Goal: Information Seeking & Learning: Learn about a topic

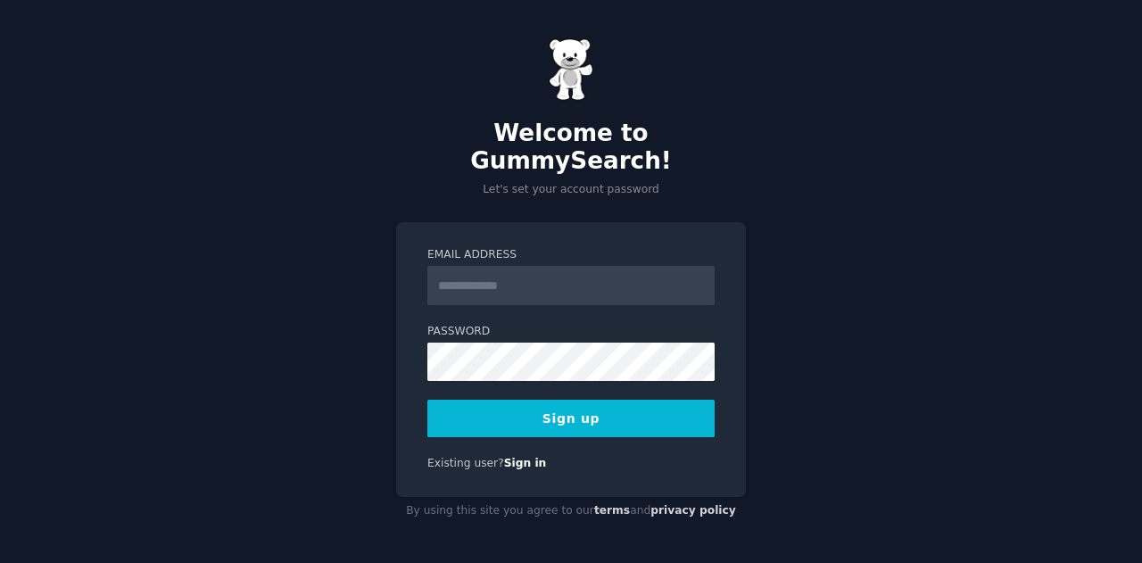
click at [500, 281] on input "Email Address" at bounding box center [570, 285] width 287 height 39
click at [532, 276] on input "Email Address" at bounding box center [570, 285] width 287 height 39
click at [521, 279] on input "Email Address" at bounding box center [570, 285] width 287 height 39
click at [546, 272] on input "****" at bounding box center [570, 285] width 287 height 39
click at [566, 266] on input "********" at bounding box center [570, 285] width 287 height 39
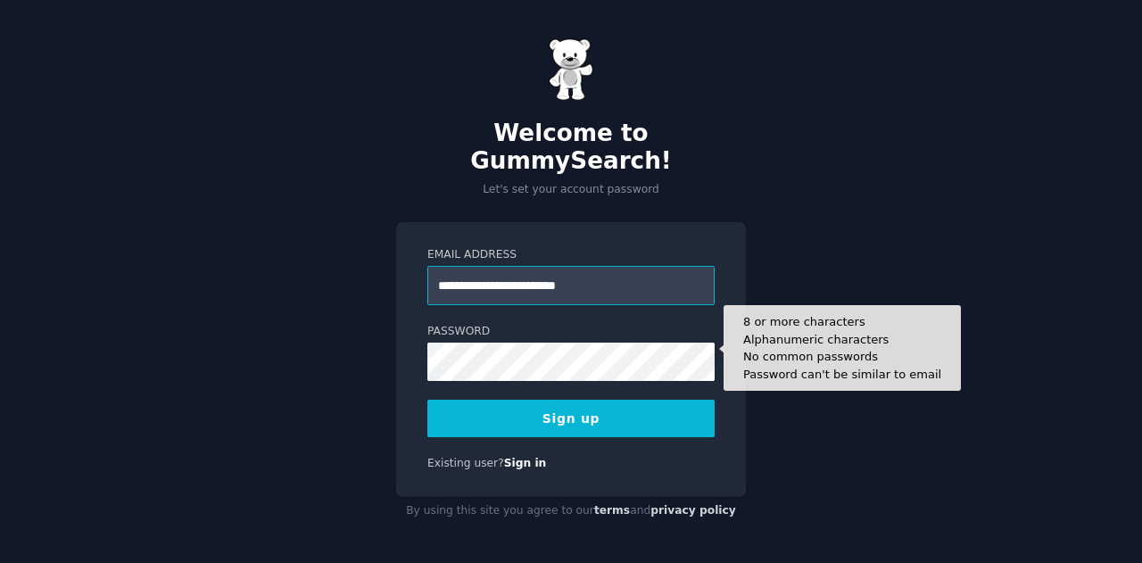
type input "**********"
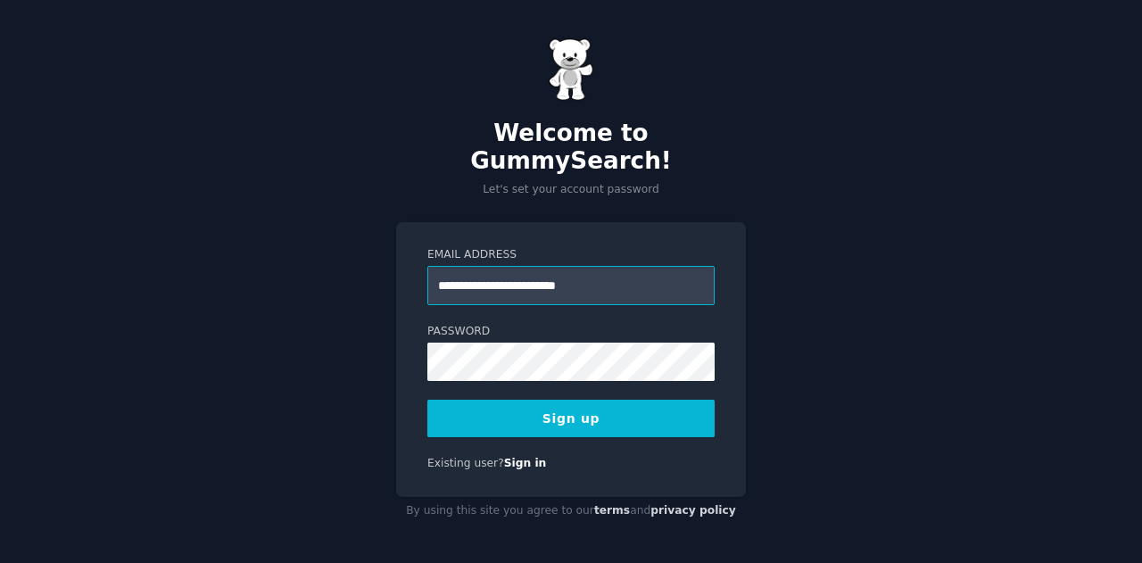
drag, startPoint x: 508, startPoint y: 274, endPoint x: 544, endPoint y: 279, distance: 37.0
click at [544, 279] on input "**********" at bounding box center [570, 285] width 287 height 39
click at [542, 400] on button "Sign up" at bounding box center [570, 418] width 287 height 37
click at [601, 266] on input "Email Address" at bounding box center [570, 285] width 287 height 39
click at [504, 276] on input "****" at bounding box center [570, 285] width 287 height 39
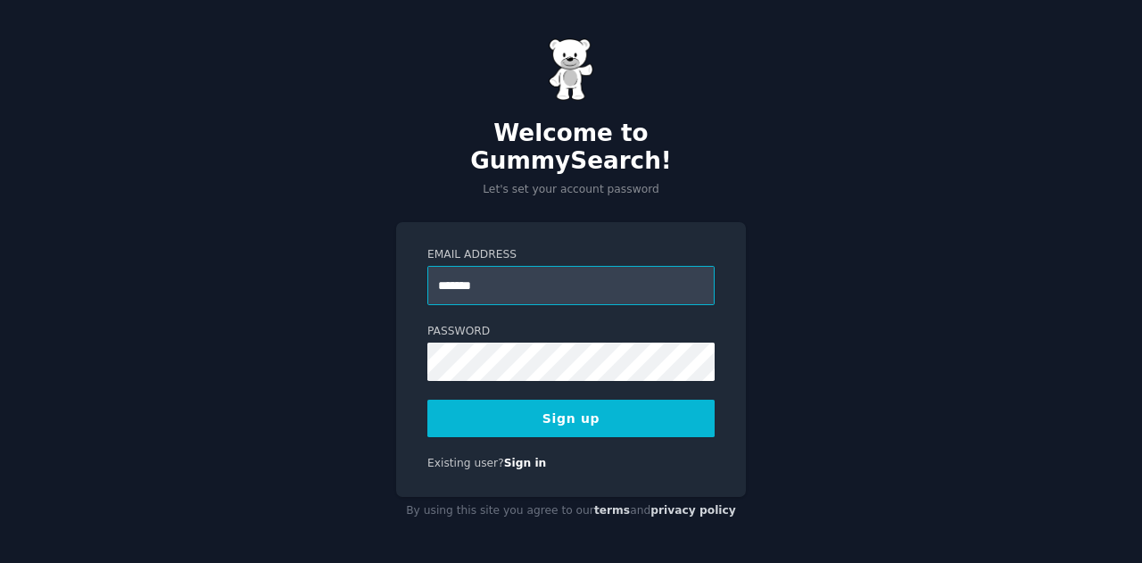
click at [608, 272] on input "*******" at bounding box center [570, 285] width 287 height 39
type input "**********"
click at [600, 413] on button "Sign up" at bounding box center [570, 418] width 287 height 37
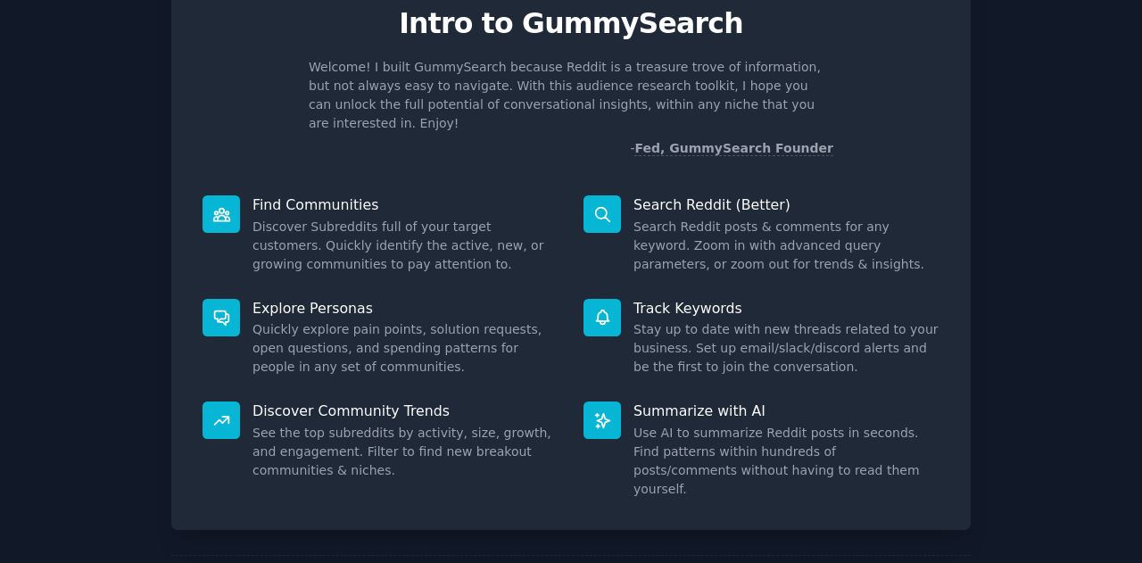
scroll to position [134, 0]
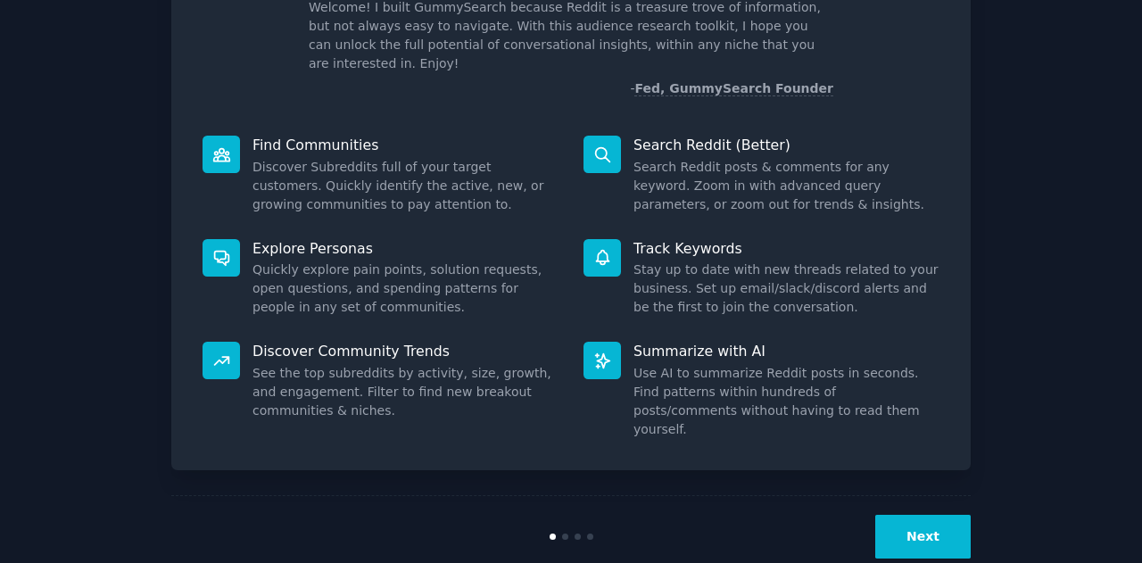
click at [942, 515] on button "Next" at bounding box center [922, 537] width 95 height 44
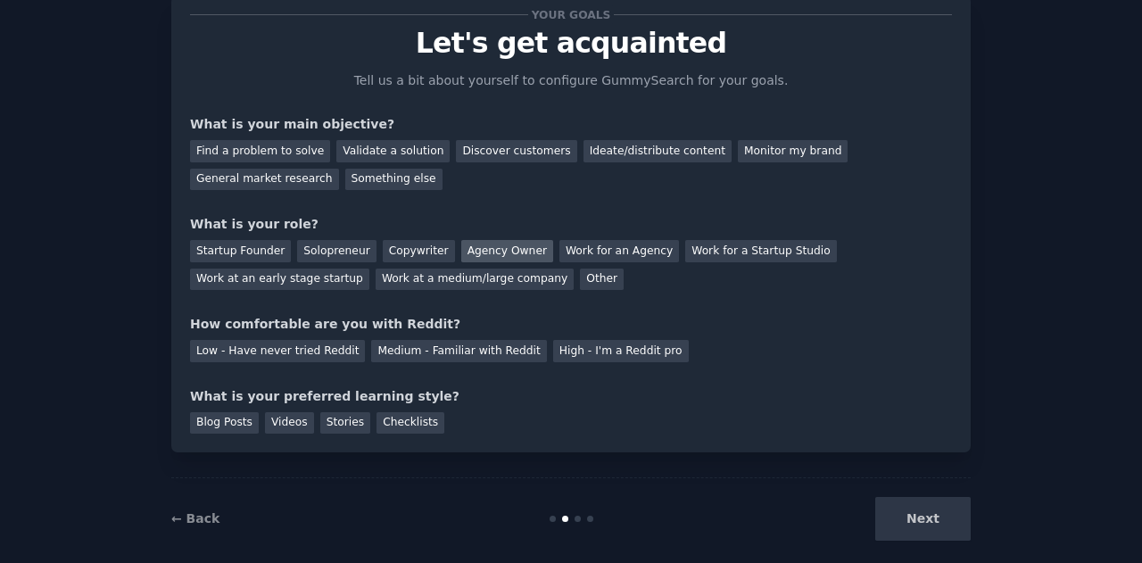
scroll to position [55, 0]
click at [456, 143] on div "Discover customers" at bounding box center [516, 150] width 120 height 22
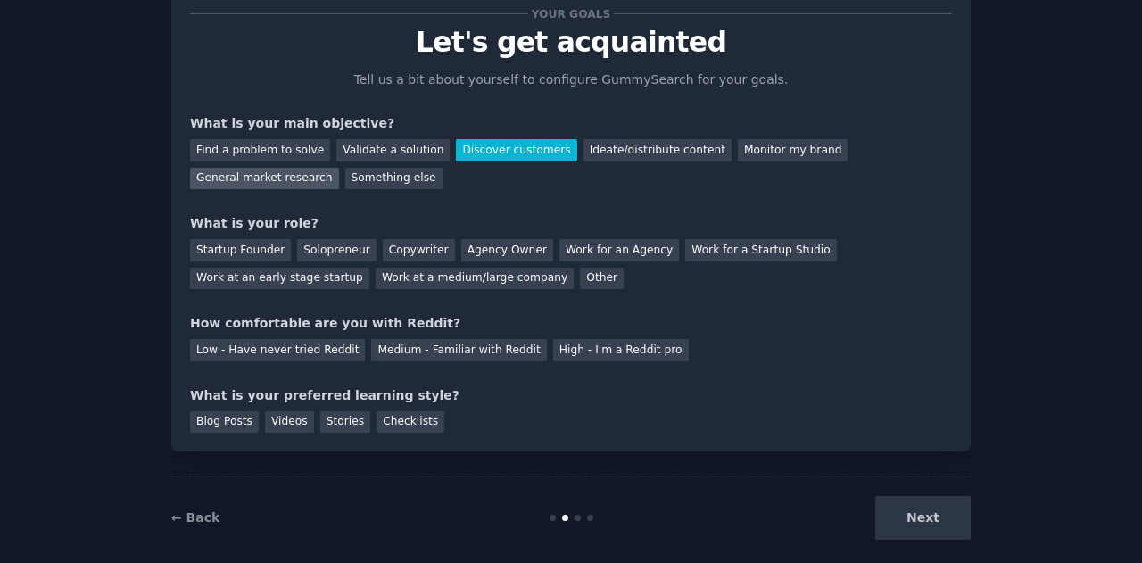
click at [339, 168] on div "General market research" at bounding box center [264, 179] width 149 height 22
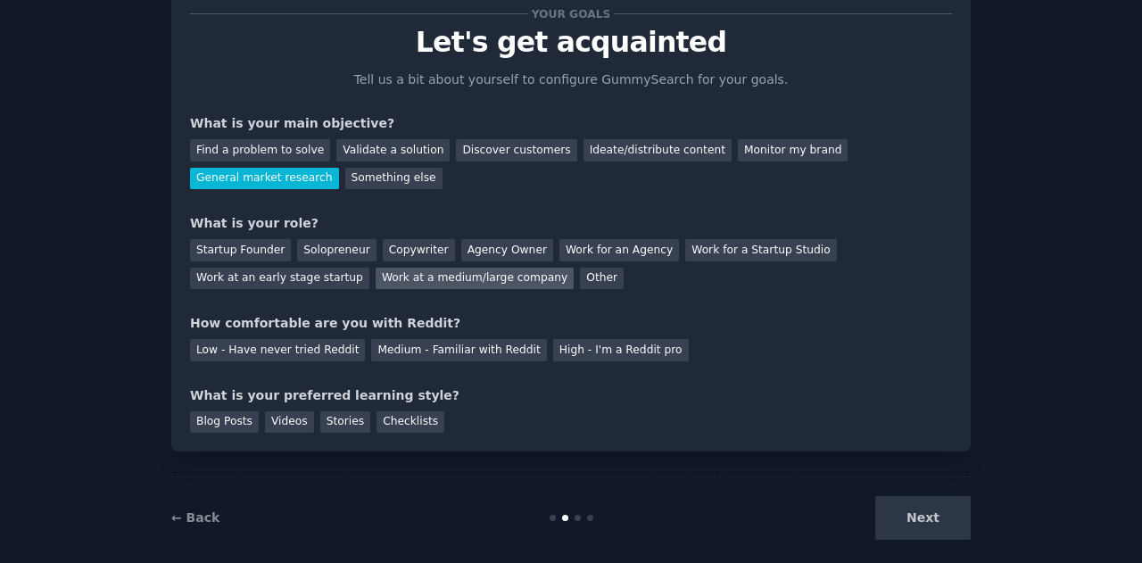
click at [376, 283] on div "Work at a medium/large company" at bounding box center [475, 279] width 198 height 22
click at [580, 269] on div "Other" at bounding box center [602, 279] width 44 height 22
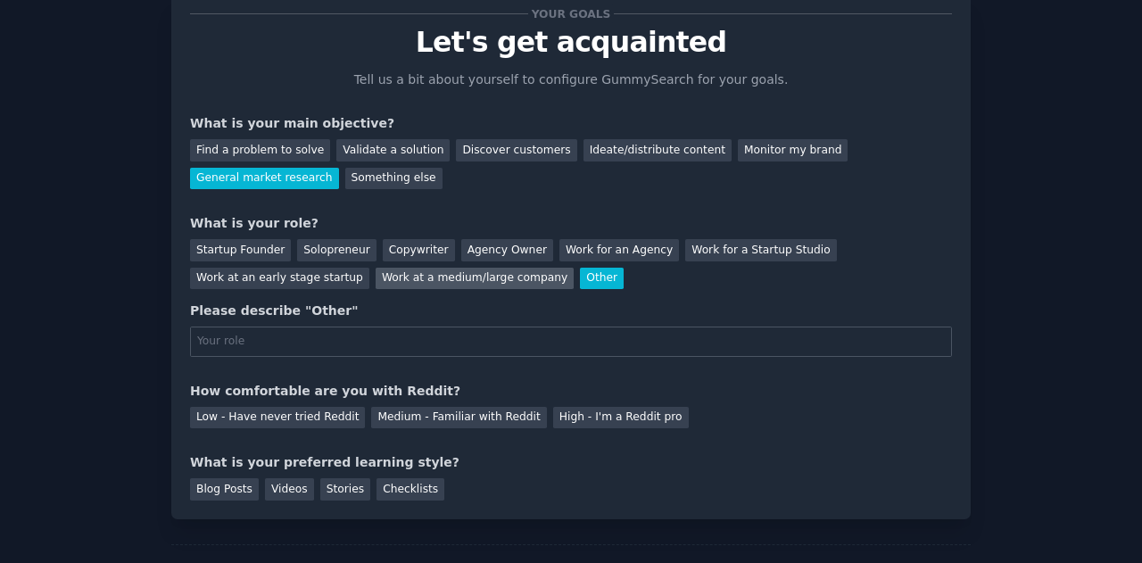
click at [376, 284] on div "Work at a medium/large company" at bounding box center [475, 279] width 198 height 22
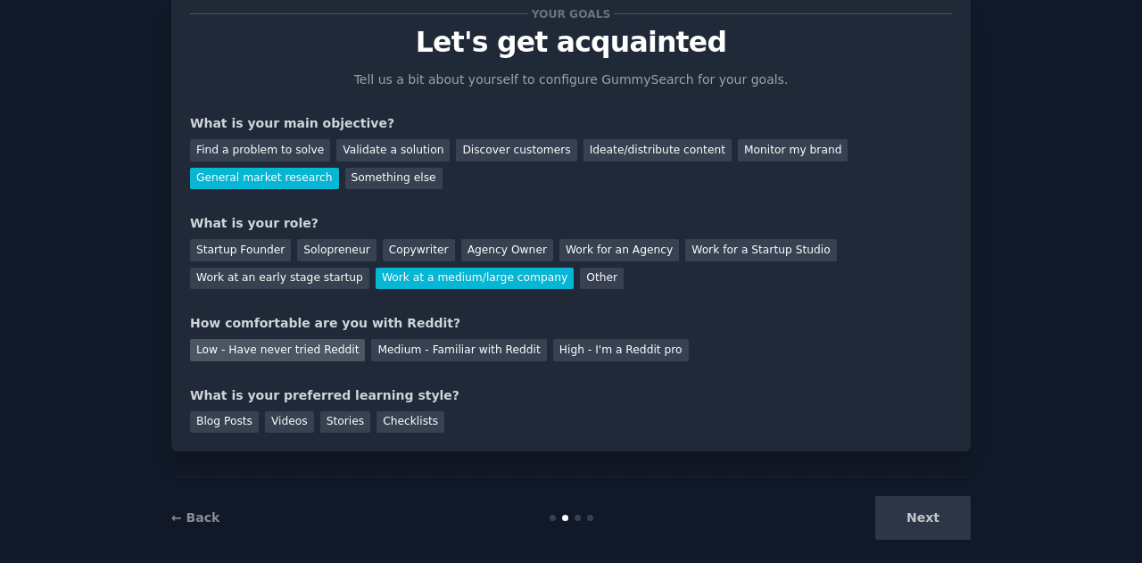
click at [268, 350] on div "Low - Have never tried Reddit" at bounding box center [277, 350] width 175 height 22
click at [228, 430] on div "Blog Posts" at bounding box center [224, 422] width 69 height 22
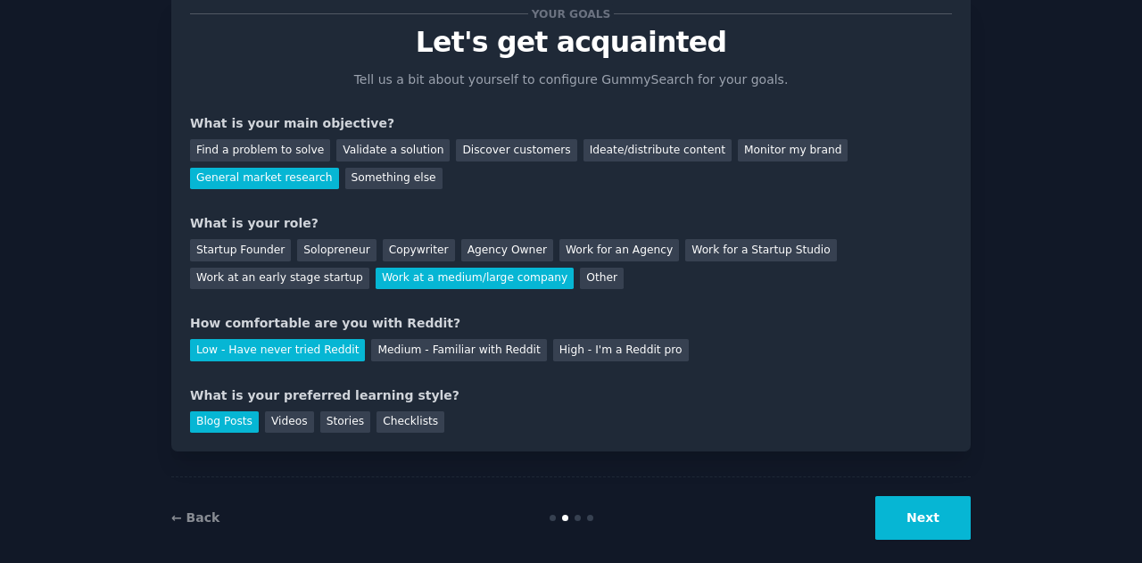
click at [891, 507] on button "Next" at bounding box center [922, 518] width 95 height 44
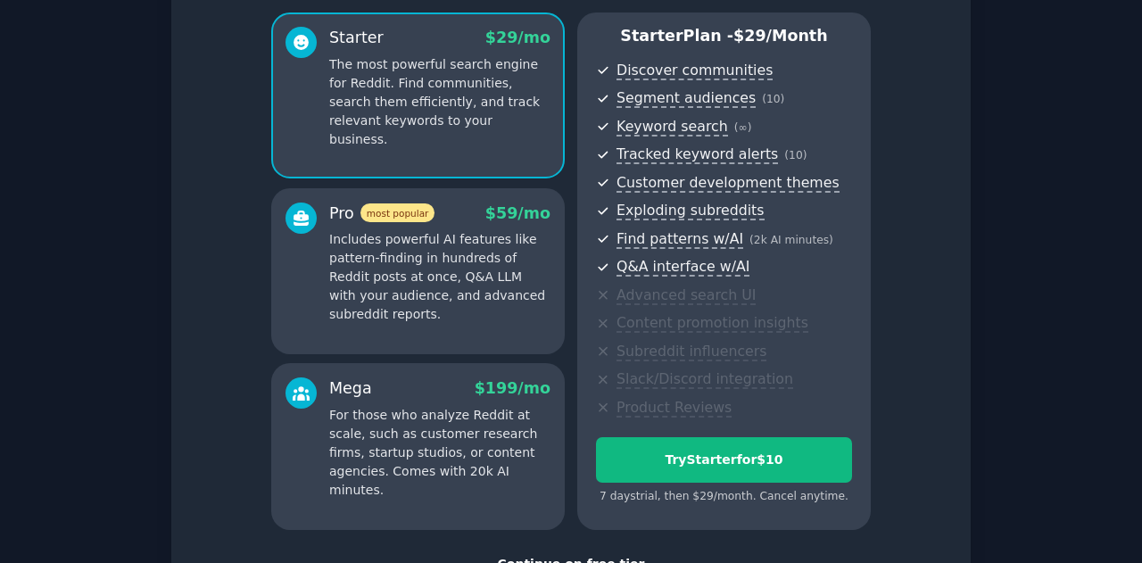
scroll to position [282, 0]
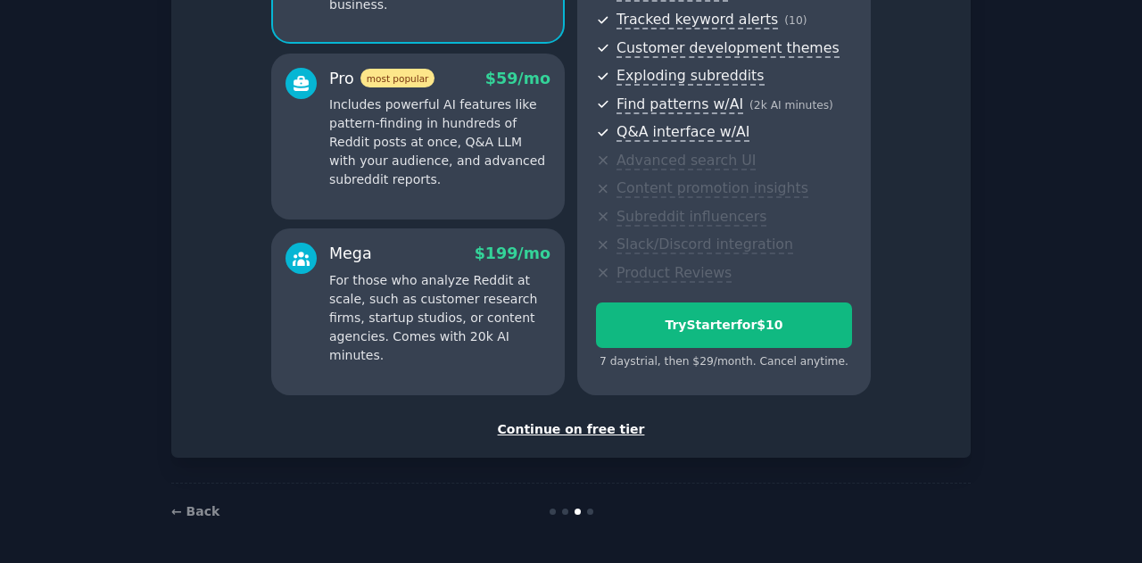
click at [571, 420] on div "Continue on free tier" at bounding box center [571, 429] width 762 height 19
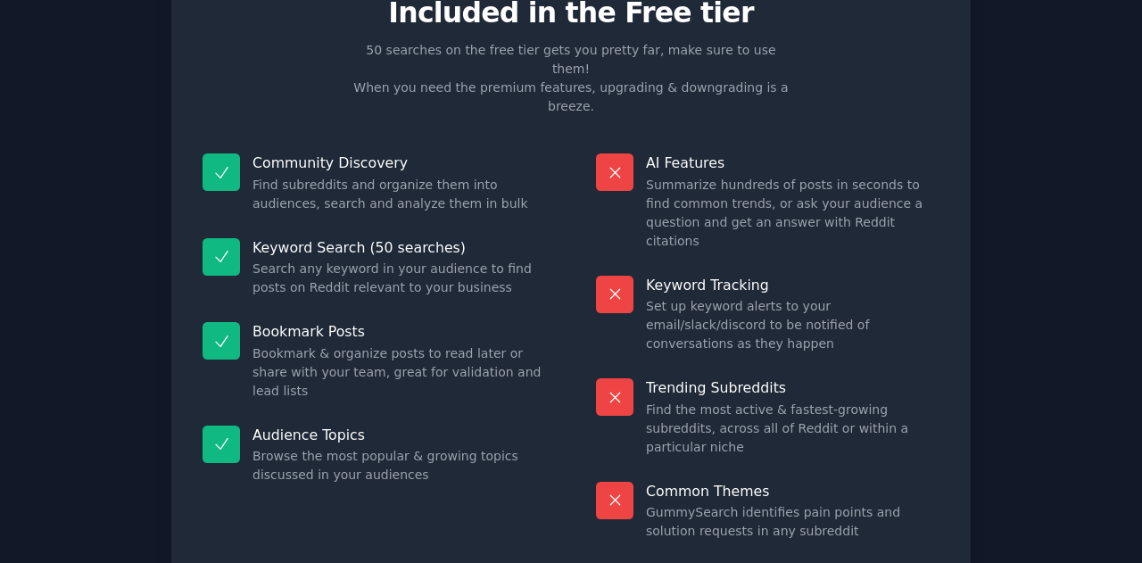
scroll to position [122, 0]
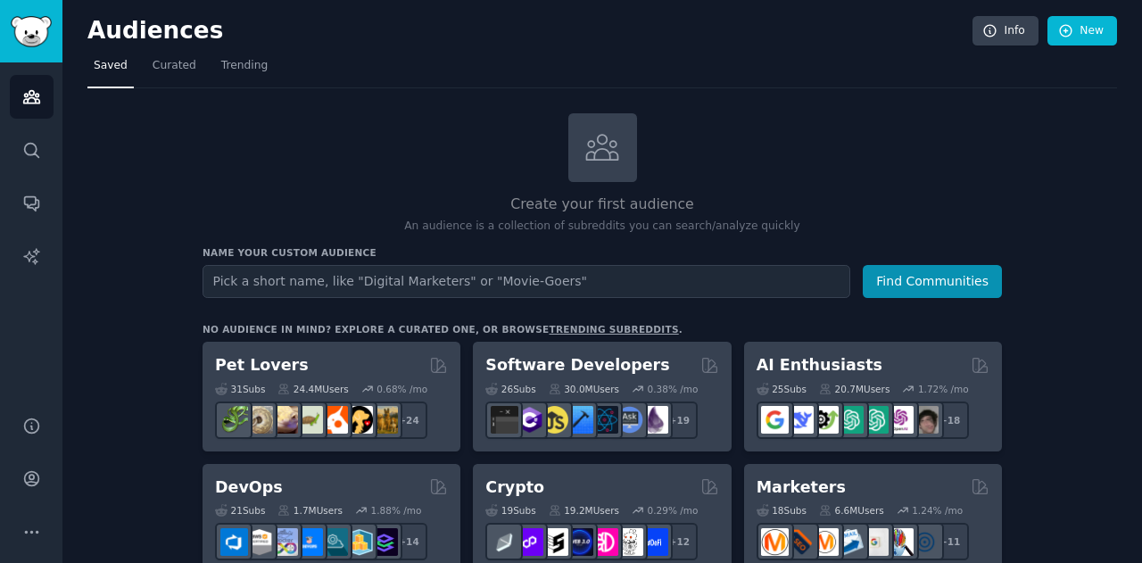
click at [344, 279] on input "text" at bounding box center [527, 281] width 648 height 33
type input "g"
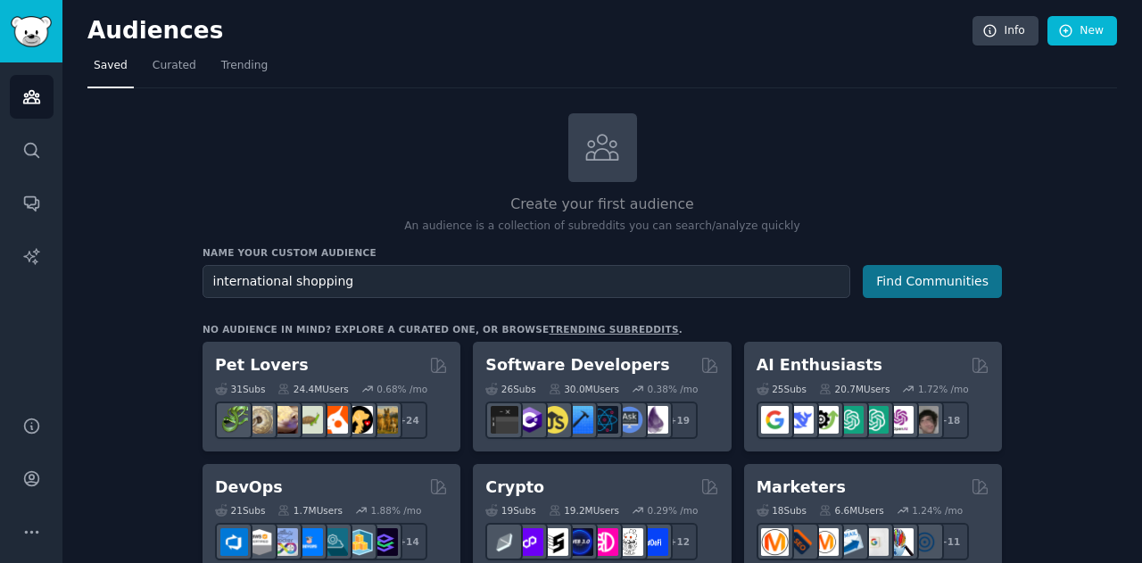
type input "international shopping"
click at [940, 275] on button "Find Communities" at bounding box center [932, 281] width 139 height 33
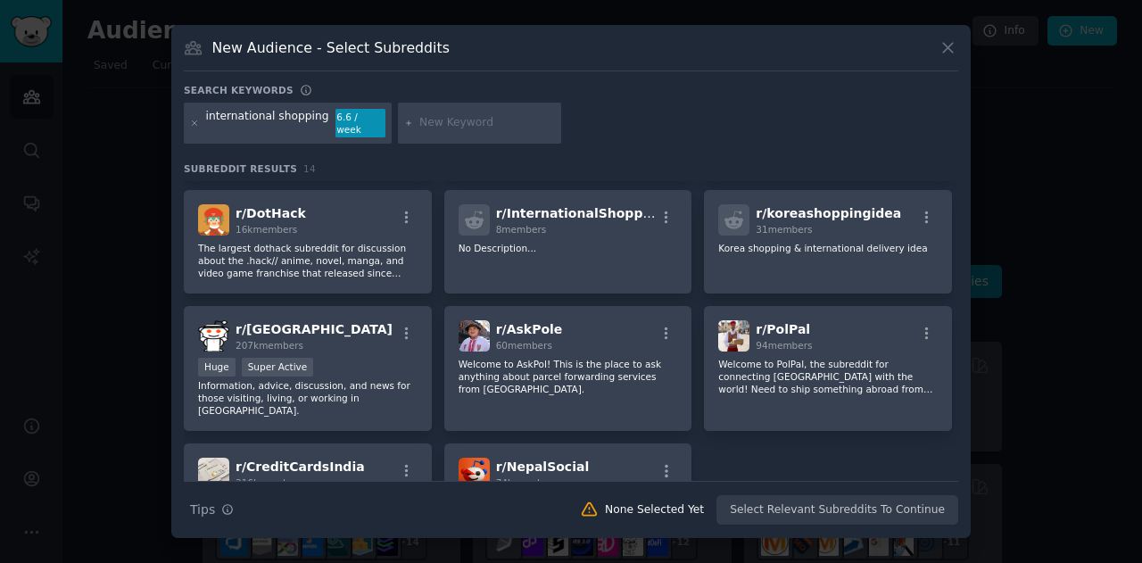
scroll to position [405, 0]
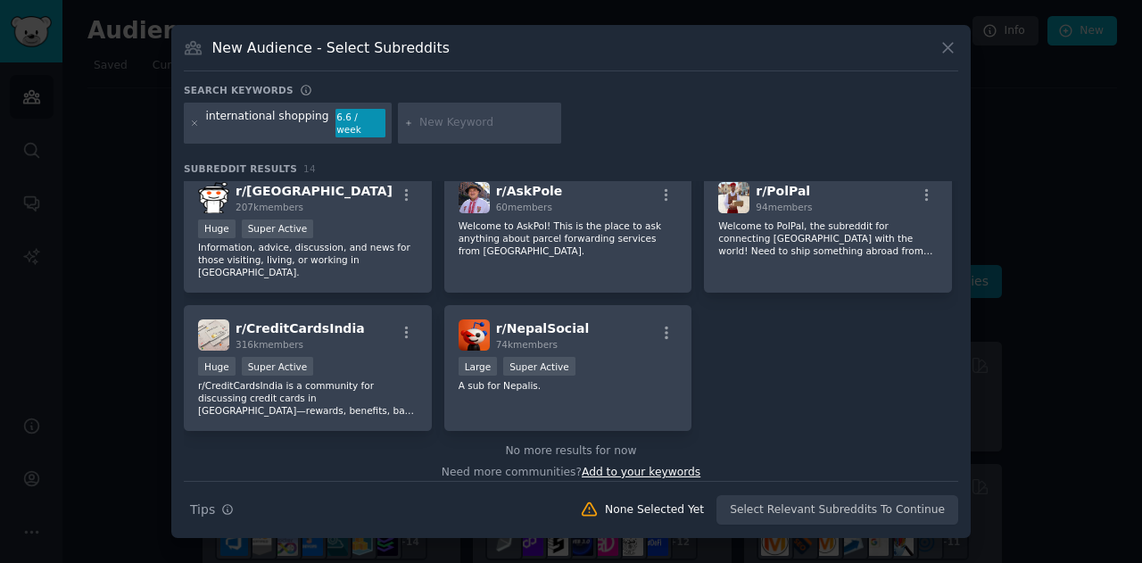
click at [655, 466] on span "Add to your keywords" at bounding box center [641, 472] width 119 height 12
type input "g"
type input "cross border shopping"
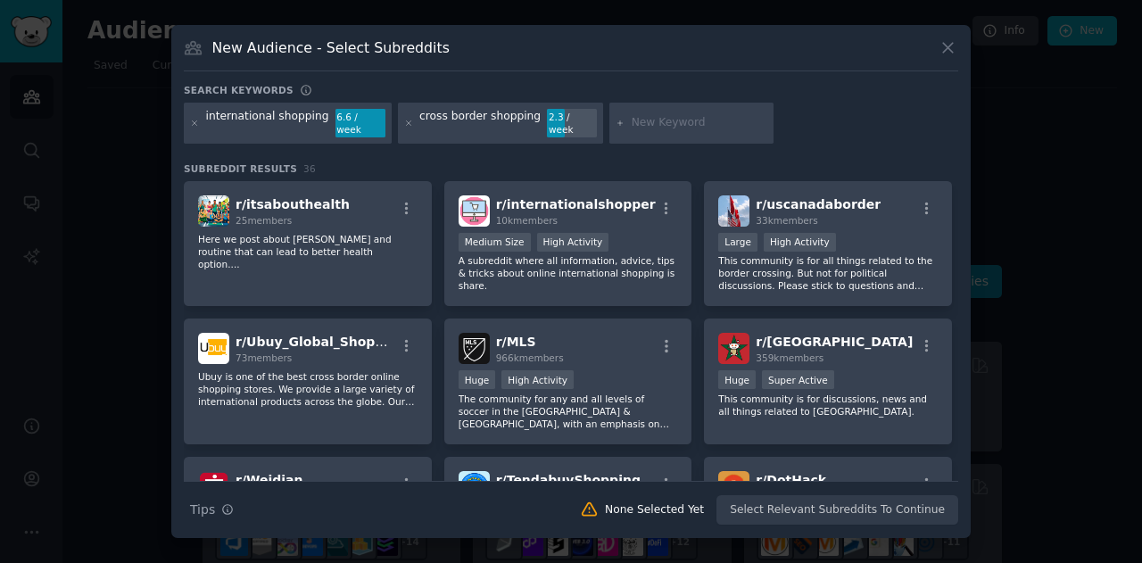
click at [632, 122] on input "text" at bounding box center [700, 123] width 136 height 16
type input "s"
type input "global marketplace"
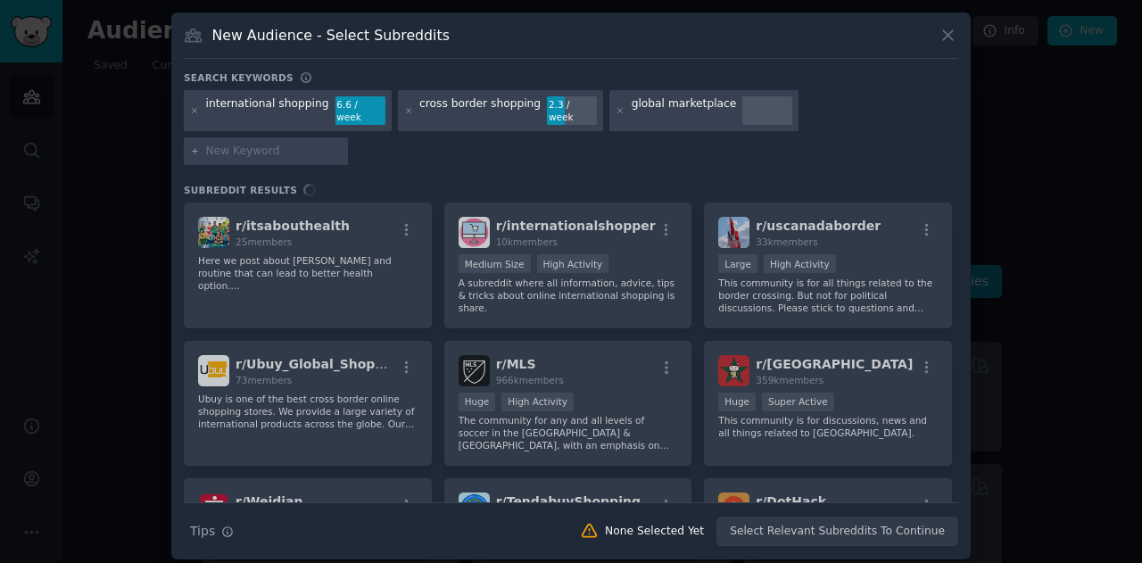
click at [732, 131] on div "global marketplace" at bounding box center [703, 110] width 189 height 41
click at [699, 129] on div "global marketplace" at bounding box center [703, 110] width 189 height 41
click at [692, 125] on div "global marketplace" at bounding box center [684, 110] width 105 height 29
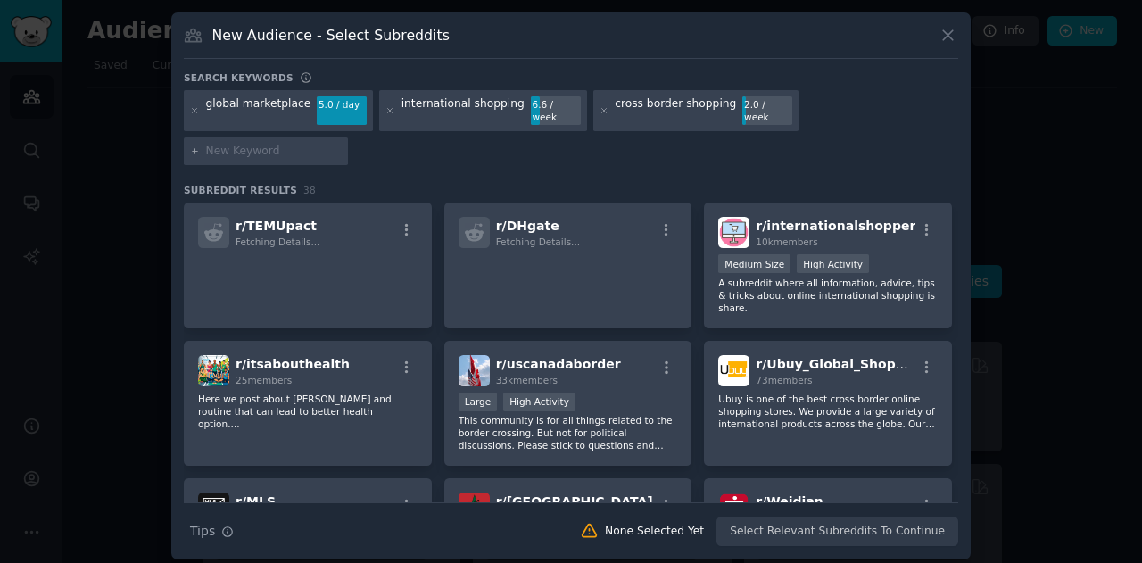
click at [692, 125] on div "cross border shopping" at bounding box center [675, 110] width 121 height 29
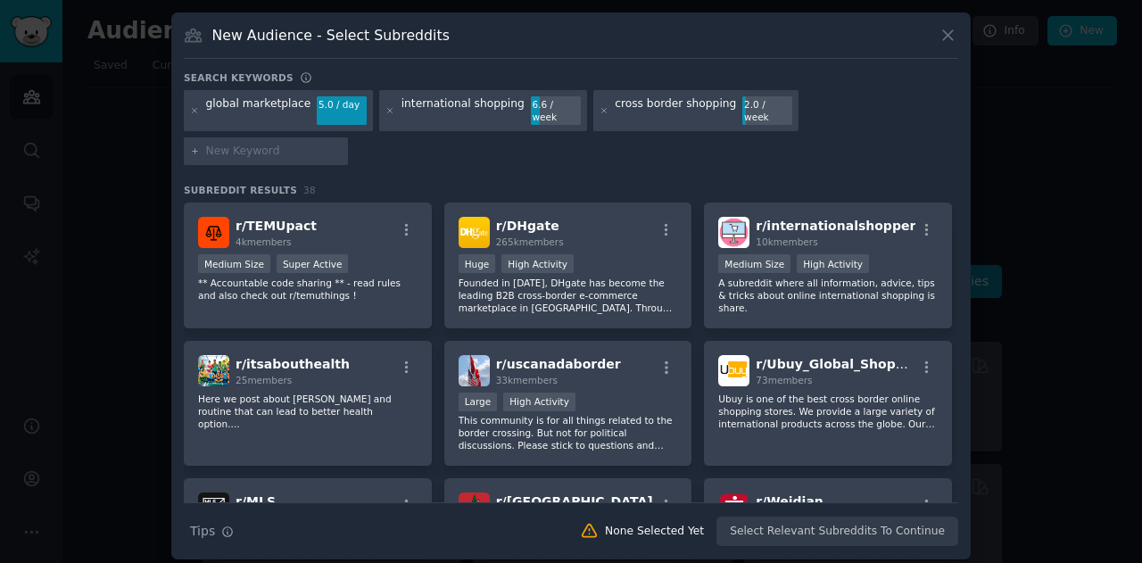
click at [690, 123] on div "cross border shopping" at bounding box center [675, 110] width 121 height 29
click at [342, 144] on input "text" at bounding box center [274, 152] width 136 height 16
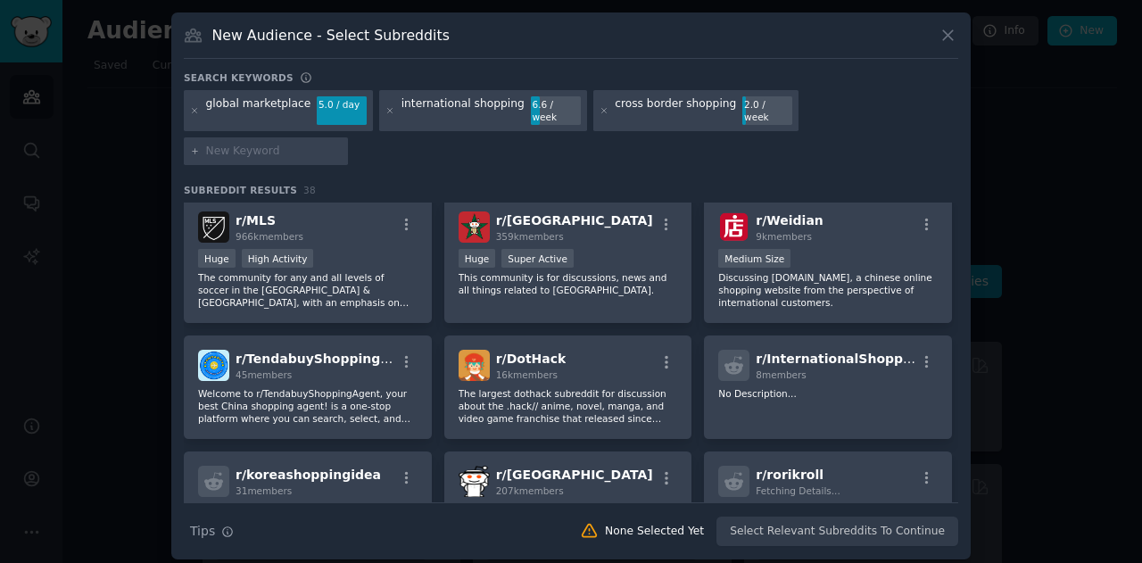
scroll to position [282, 0]
click at [590, 215] on div "r/ Morocco 359k members Huge Super Active This community is for discussions, ne…" at bounding box center [568, 259] width 248 height 126
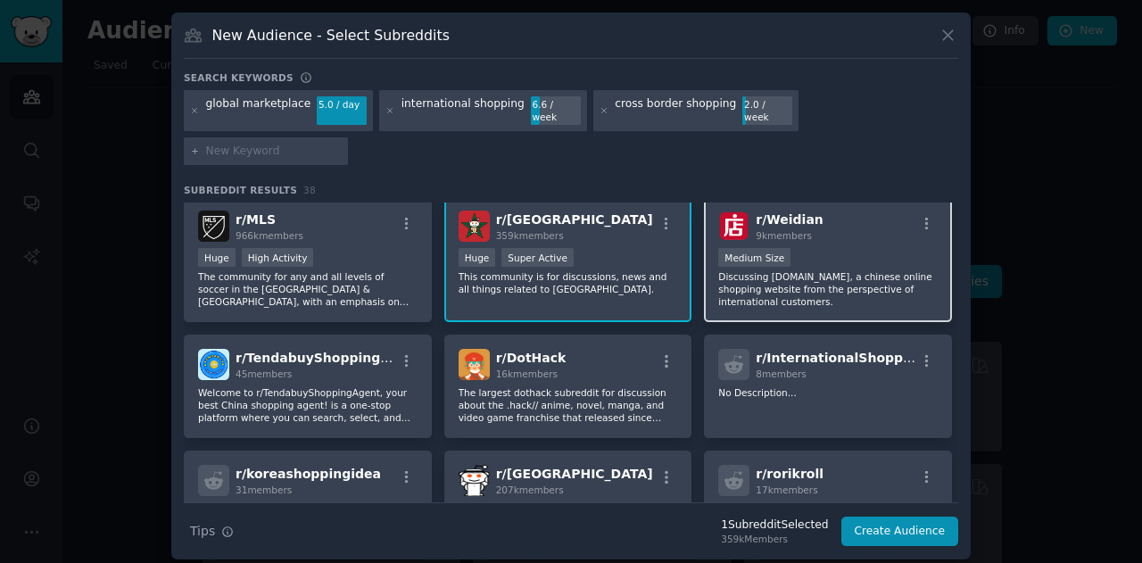
click at [828, 248] on div "1000 - 10,000 members Medium Size" at bounding box center [827, 259] width 219 height 22
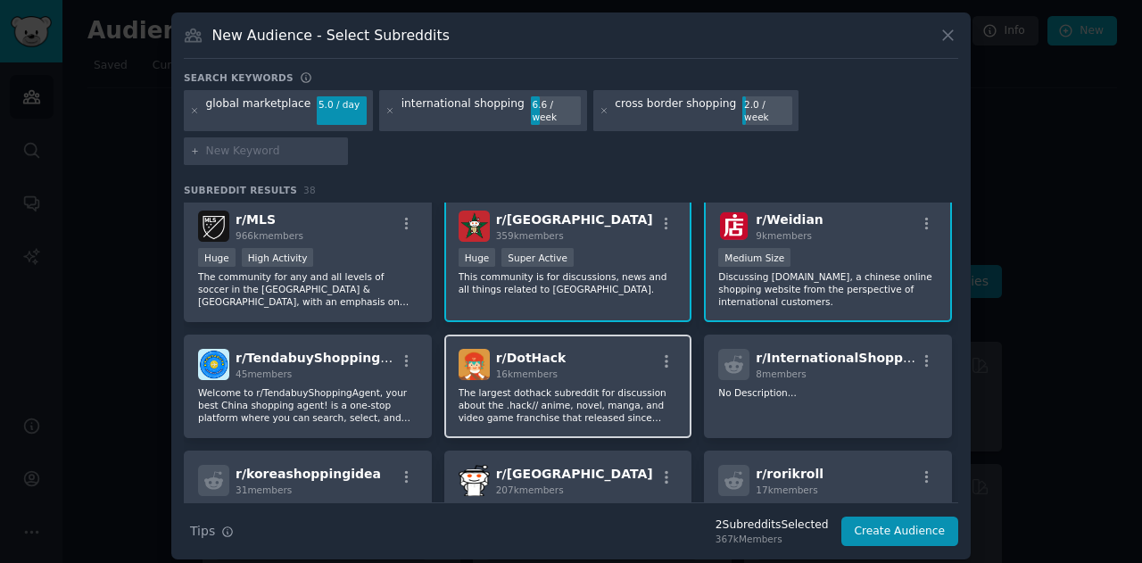
click at [605, 349] on div "r/ DotHack 16k members" at bounding box center [568, 364] width 219 height 31
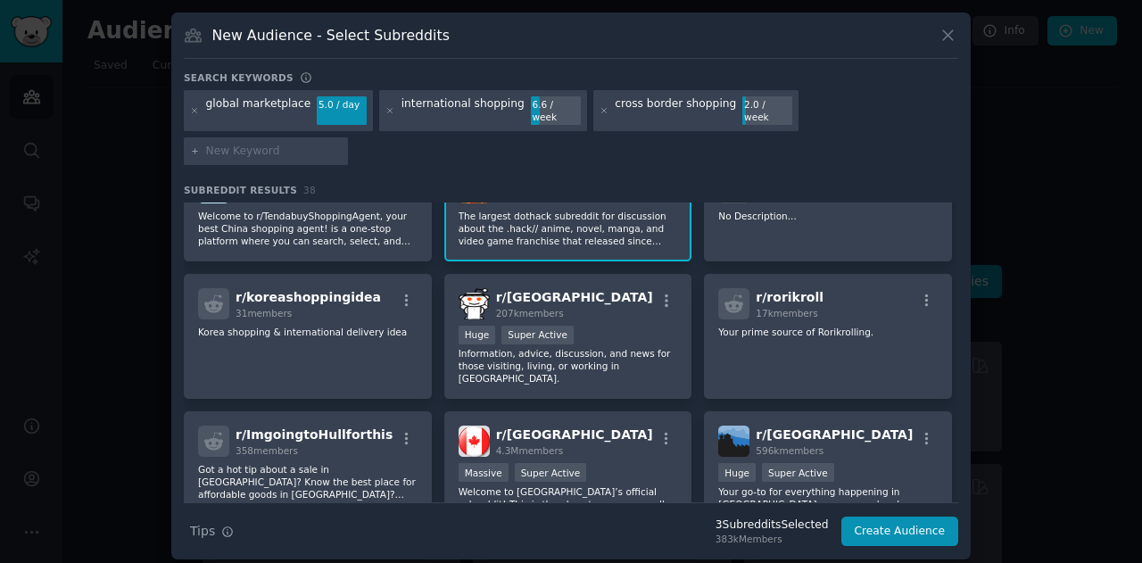
scroll to position [460, 0]
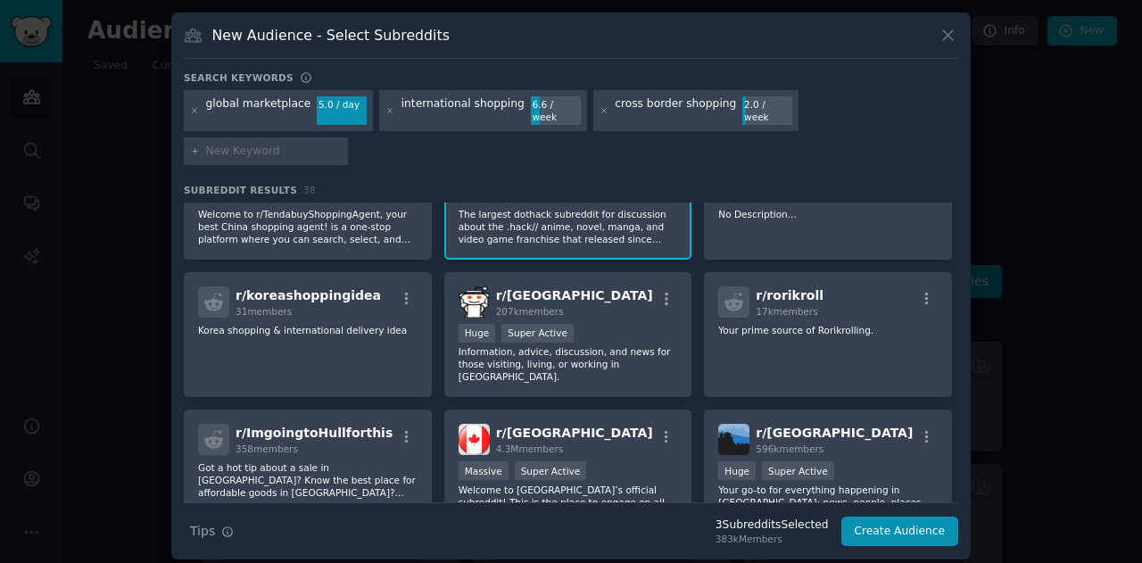
click at [605, 345] on p "Information, advice, discussion, and news for those visiting, living, or workin…" at bounding box center [568, 363] width 219 height 37
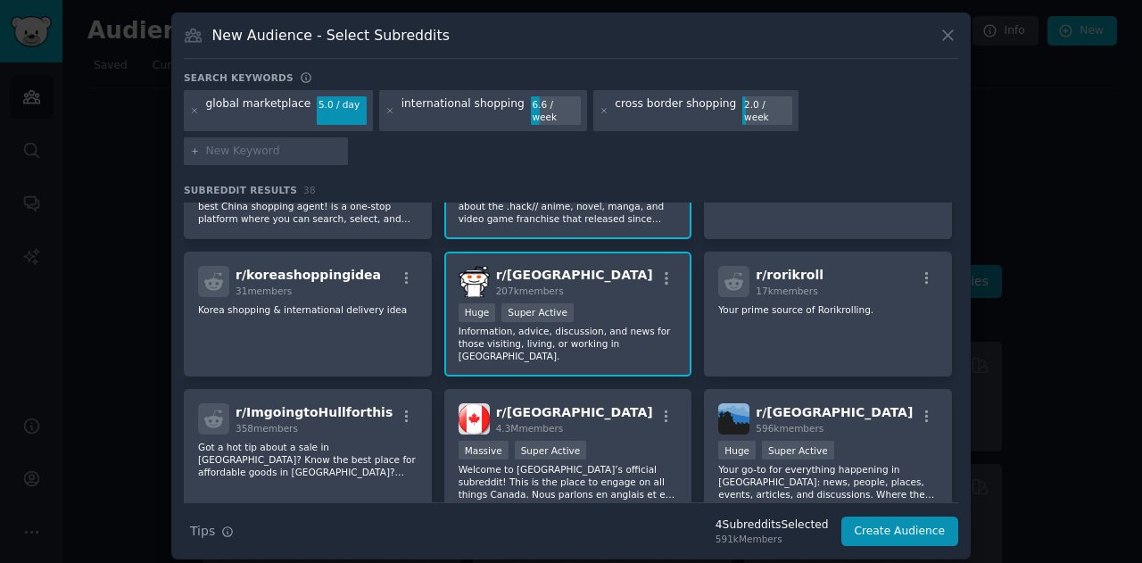
scroll to position [482, 0]
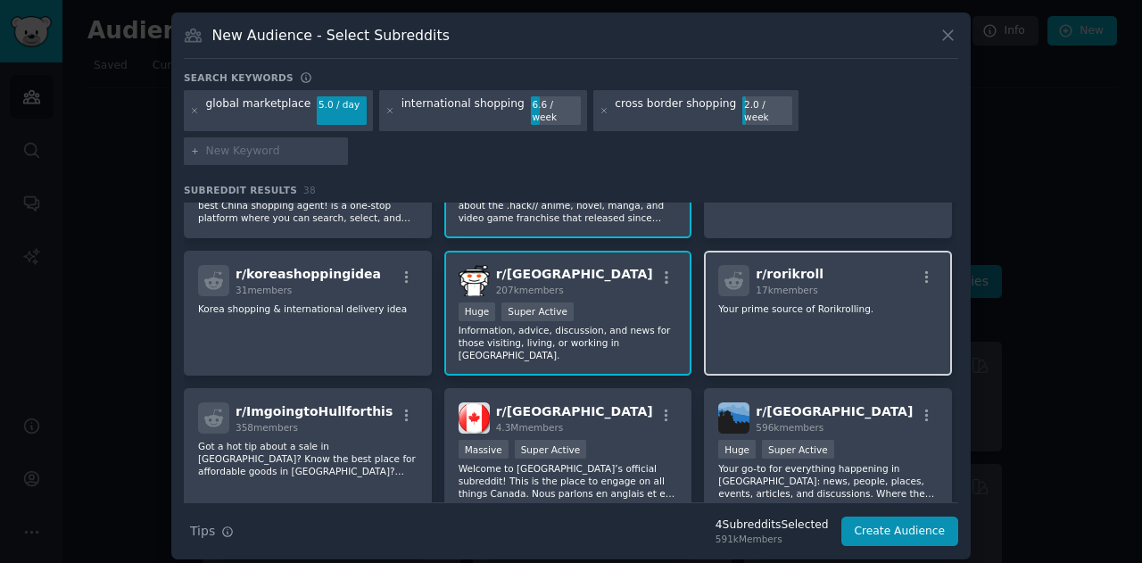
drag, startPoint x: 771, startPoint y: 271, endPoint x: 755, endPoint y: 268, distance: 16.4
click at [755, 268] on div "r/ rorikroll 17k members Your prime source of Rorikrolling." at bounding box center [828, 314] width 248 height 126
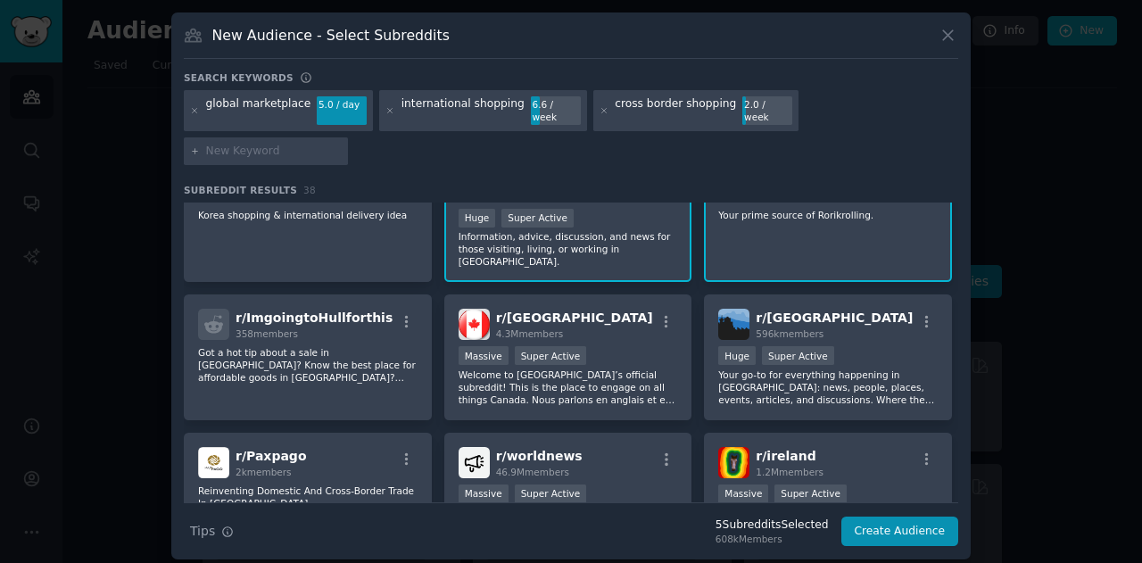
scroll to position [576, 0]
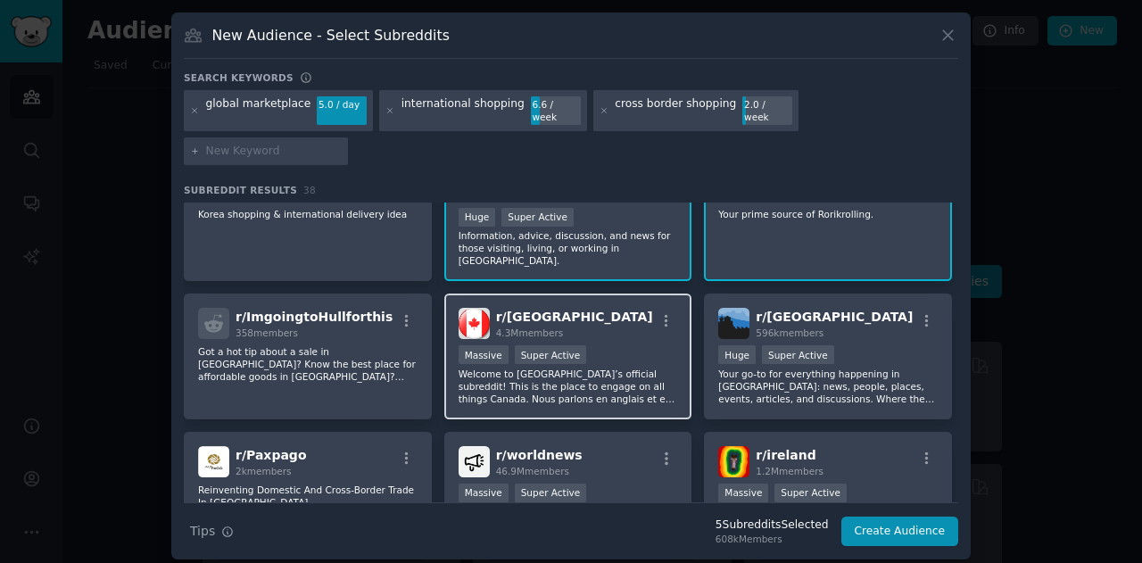
click at [623, 308] on div "r/ canada 4.3M members" at bounding box center [568, 323] width 219 height 31
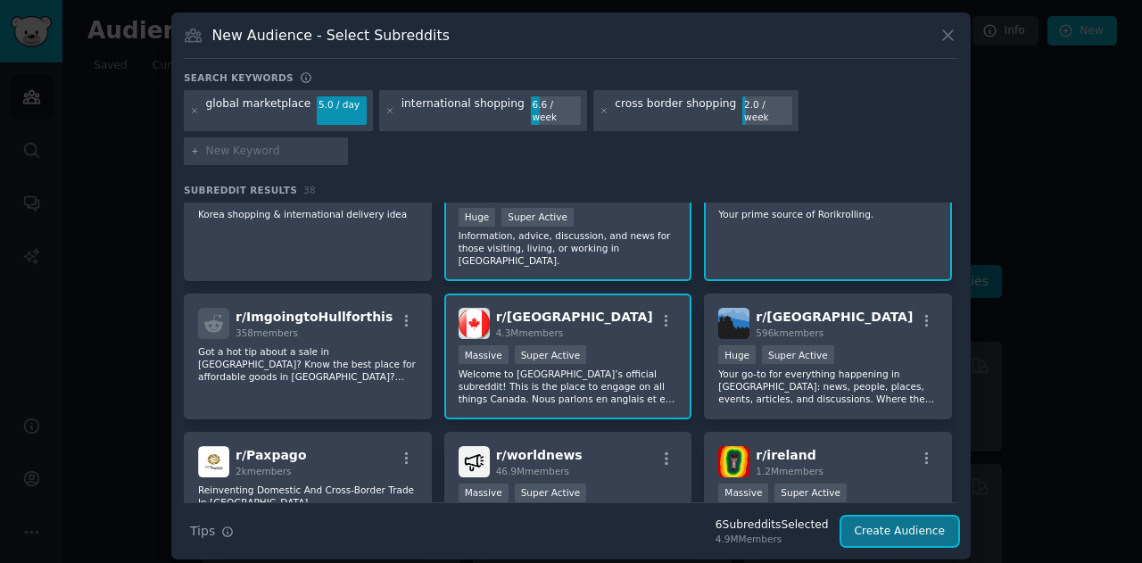
click at [882, 517] on button "Create Audience" at bounding box center [900, 532] width 118 height 30
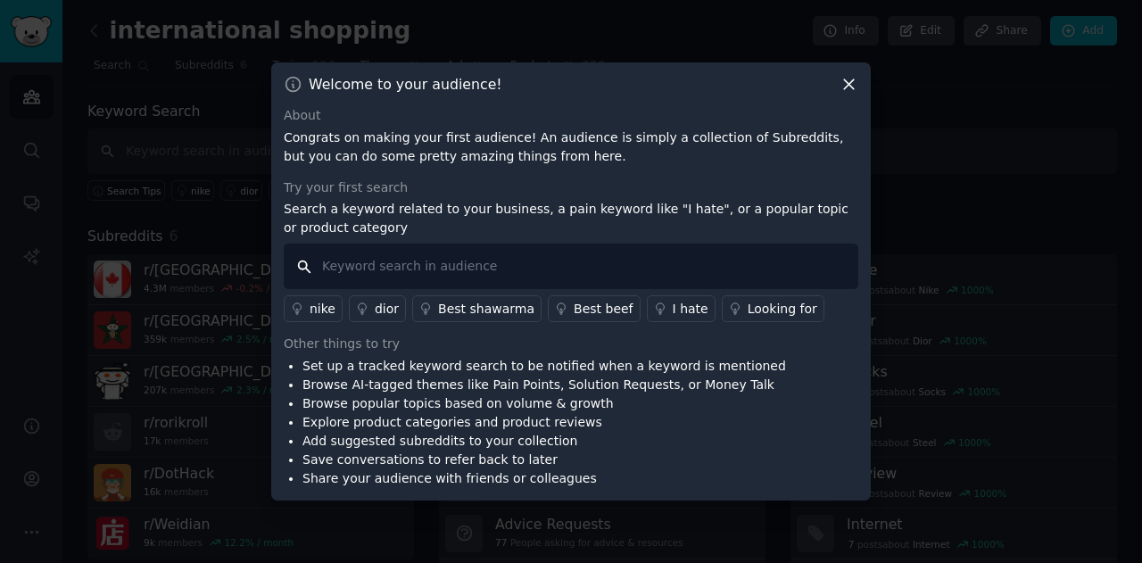
click at [441, 277] on input "text" at bounding box center [571, 266] width 574 height 45
click at [407, 279] on input "text" at bounding box center [571, 266] width 574 height 45
paste input "red magic 9 pro"
type input "red magic 9 pro"
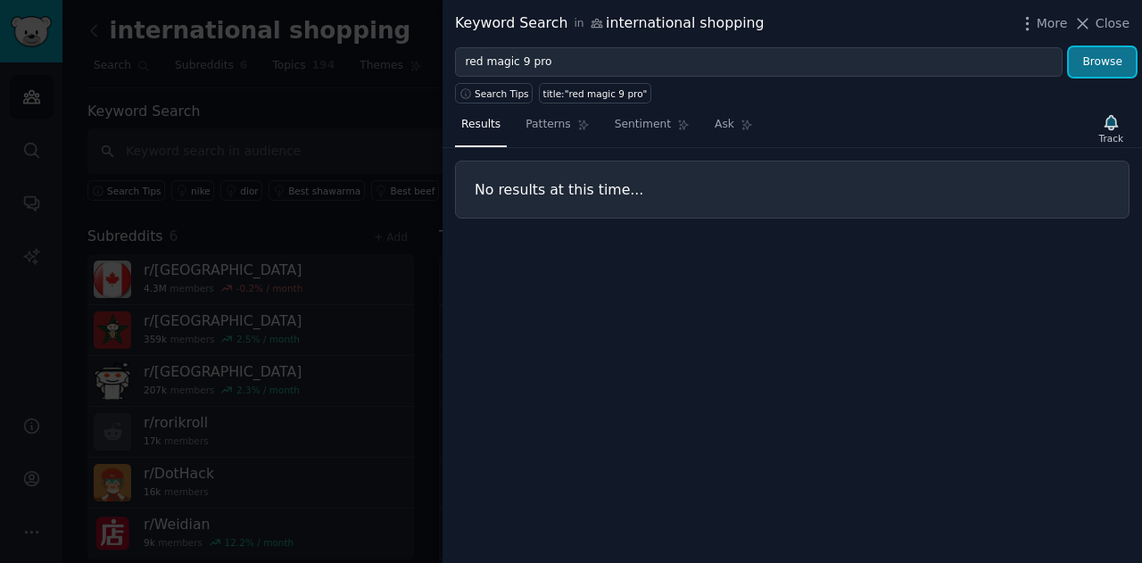
click at [1119, 54] on button "Browse" at bounding box center [1102, 62] width 67 height 30
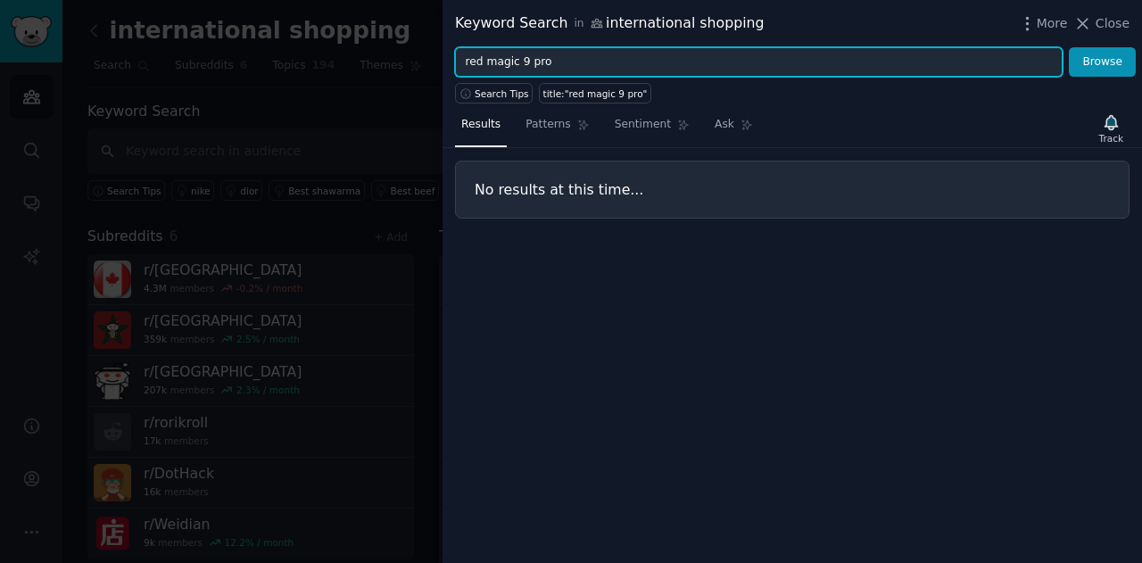
click at [723, 62] on input "red magic 9 pro" at bounding box center [759, 62] width 608 height 30
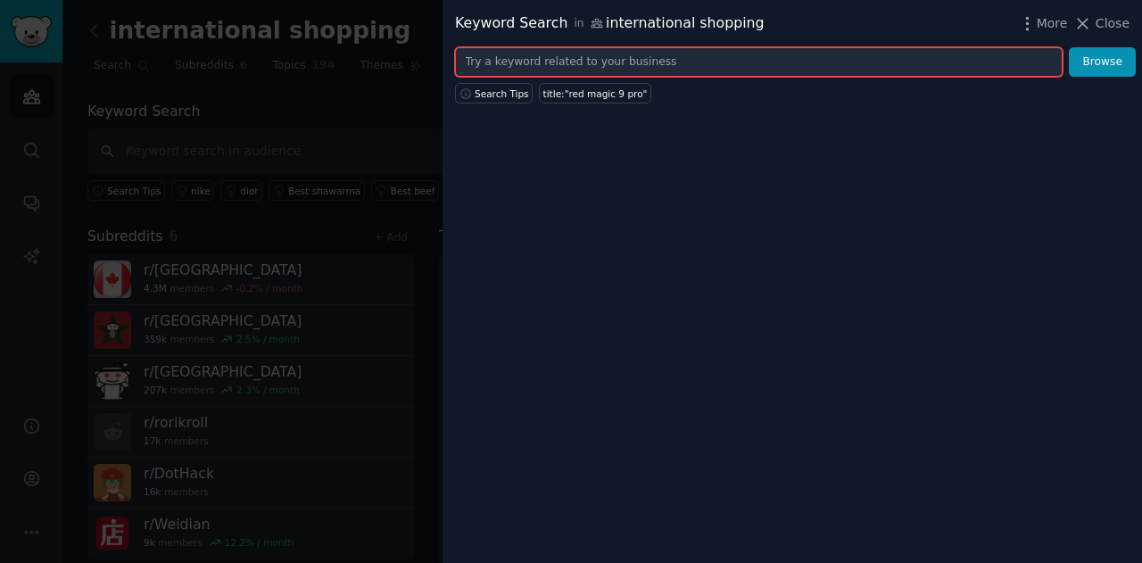
click at [494, 59] on input "text" at bounding box center [759, 62] width 608 height 30
paste input "redmagic 10 pro"
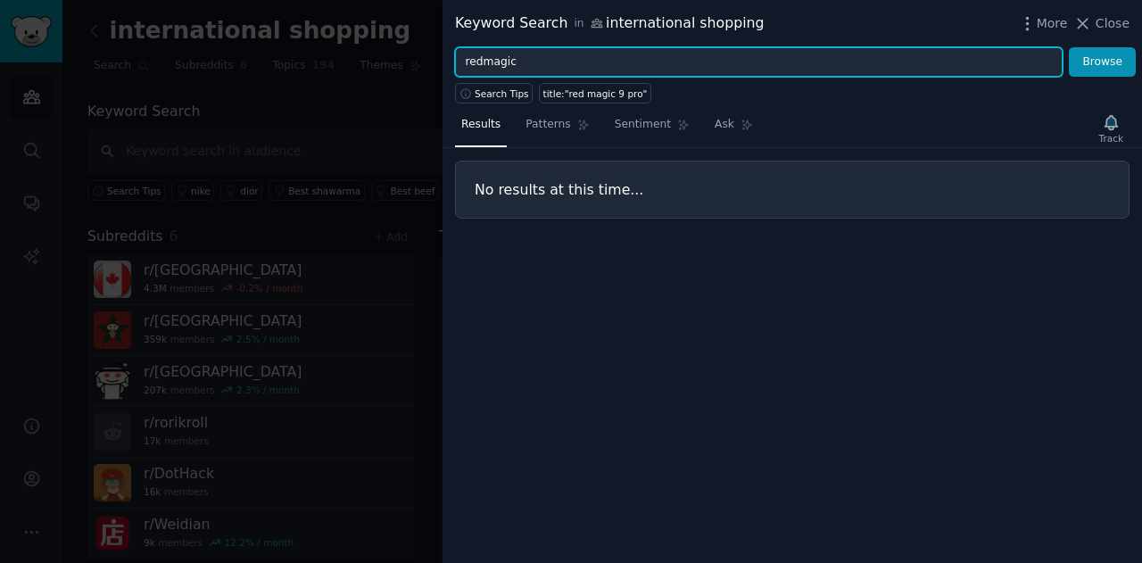
type input "redmagic"
click at [1069, 47] on button "Browse" at bounding box center [1102, 62] width 67 height 30
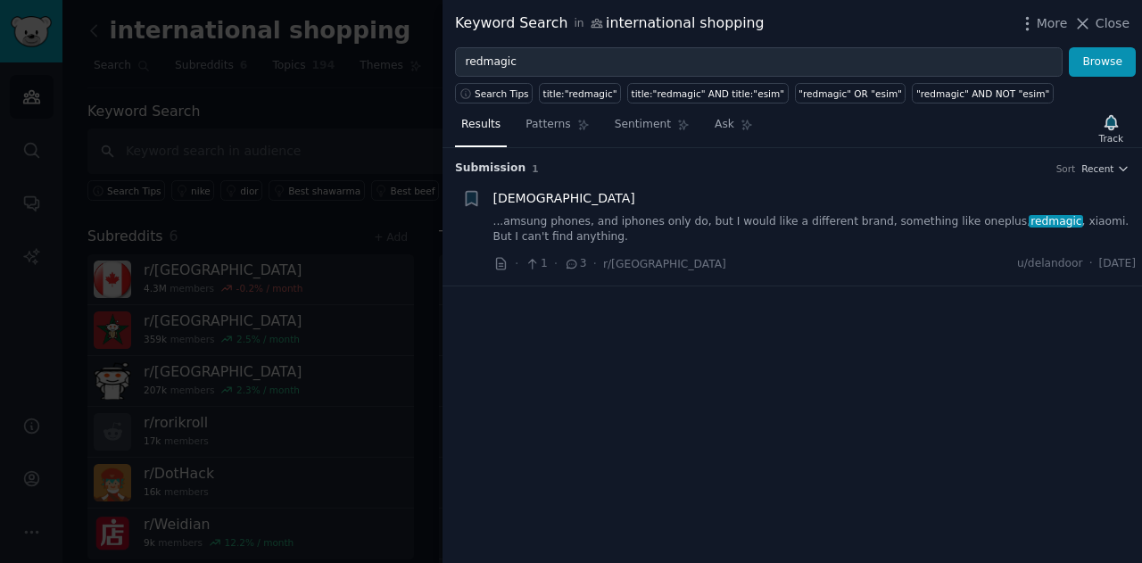
click at [533, 229] on link "...amsung phones, and iphones only do, but I would like a different brand, some…" at bounding box center [814, 229] width 643 height 31
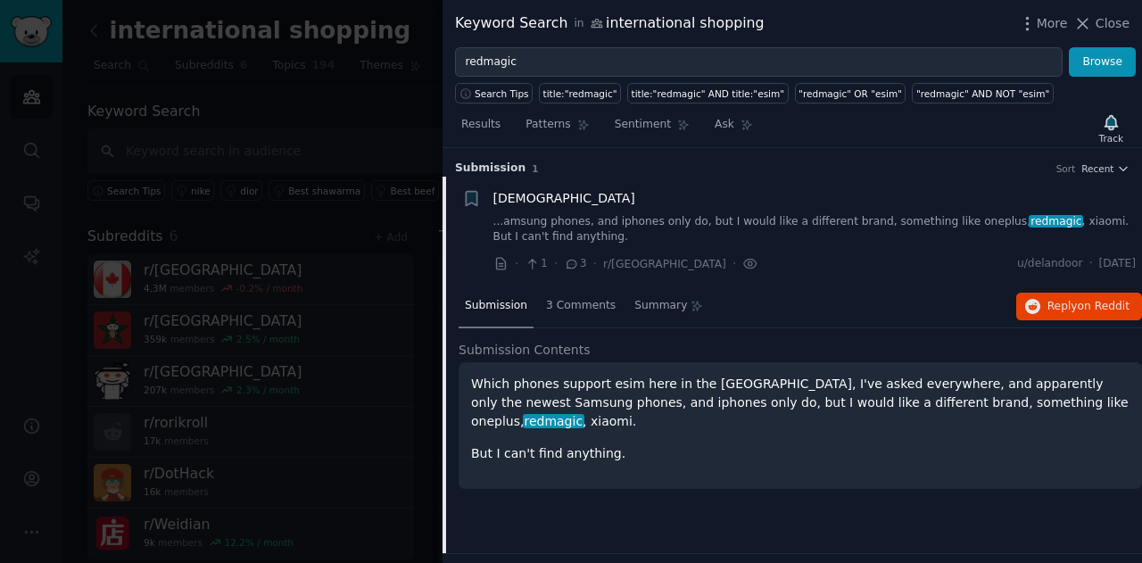
click at [531, 423] on div "Which phones support esim here in the uae, I've asked everywhere, and apparentl…" at bounding box center [800, 419] width 658 height 88
click at [471, 383] on p "Which phones support esim here in the uae, I've asked everywhere, and apparentl…" at bounding box center [800, 403] width 658 height 56
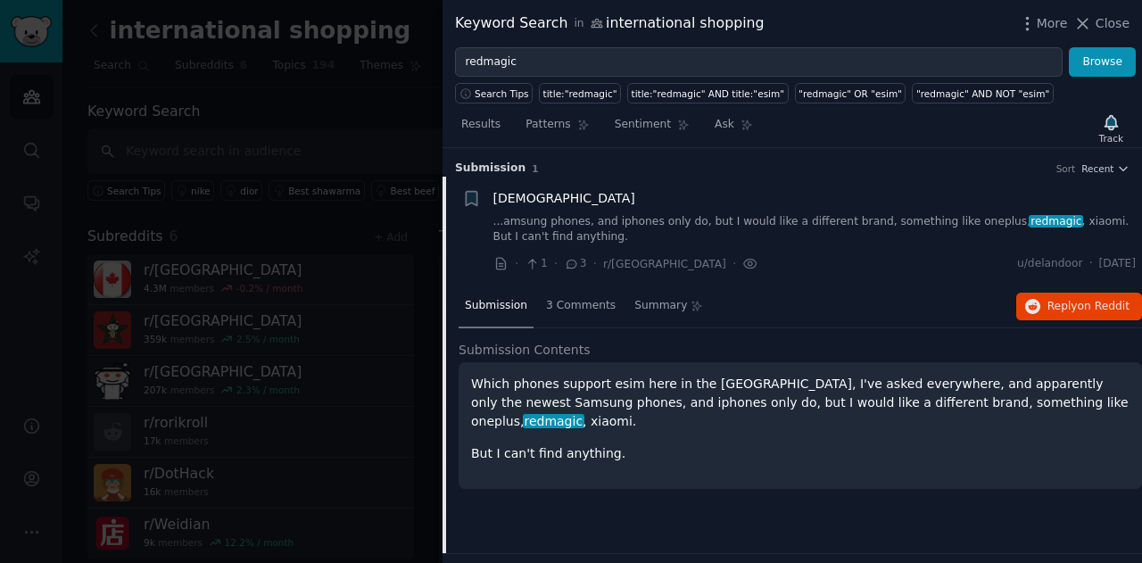
click at [606, 445] on div "Which phones support esim here in the uae, I've asked everywhere, and apparentl…" at bounding box center [800, 425] width 683 height 127
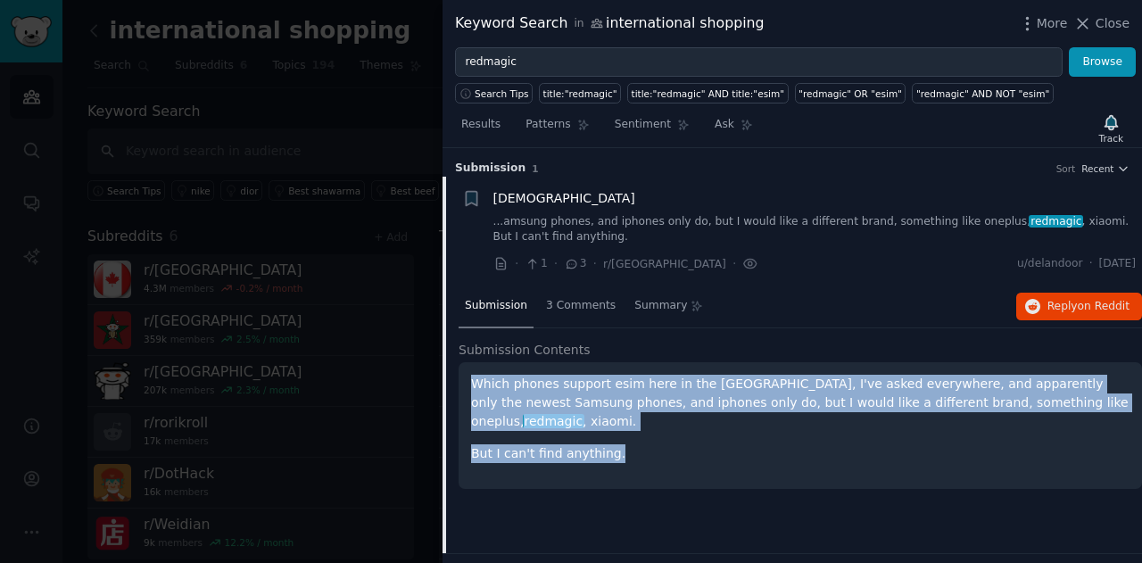
drag, startPoint x: 606, startPoint y: 445, endPoint x: 473, endPoint y: 388, distance: 144.7
click at [473, 388] on div "Which phones support esim here in the uae, I've asked everywhere, and apparentl…" at bounding box center [800, 425] width 683 height 127
click at [473, 388] on p "Which phones support esim here in the uae, I've asked everywhere, and apparentl…" at bounding box center [800, 403] width 658 height 56
drag, startPoint x: 473, startPoint y: 388, endPoint x: 599, endPoint y: 441, distance: 137.2
click at [599, 441] on div "Which phones support esim here in the uae, I've asked everywhere, and apparentl…" at bounding box center [800, 419] width 658 height 88
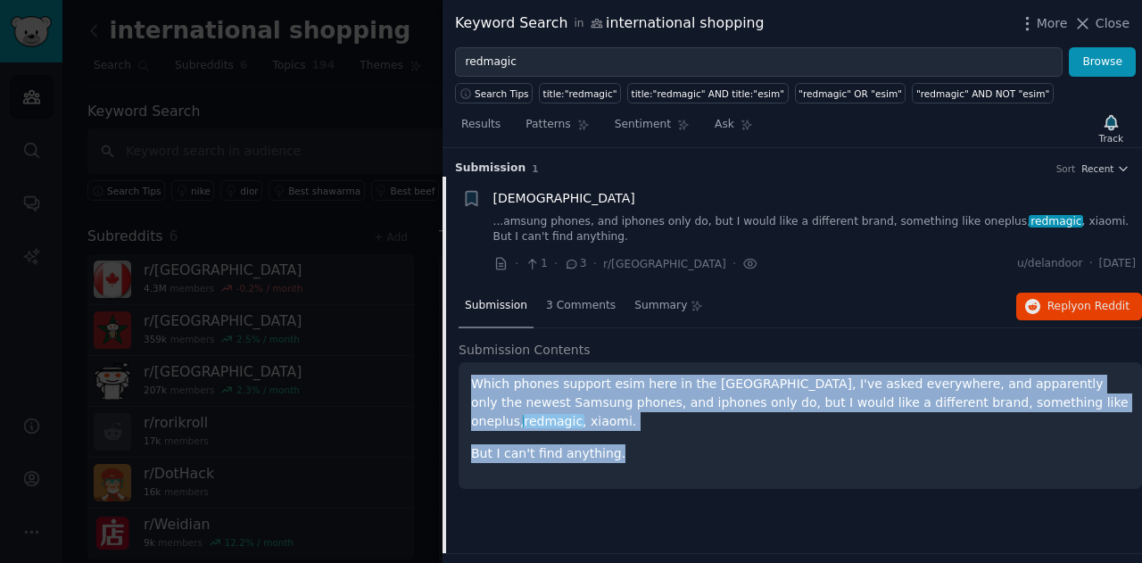
click at [599, 444] on p "But I can't find anything." at bounding box center [800, 453] width 658 height 19
drag, startPoint x: 599, startPoint y: 441, endPoint x: 473, endPoint y: 384, distance: 138.6
click at [473, 384] on div "Which phones support esim here in the uae, I've asked everywhere, and apparentl…" at bounding box center [800, 419] width 658 height 88
click at [473, 384] on p "Which phones support esim here in the uae, I've asked everywhere, and apparentl…" at bounding box center [800, 403] width 658 height 56
drag, startPoint x: 473, startPoint y: 384, endPoint x: 583, endPoint y: 443, distance: 124.5
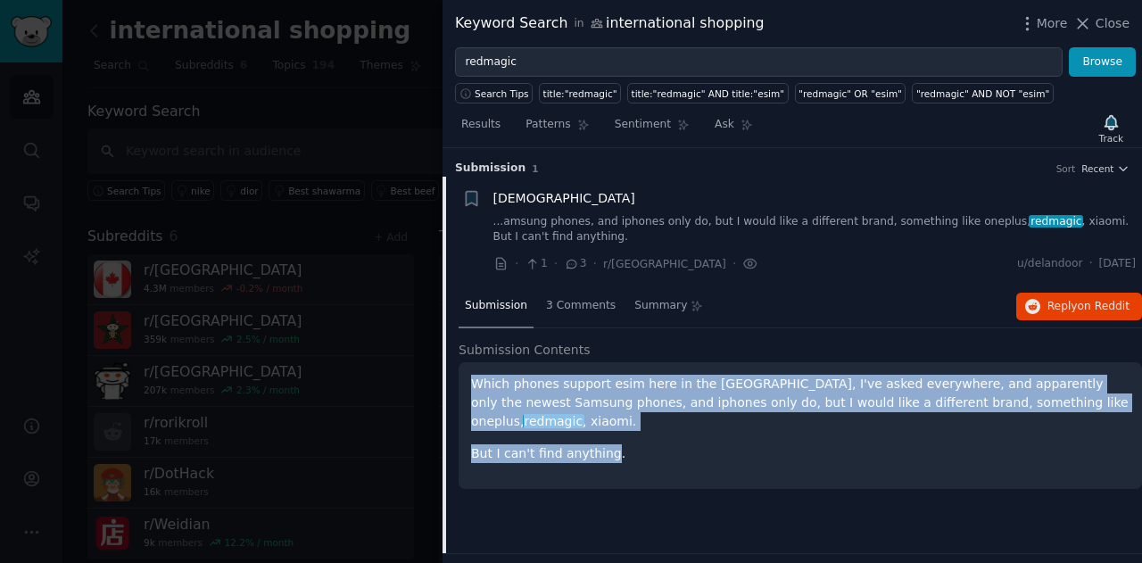
click at [583, 443] on div "Which phones support esim here in the uae, I've asked everywhere, and apparentl…" at bounding box center [800, 425] width 683 height 127
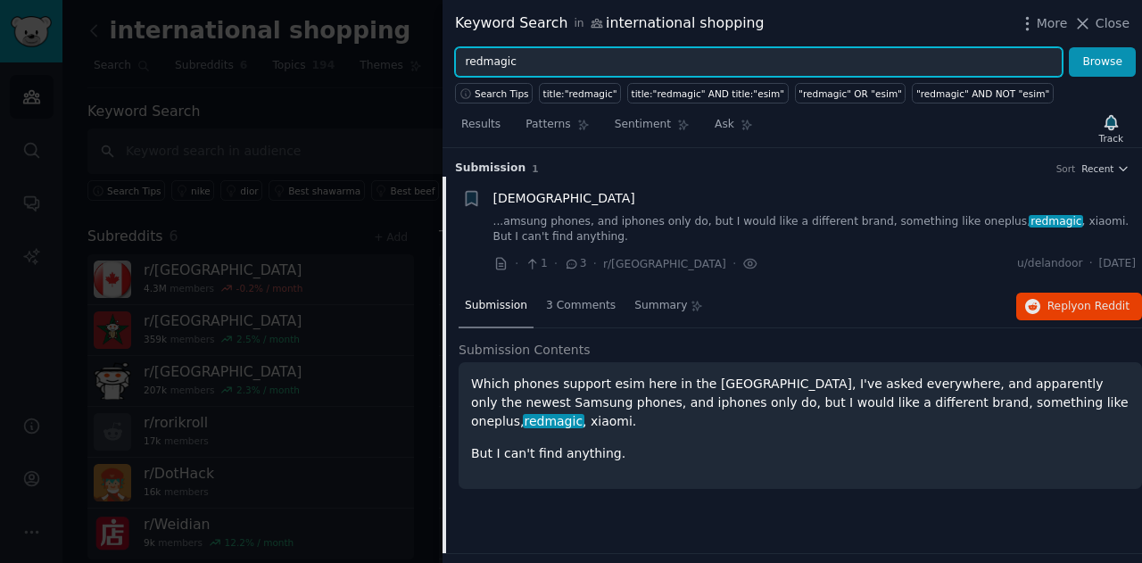
click at [564, 58] on input "redmagic" at bounding box center [759, 62] width 608 height 30
click at [1069, 47] on button "Browse" at bounding box center [1102, 62] width 67 height 30
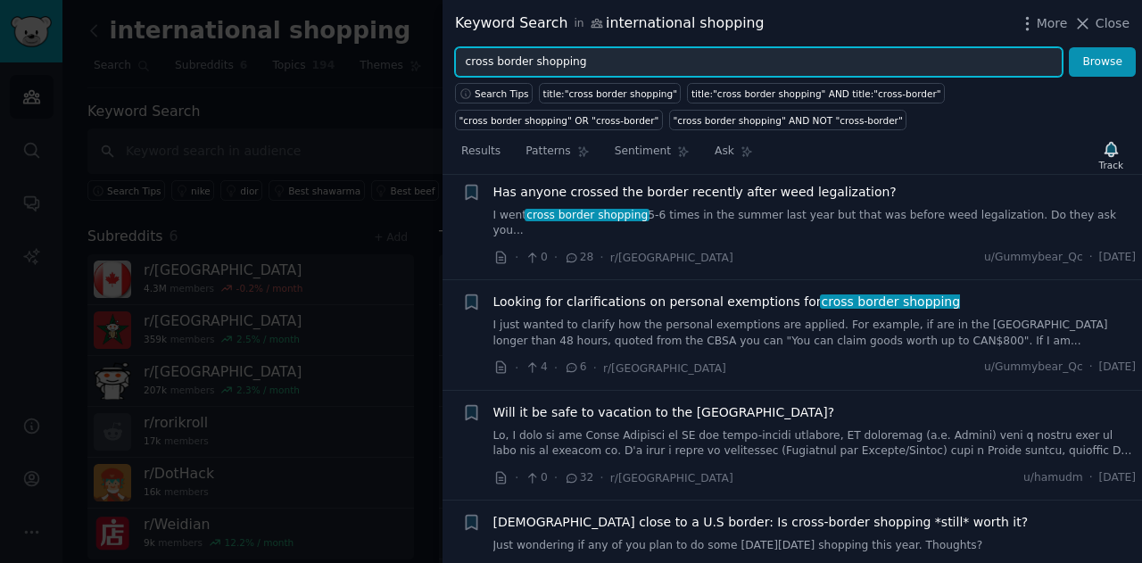
scroll to position [38, 0]
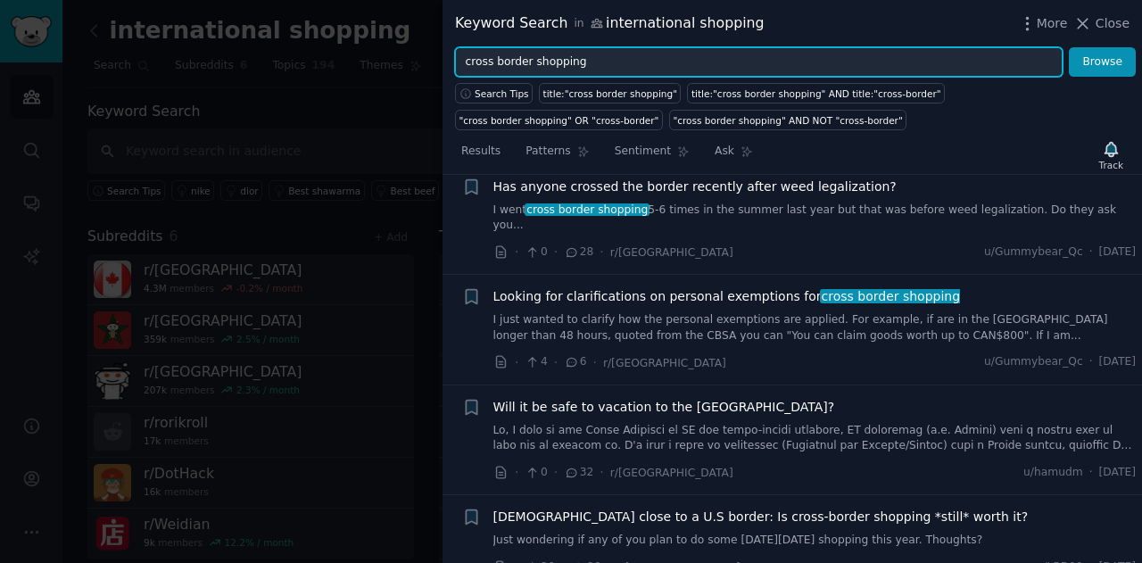
click at [493, 58] on input "cross border shopping" at bounding box center [759, 62] width 608 height 30
click at [618, 68] on input "crossborder shopping" at bounding box center [759, 62] width 608 height 30
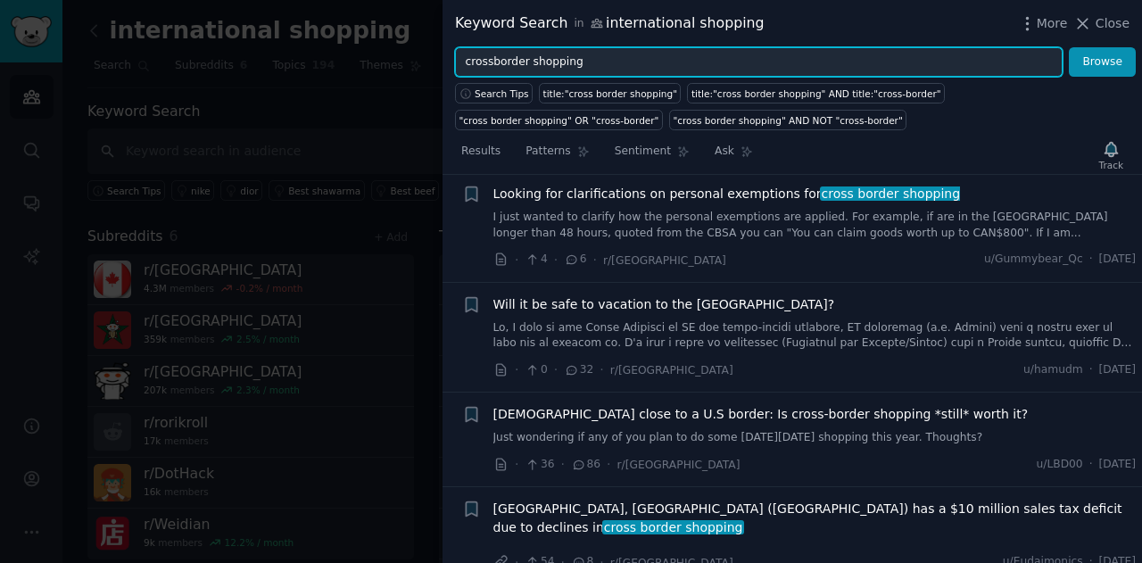
scroll to position [0, 0]
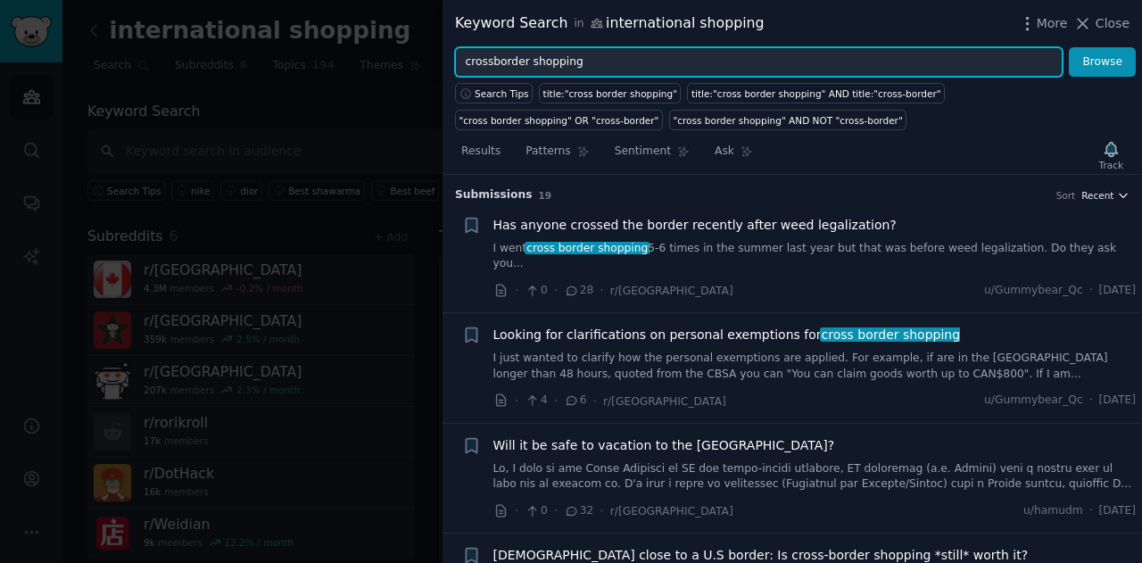
click at [1107, 194] on span "Recent" at bounding box center [1097, 195] width 32 height 12
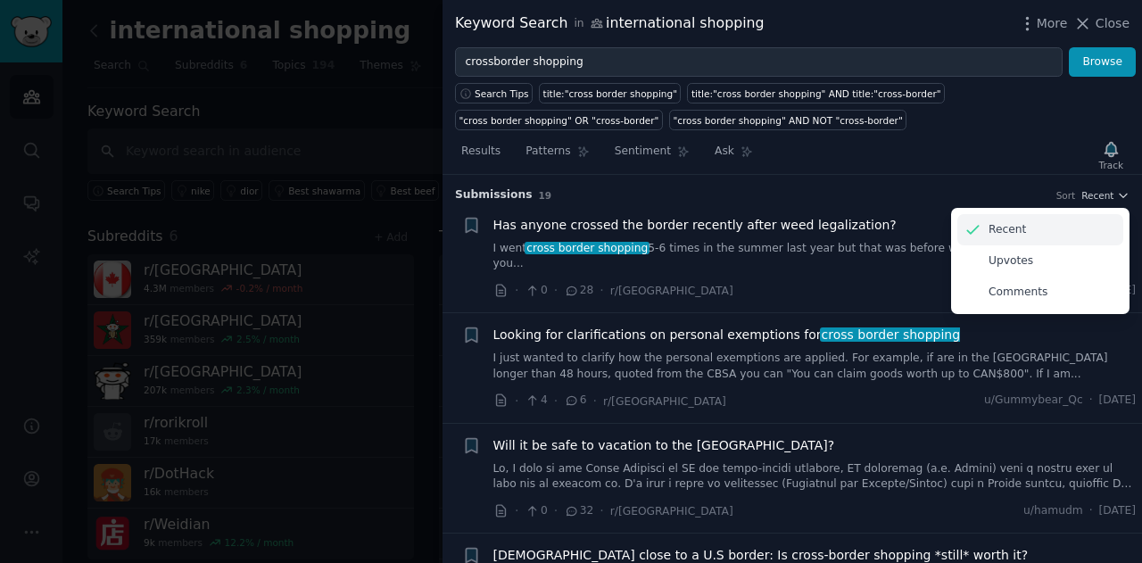
click at [996, 222] on p "Recent" at bounding box center [1006, 230] width 37 height 16
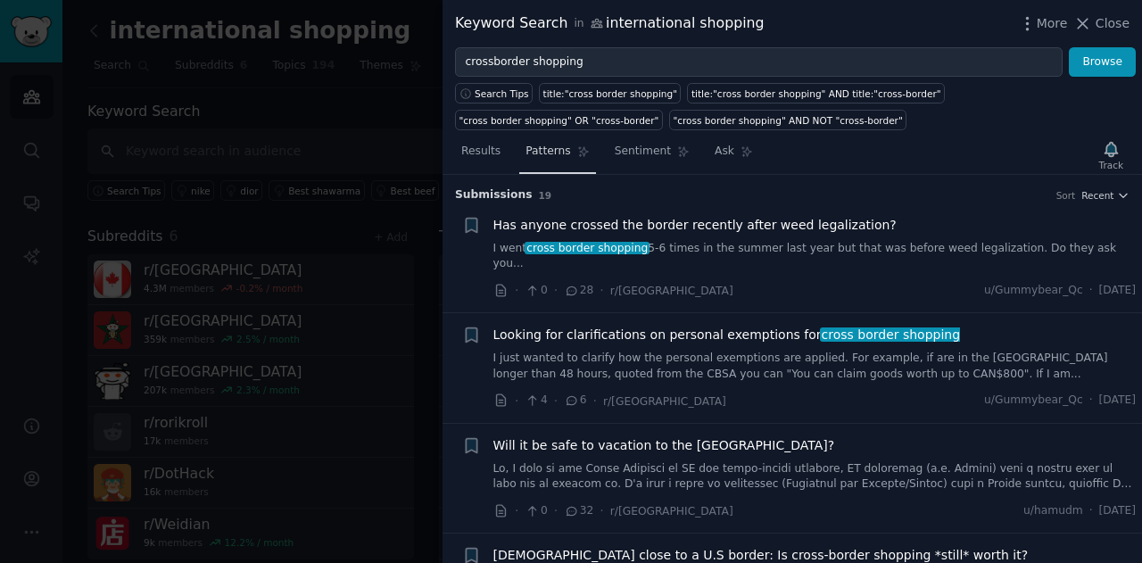
click at [541, 139] on link "Patterns" at bounding box center [557, 155] width 76 height 37
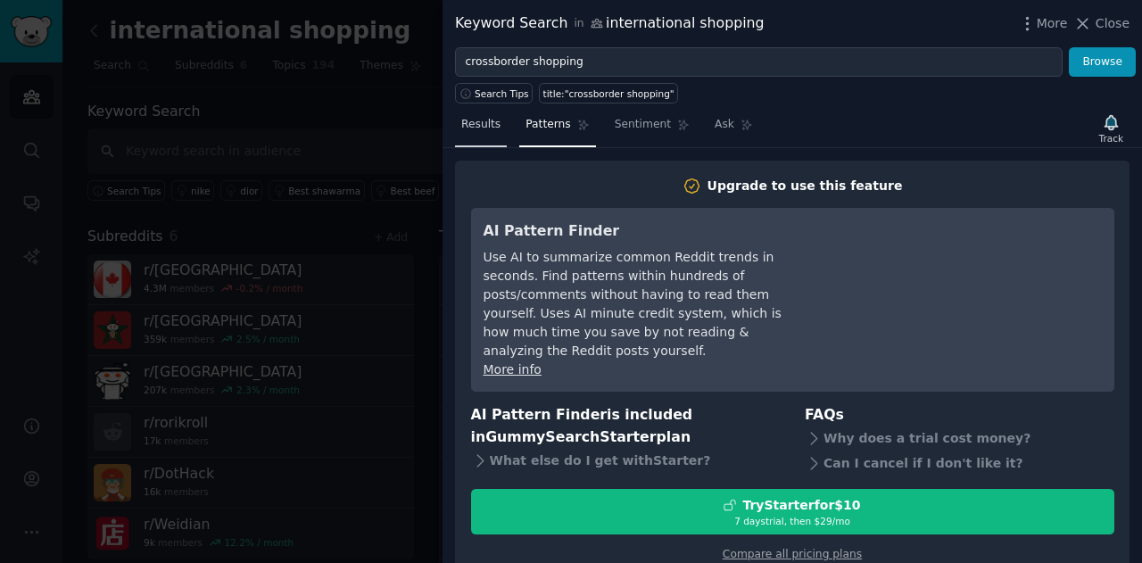
click at [478, 120] on span "Results" at bounding box center [480, 125] width 39 height 16
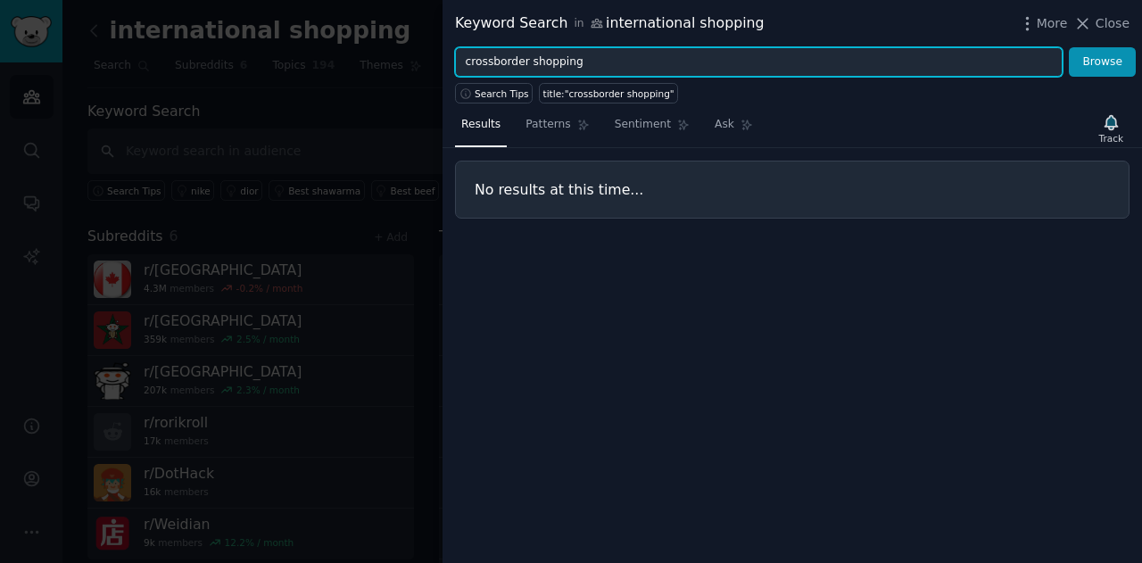
drag, startPoint x: 522, startPoint y: 57, endPoint x: 436, endPoint y: 54, distance: 85.7
click at [436, 54] on div "Keyword Search in international shopping More Close crossborder shopping Browse…" at bounding box center [571, 281] width 1142 height 563
type input "international shopping"
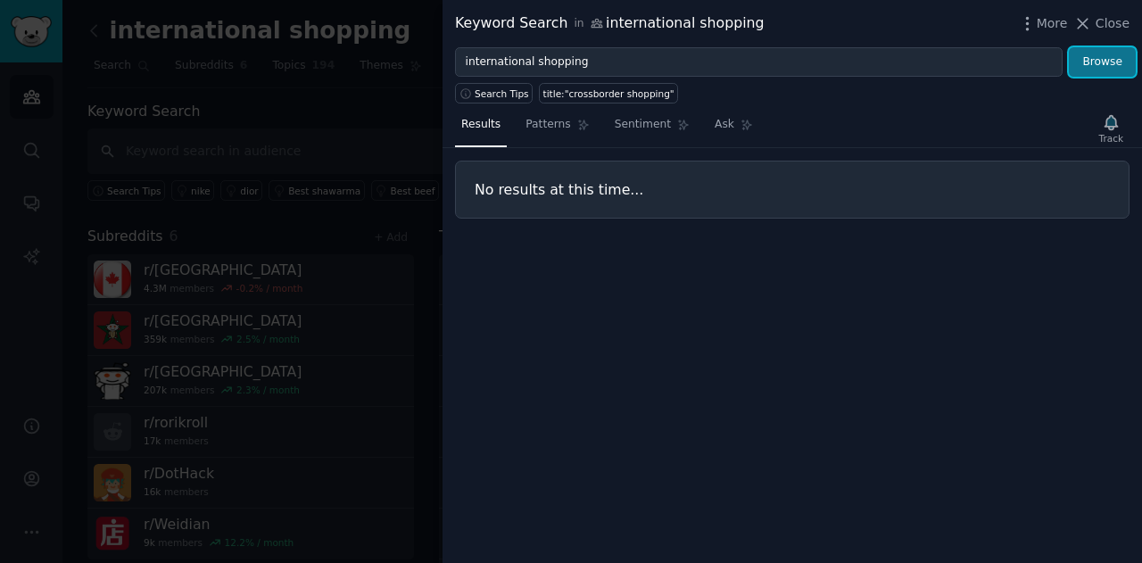
click at [1106, 58] on button "Browse" at bounding box center [1102, 62] width 67 height 30
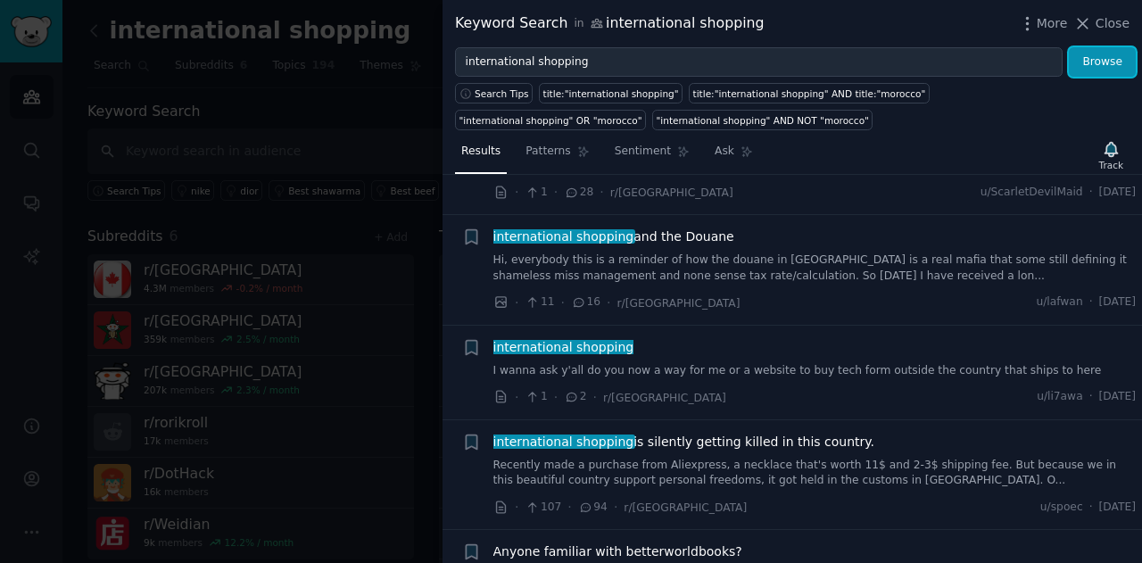
scroll to position [97, 0]
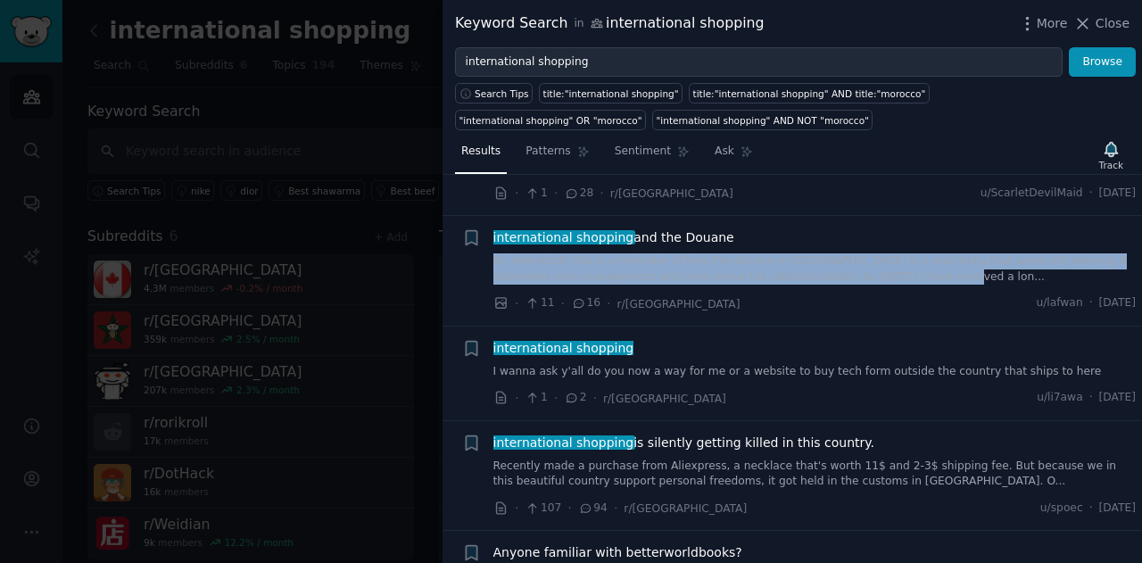
drag, startPoint x: 489, startPoint y: 256, endPoint x: 816, endPoint y: 274, distance: 327.9
click at [816, 274] on div "+ international shopping and the Douane Hi, everybody this is a reminder of how…" at bounding box center [799, 270] width 674 height 85
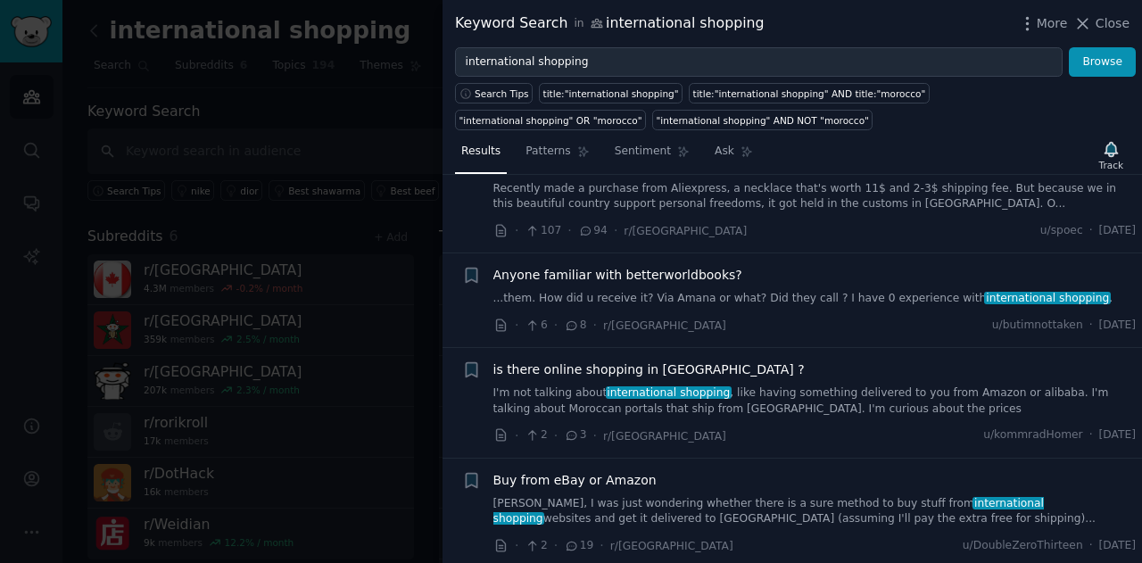
scroll to position [0, 0]
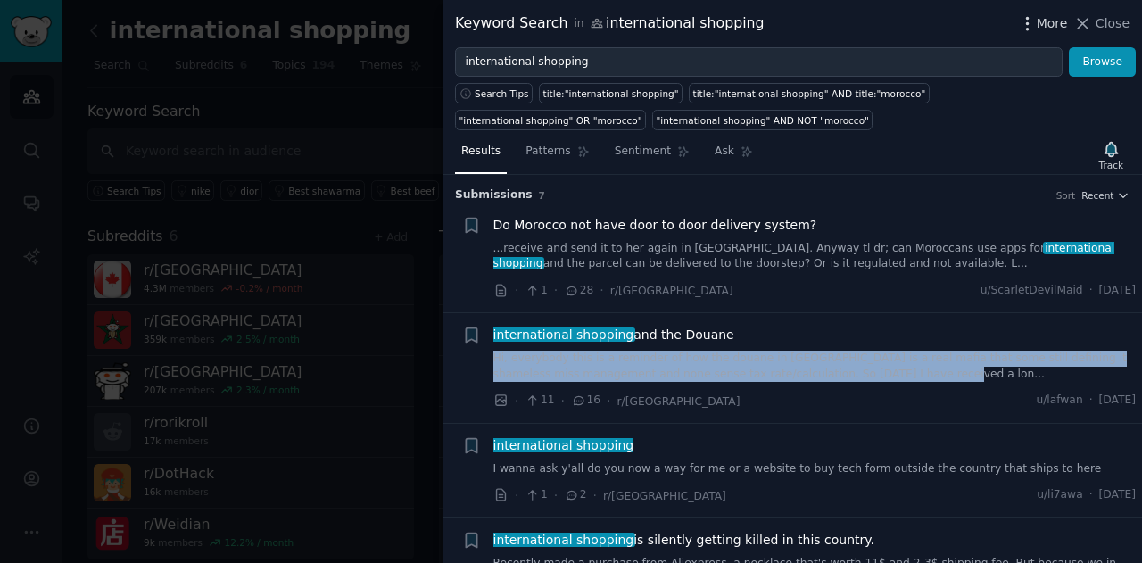
click at [1037, 29] on icon "button" at bounding box center [1027, 23] width 19 height 19
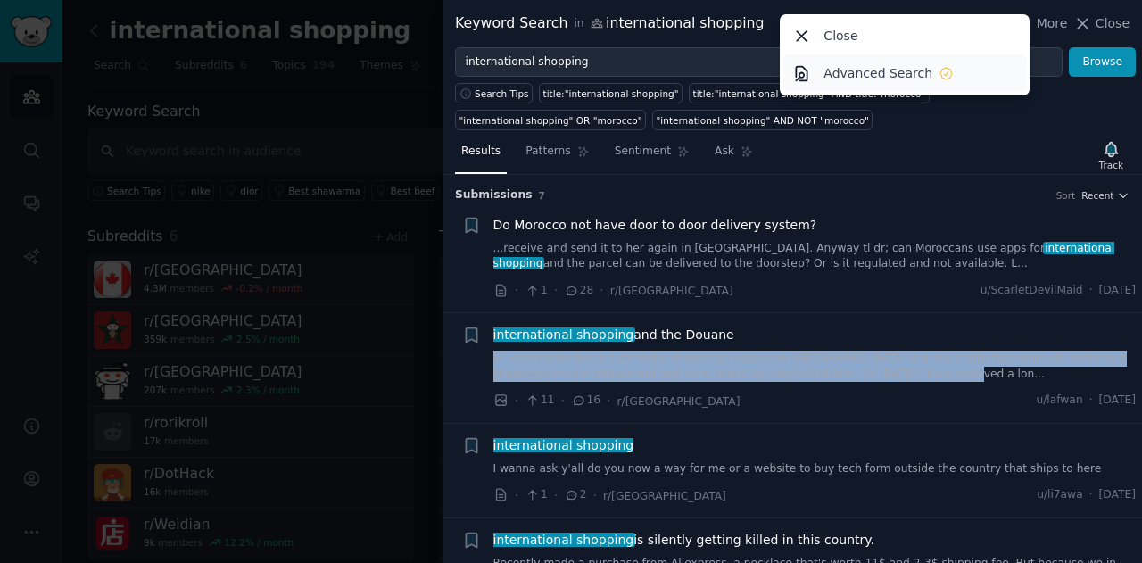
click at [921, 72] on p "Advanced Search" at bounding box center [877, 73] width 109 height 19
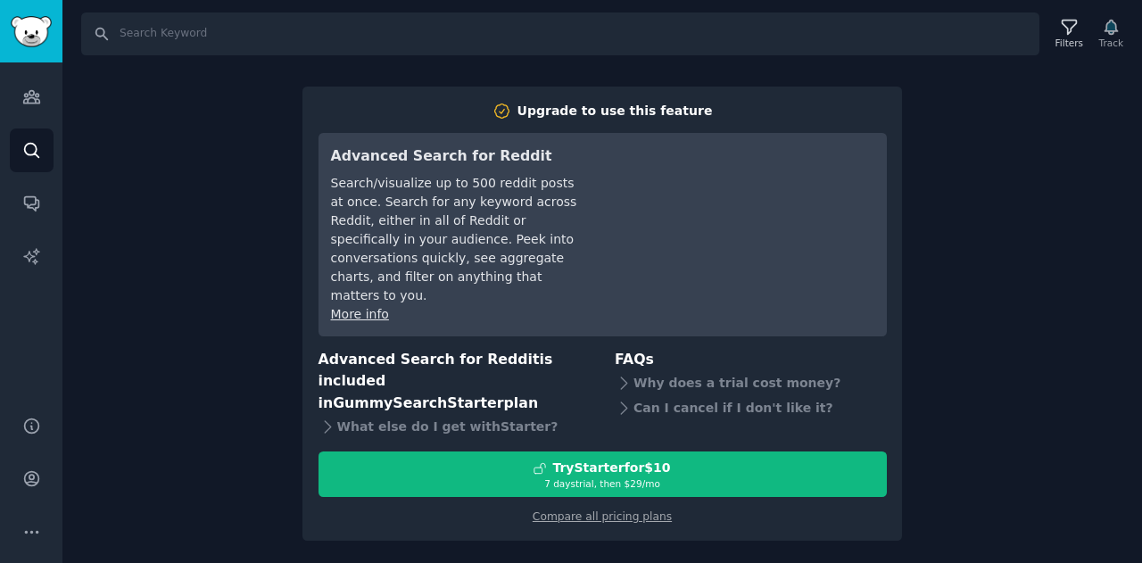
click at [969, 103] on div "Search Filters Track Upgrade to use this feature Advanced Search for Reddit Sea…" at bounding box center [601, 281] width 1079 height 563
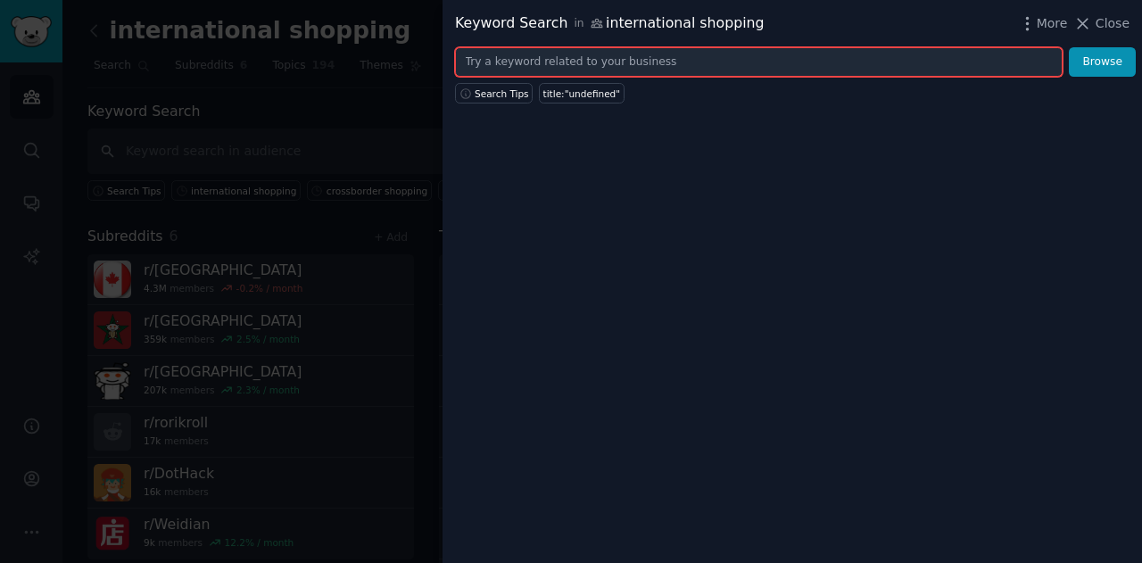
click at [809, 65] on input "text" at bounding box center [759, 62] width 608 height 30
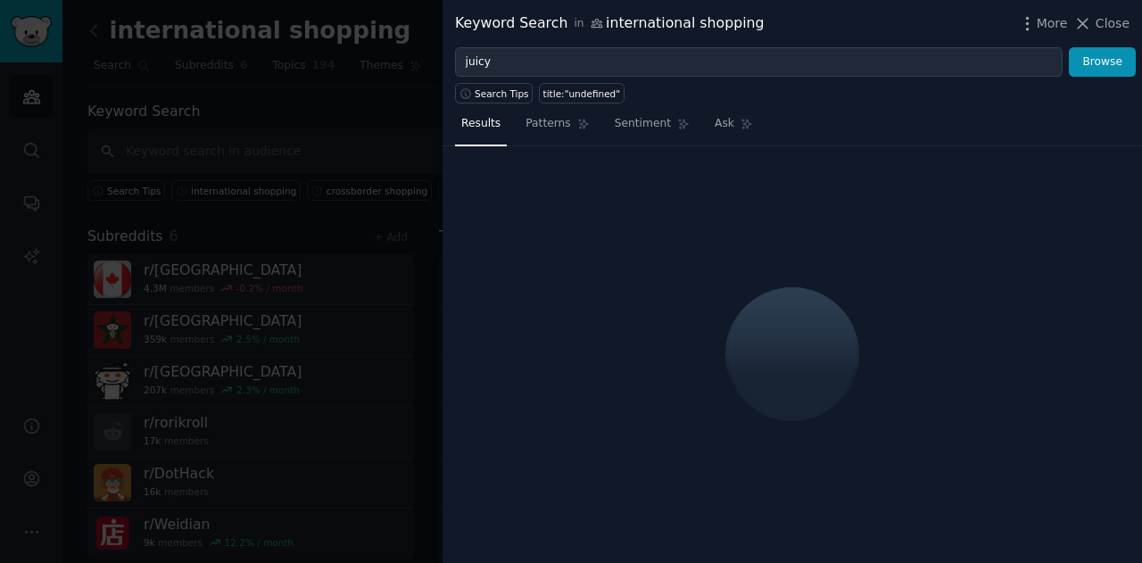
click at [757, 83] on div "Search Tips title:"undefined"" at bounding box center [791, 90] width 699 height 27
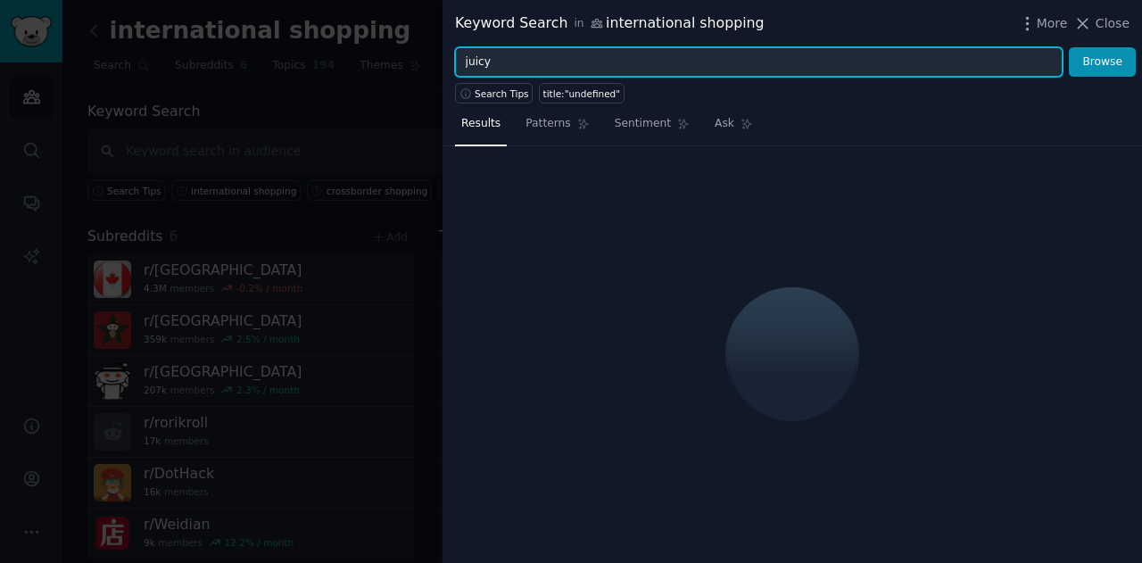
click at [699, 52] on input "juicy" at bounding box center [759, 62] width 608 height 30
type input "juicy cou"
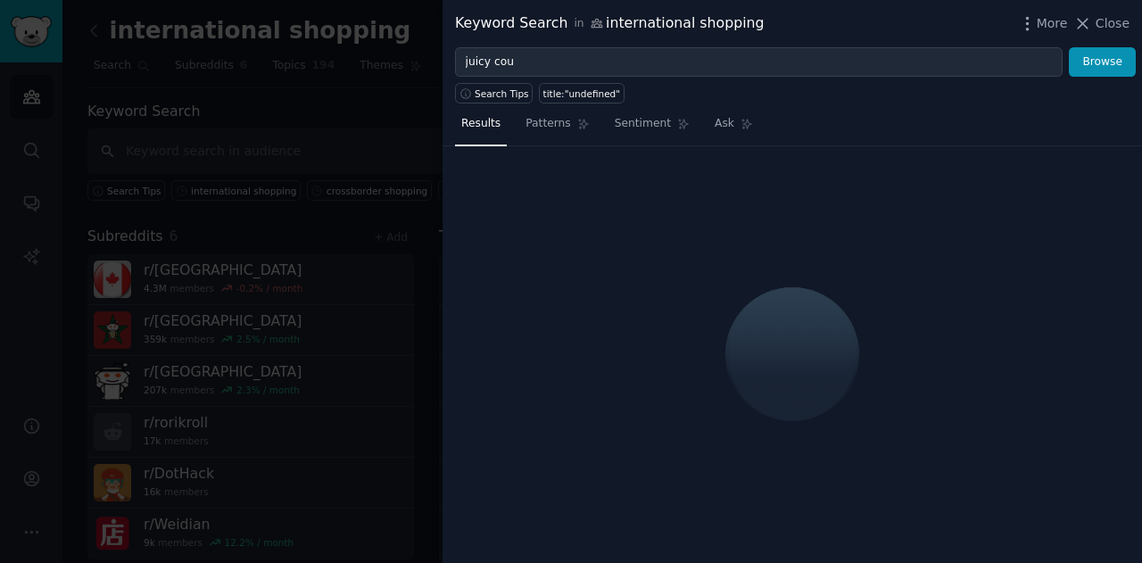
click at [233, 211] on div at bounding box center [571, 281] width 1142 height 563
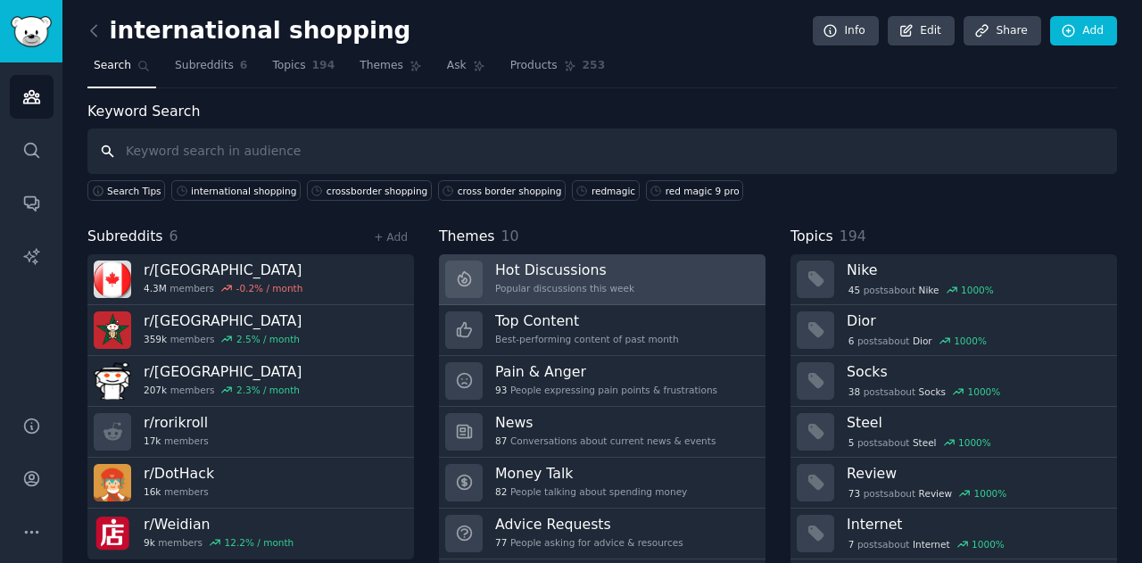
scroll to position [48, 0]
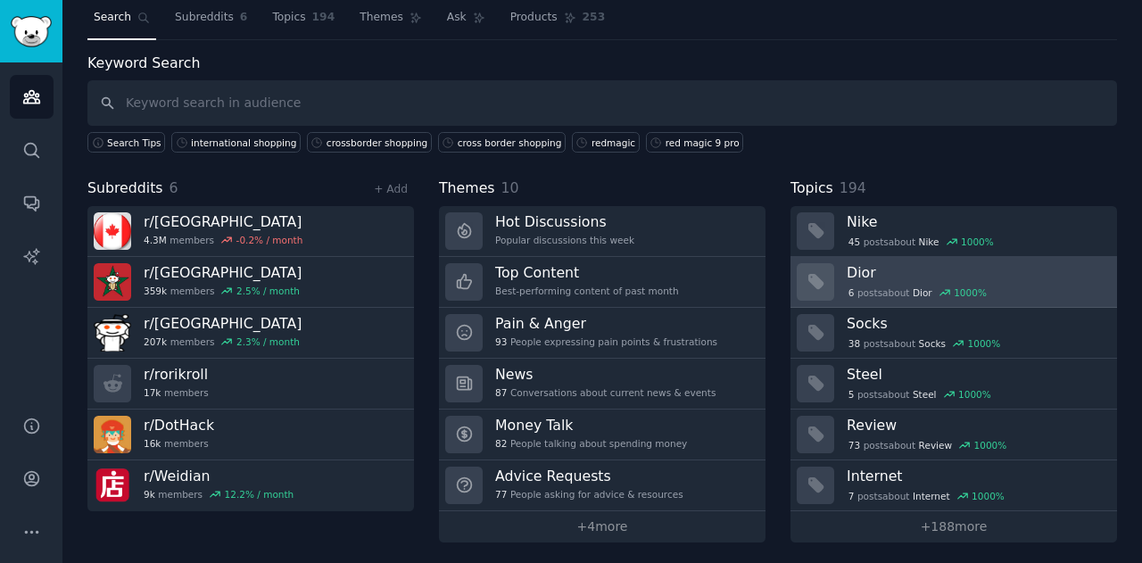
click at [900, 257] on link "Dior 6 post s about Dior 1000 %" at bounding box center [953, 282] width 327 height 51
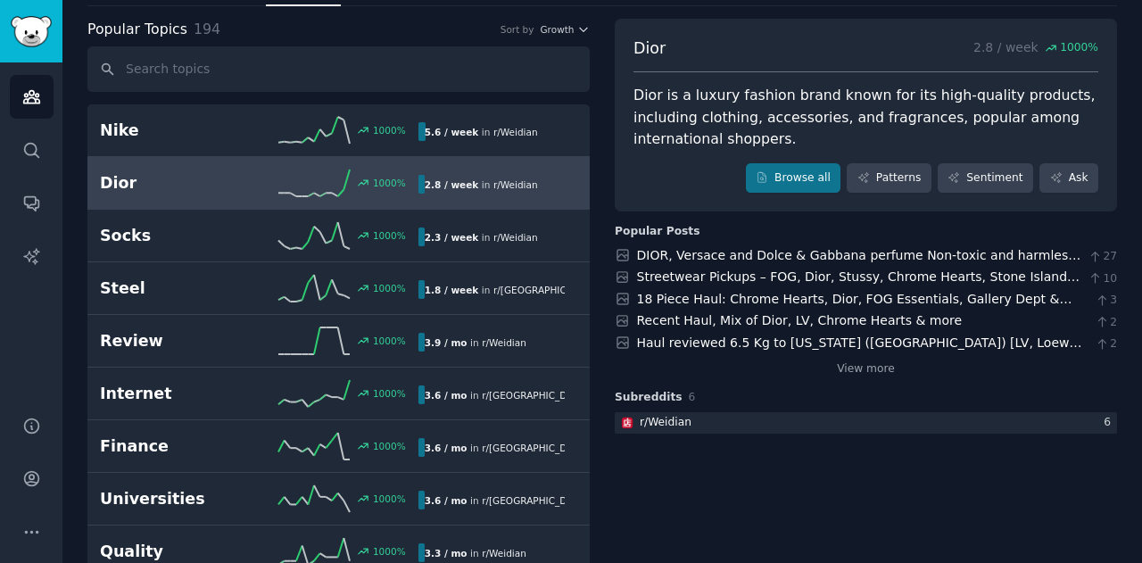
scroll to position [81, 0]
click at [833, 172] on link "Browse all" at bounding box center [793, 179] width 95 height 30
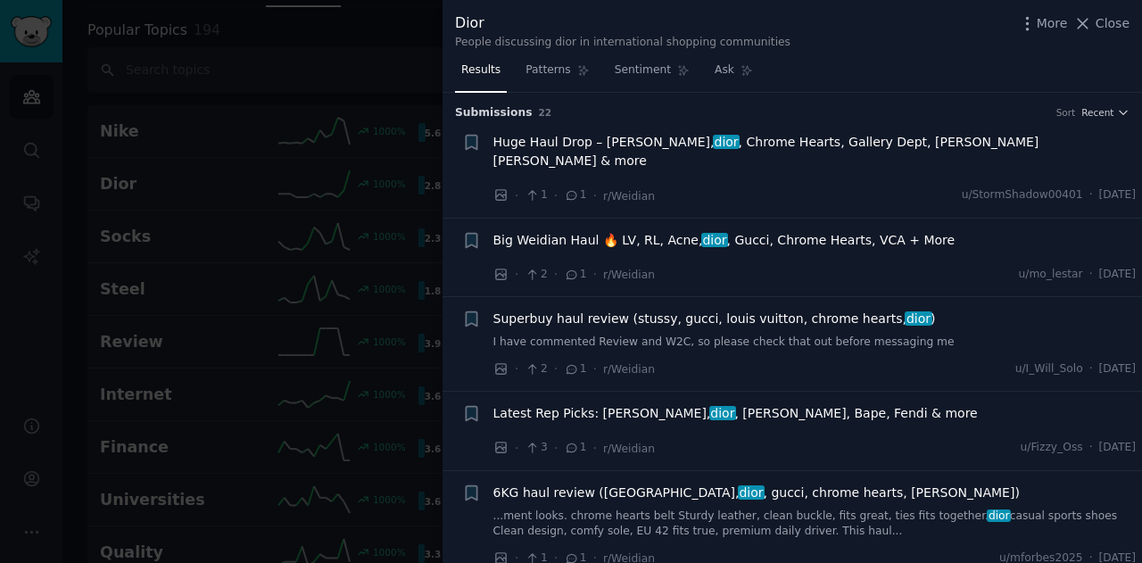
click at [573, 146] on span "Huge Haul Drop – Louis Vuitton, dior , Chrome Hearts, Gallery Dept, Ralph Laure…" at bounding box center [814, 151] width 643 height 37
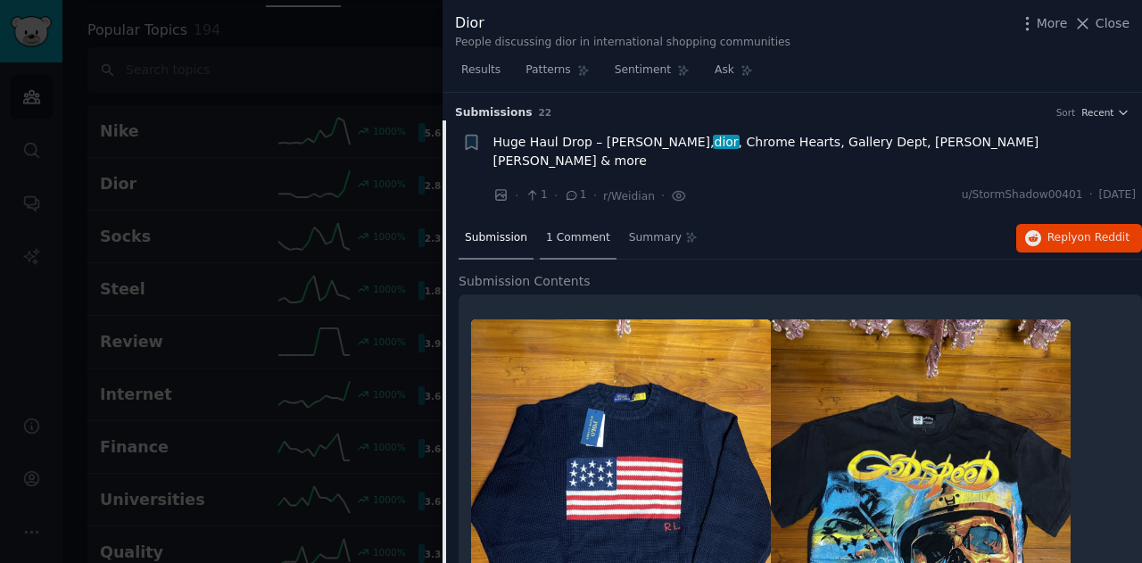
click at [559, 230] on span "1 Comment" at bounding box center [578, 238] width 64 height 16
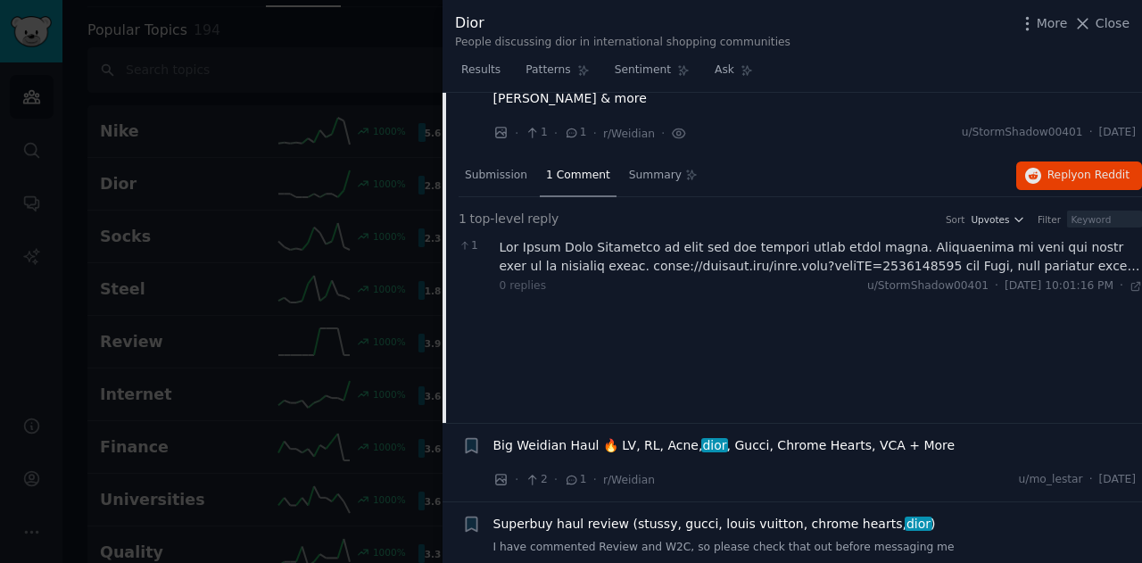
scroll to position [61, 0]
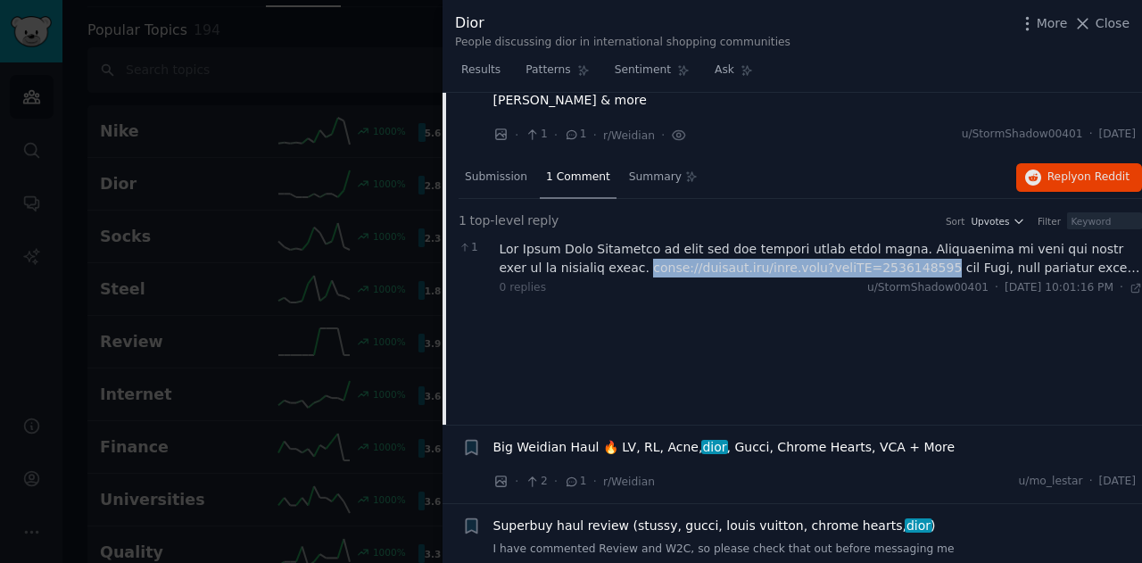
drag, startPoint x: 587, startPoint y: 251, endPoint x: 872, endPoint y: 252, distance: 284.6
click at [872, 252] on div at bounding box center [821, 258] width 643 height 37
copy div "https://weidian.com/item.html?itemID=7548184843"
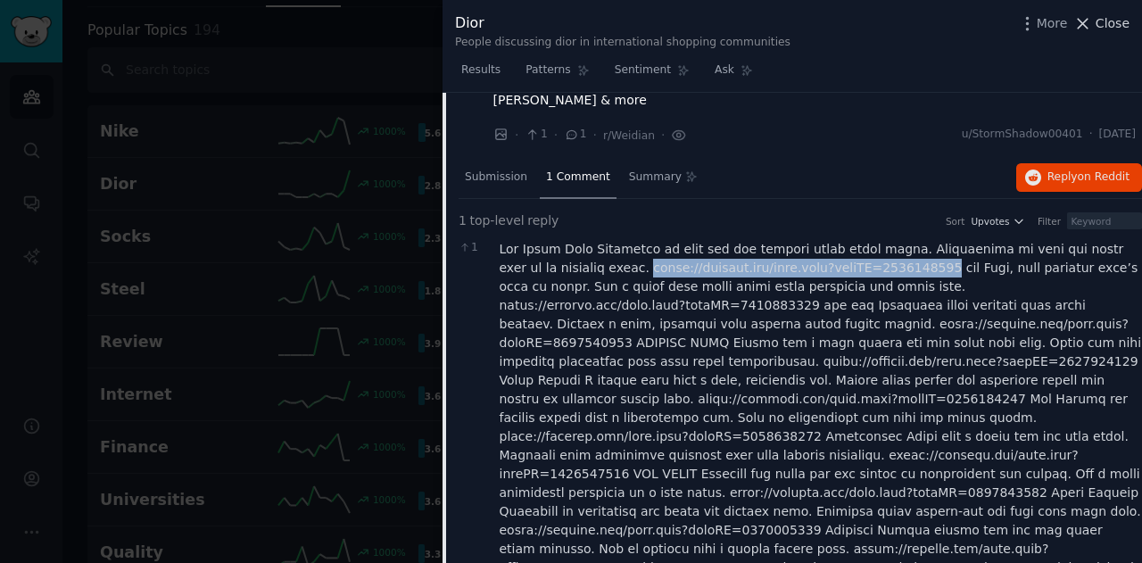
click at [1080, 26] on icon at bounding box center [1082, 23] width 19 height 19
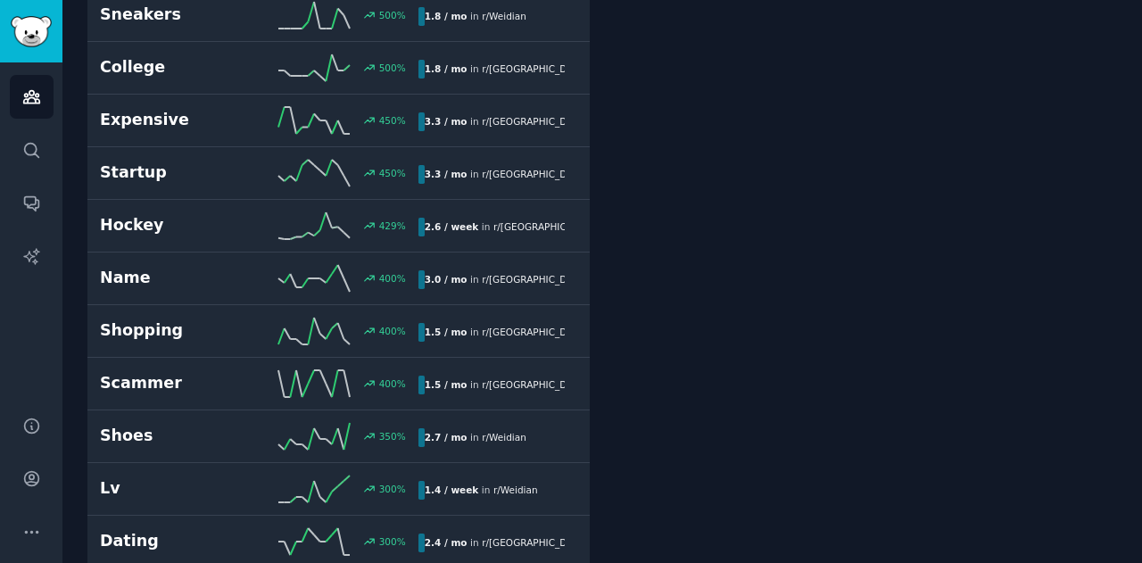
scroll to position [1254, 0]
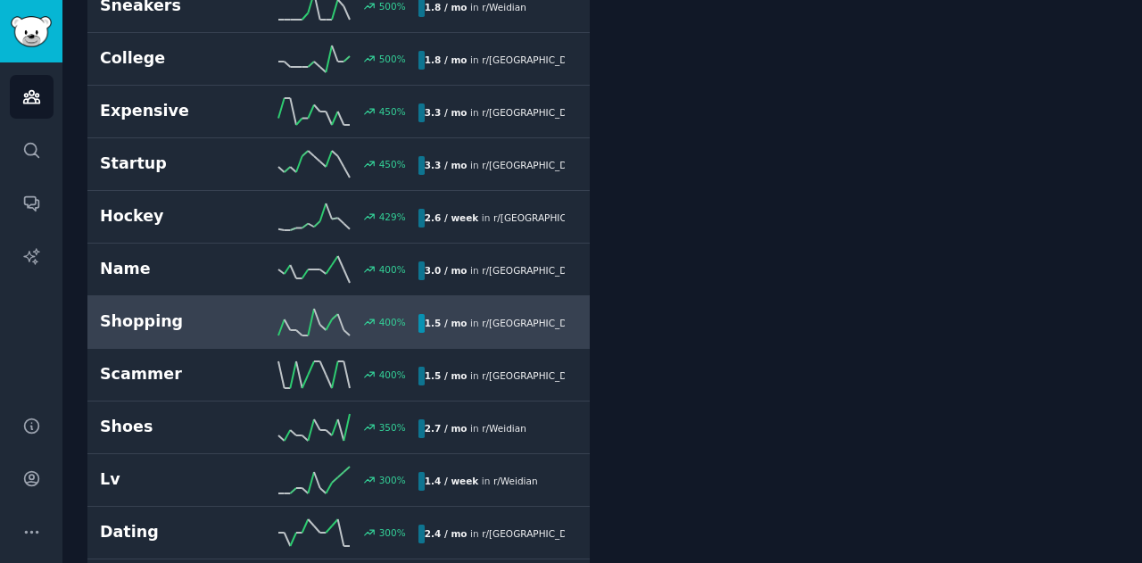
click at [200, 315] on h2 "Shopping" at bounding box center [179, 321] width 159 height 22
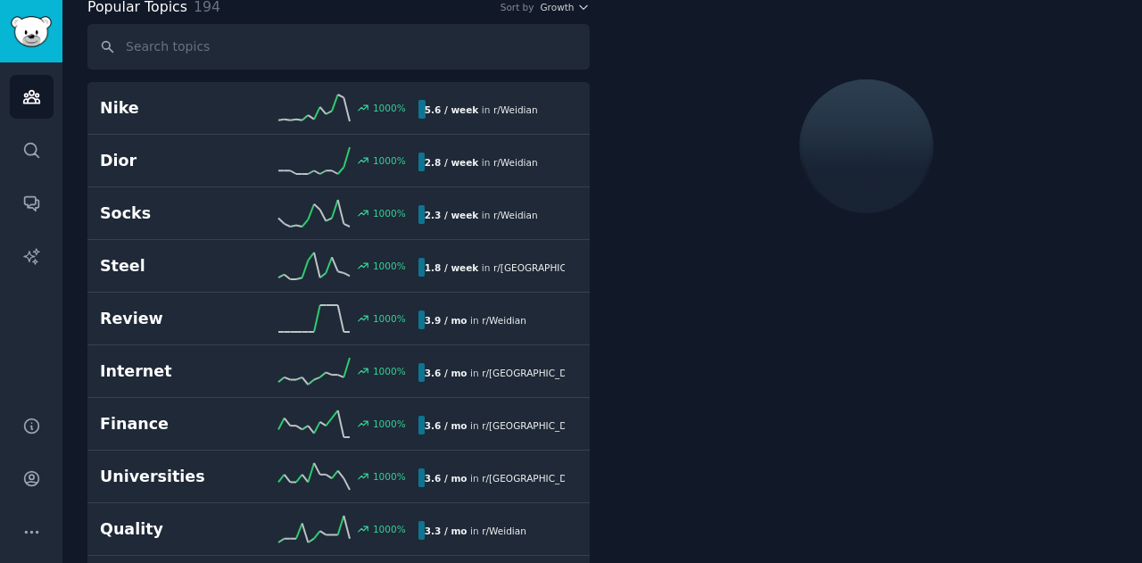
scroll to position [99, 0]
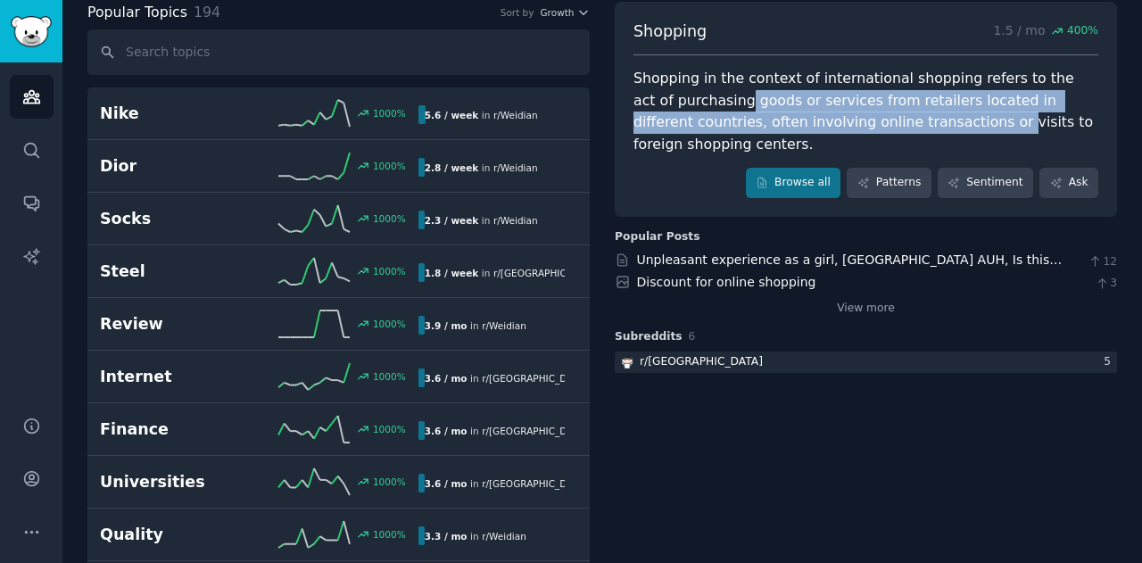
drag, startPoint x: 698, startPoint y: 98, endPoint x: 864, endPoint y: 118, distance: 166.2
click at [864, 118] on div "Shopping in the context of international shopping refers to the act of purchasi…" at bounding box center [865, 111] width 465 height 87
click at [815, 168] on link "Browse all" at bounding box center [793, 183] width 95 height 30
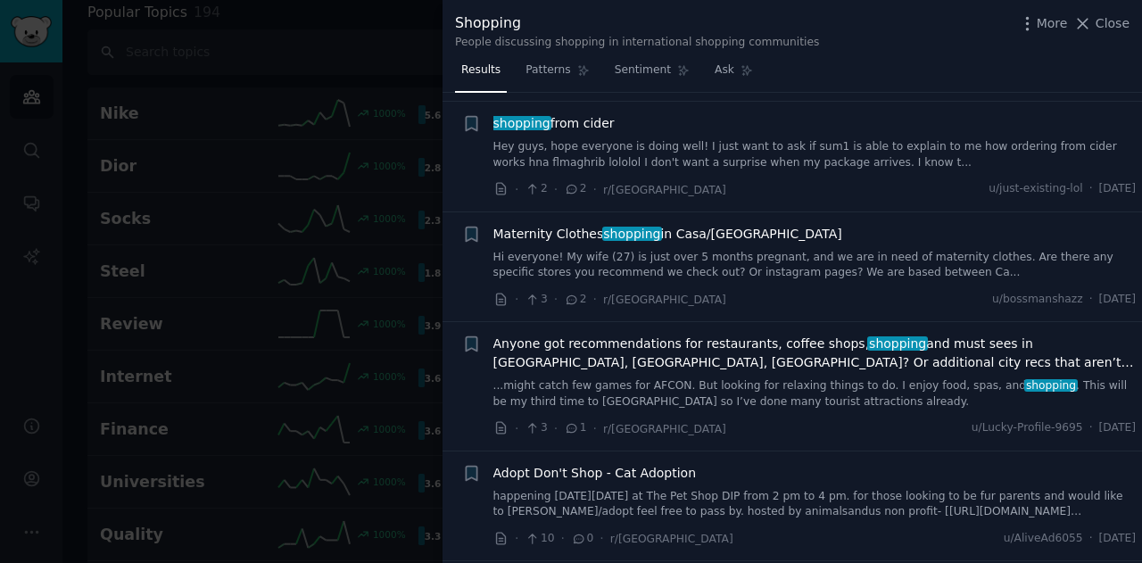
scroll to position [231, 0]
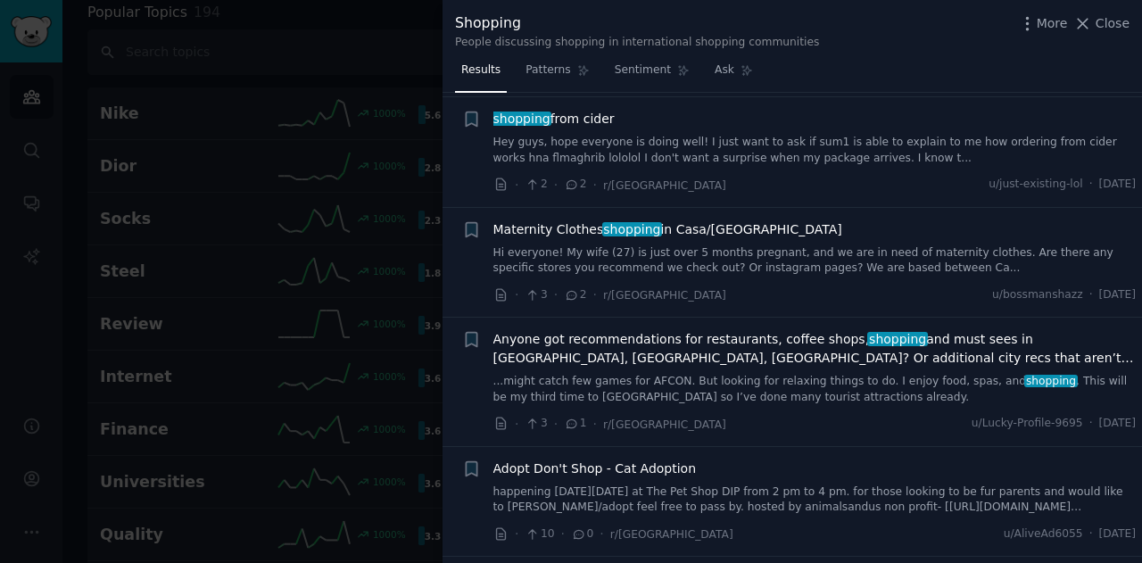
click at [566, 236] on span "Maternity Clothes shopping in Casa/Rabat" at bounding box center [667, 229] width 349 height 19
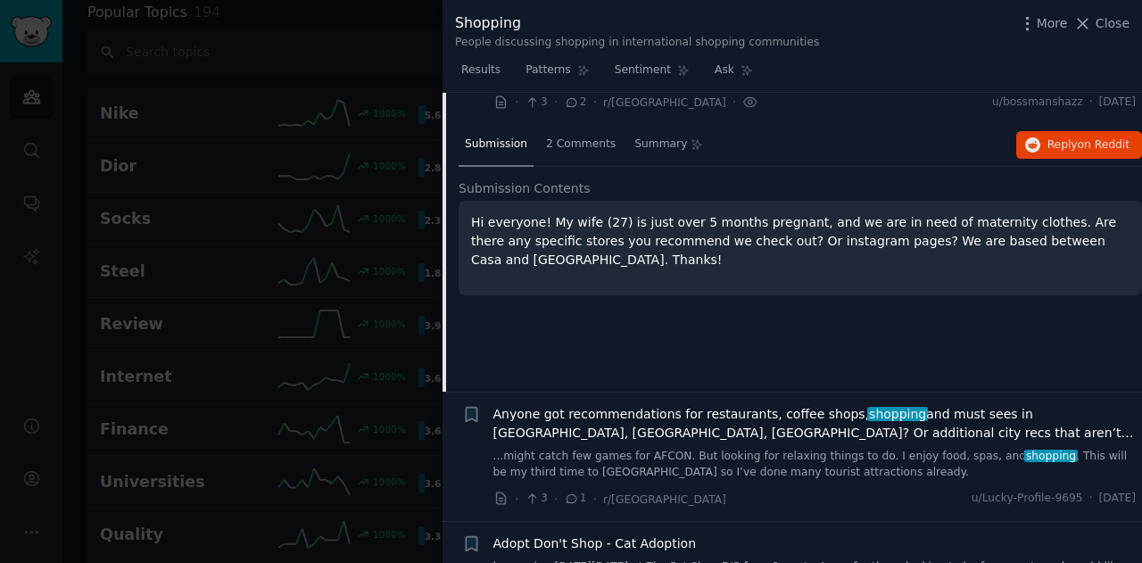
scroll to position [422, 0]
click at [581, 138] on span "2 Comments" at bounding box center [581, 146] width 70 height 16
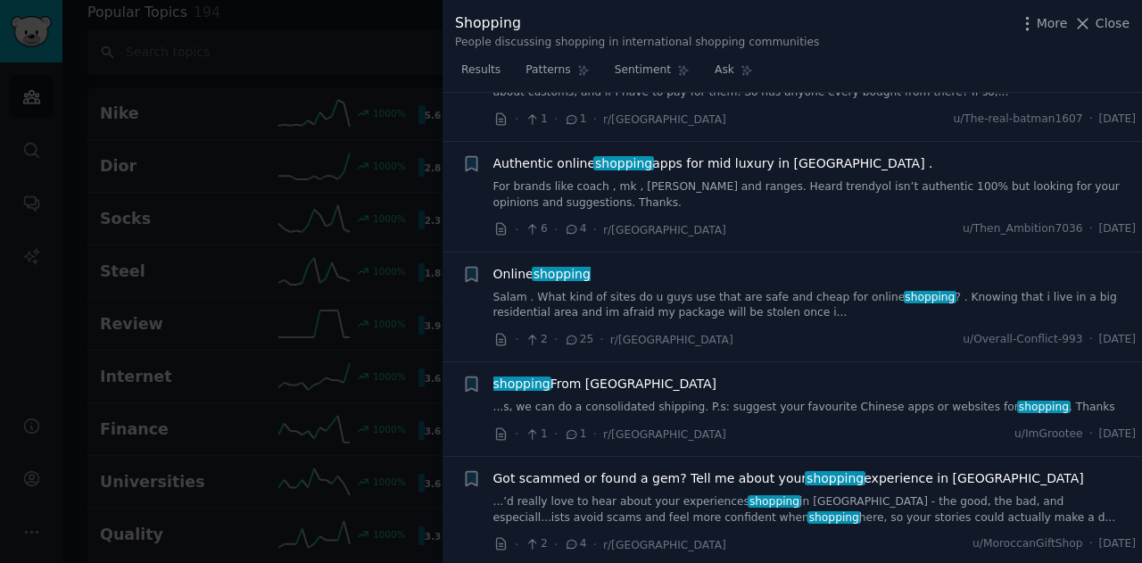
scroll to position [2696, 0]
click at [633, 375] on div "shopping From China ...s, we can do a consolidated shipping. P.s: suggest your …" at bounding box center [814, 395] width 643 height 41
click at [560, 375] on div "shopping From China ...s, we can do a consolidated shipping. P.s: suggest your …" at bounding box center [814, 395] width 643 height 41
click at [550, 400] on link "...s, we can do a consolidated shipping. P.s: suggest your favourite Chinese ap…" at bounding box center [814, 408] width 643 height 16
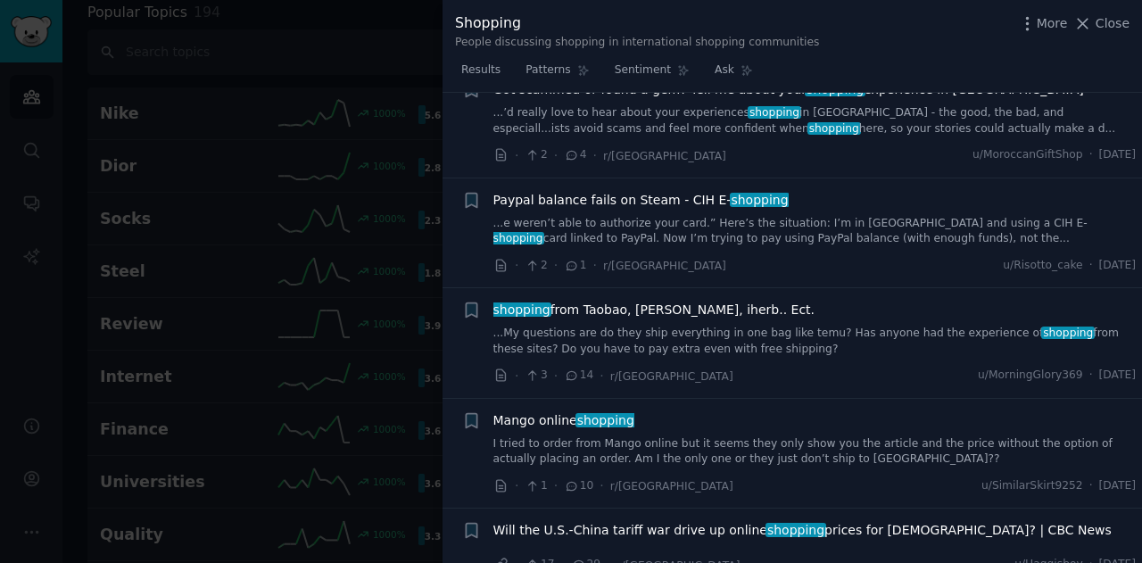
scroll to position [3187, 0]
click at [696, 411] on div "Mango online shopping" at bounding box center [814, 420] width 643 height 19
click at [543, 411] on span "Mango online shopping" at bounding box center [563, 420] width 141 height 19
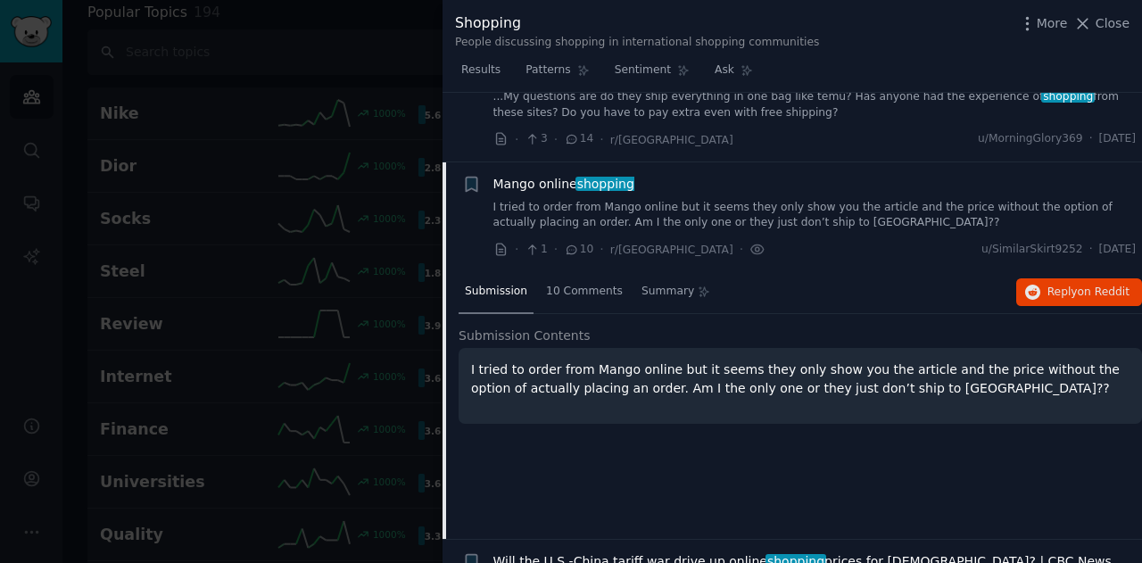
scroll to position [3053, 0]
click at [756, 248] on icon at bounding box center [758, 250] width 4 height 4
click at [749, 241] on icon at bounding box center [757, 250] width 16 height 19
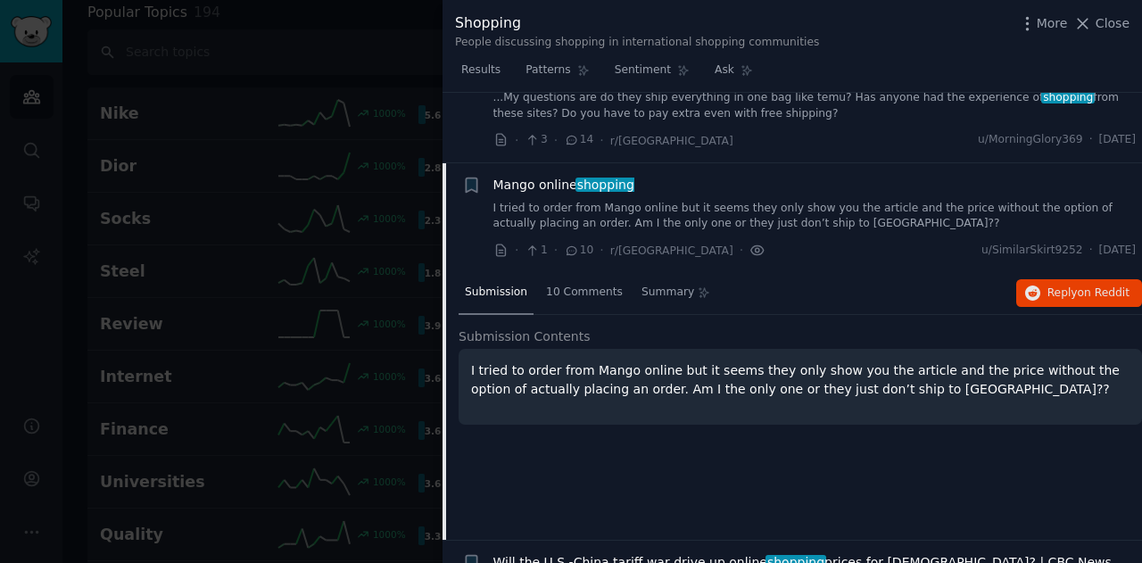
click at [749, 241] on icon at bounding box center [757, 250] width 16 height 19
click at [502, 244] on icon at bounding box center [500, 250] width 9 height 12
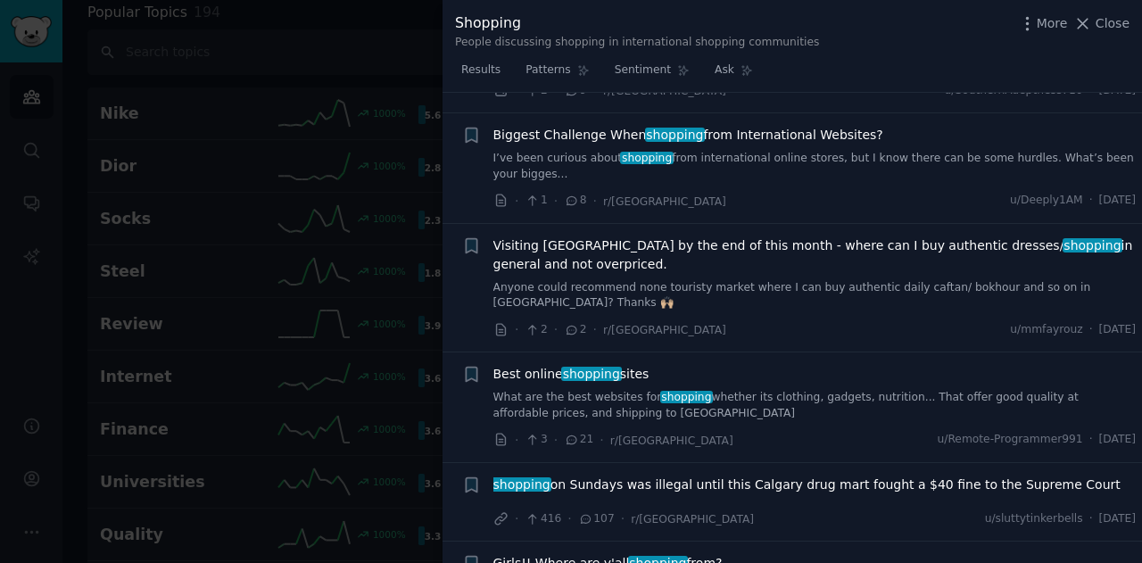
scroll to position [5159, 0]
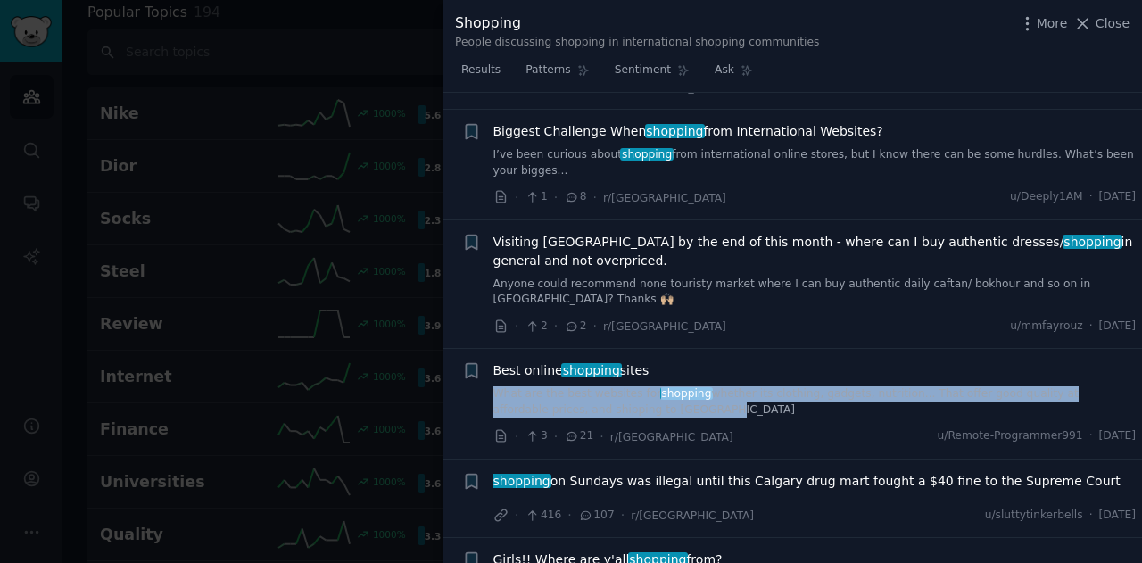
drag, startPoint x: 491, startPoint y: 295, endPoint x: 603, endPoint y: 316, distance: 114.3
click at [603, 361] on div "+ Best online shopping sites What are the best websites for shopping whether it…" at bounding box center [799, 403] width 674 height 85
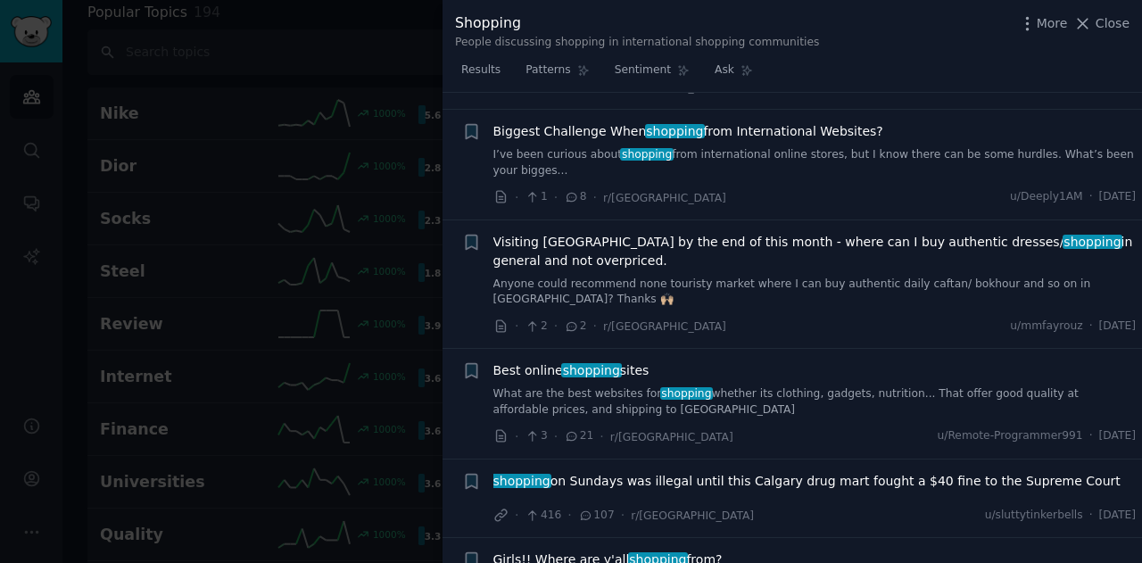
click at [466, 361] on div "+" at bounding box center [471, 403] width 19 height 85
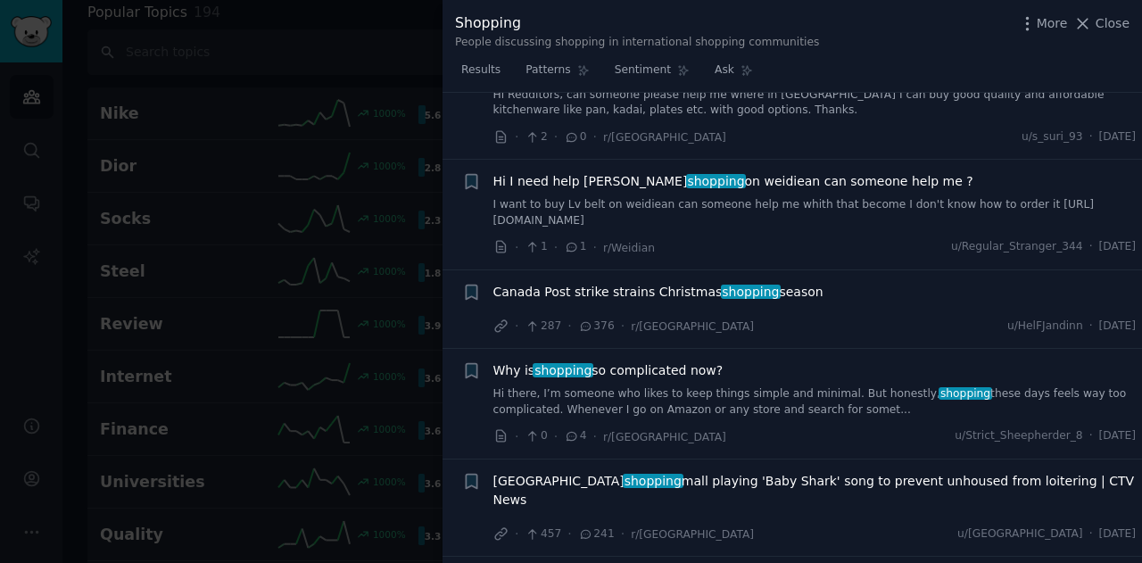
scroll to position [5853, 0]
click at [689, 385] on link "Hi there, I’m someone who likes to keep things simple and minimal. But honestly…" at bounding box center [814, 400] width 643 height 31
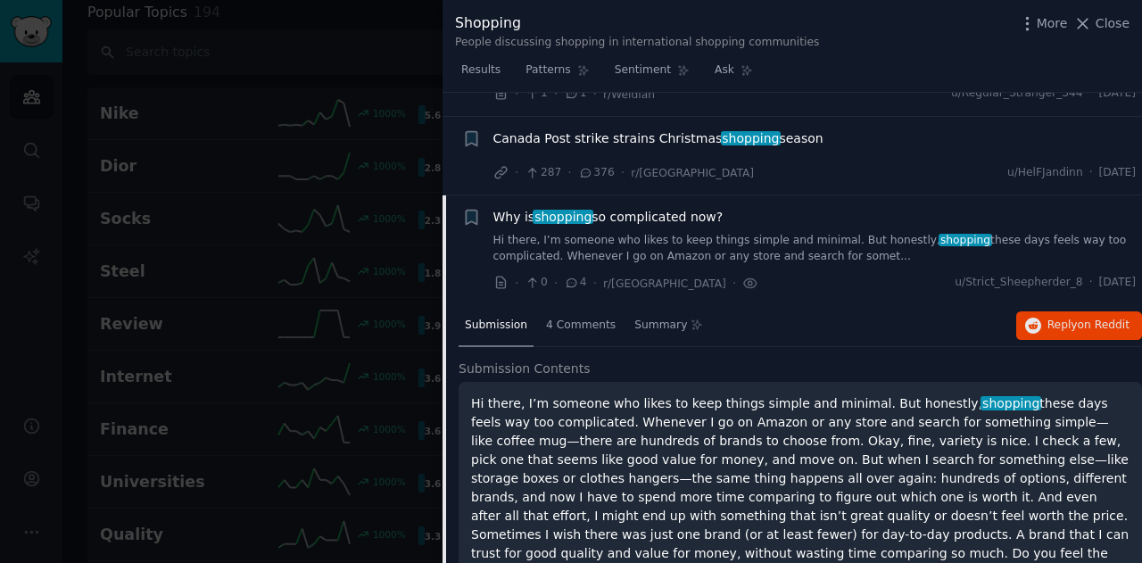
scroll to position [5740, 0]
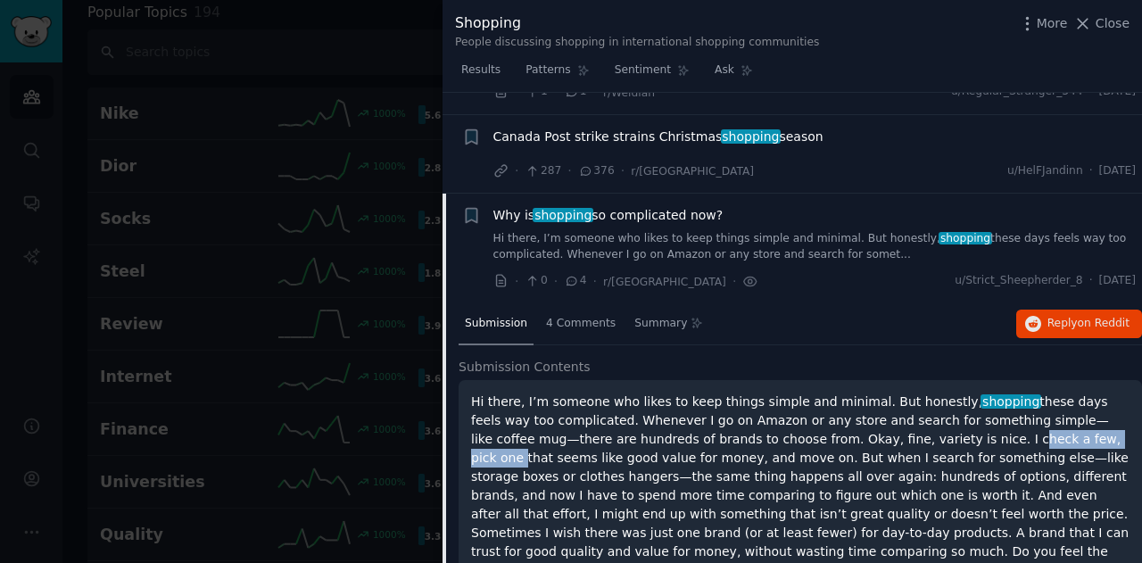
drag, startPoint x: 822, startPoint y: 340, endPoint x: 938, endPoint y: 346, distance: 115.2
click at [938, 393] on p "Hi there, I’m someone who likes to keep things simple and minimal. But honestly…" at bounding box center [800, 496] width 658 height 206
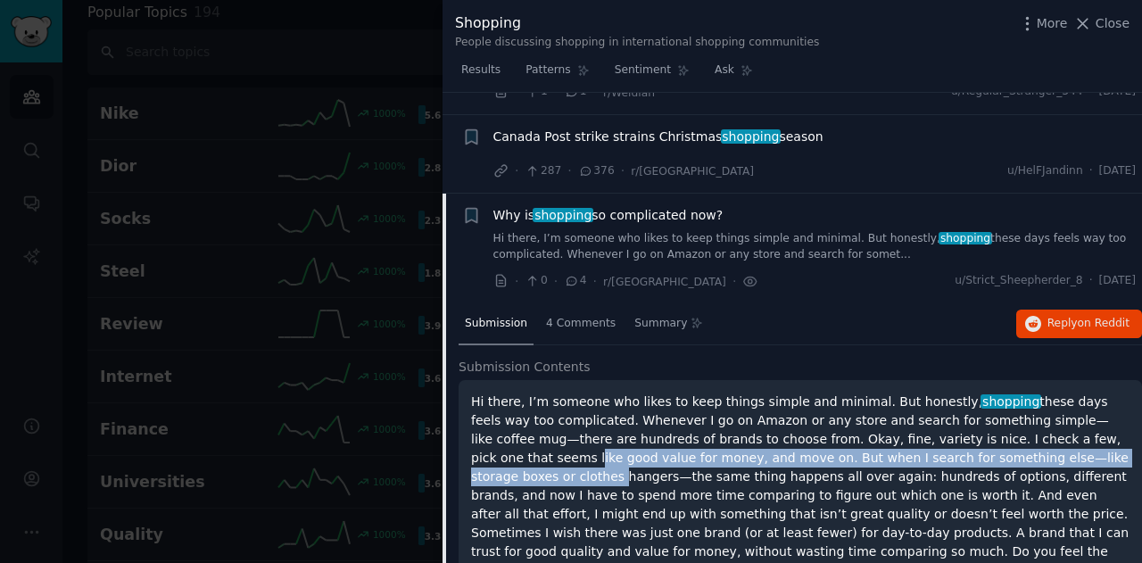
drag, startPoint x: 938, startPoint y: 346, endPoint x: 1008, endPoint y: 346, distance: 70.5
click at [1008, 393] on p "Hi there, I’m someone who likes to keep things simple and minimal. But honestly…" at bounding box center [800, 496] width 658 height 206
click at [576, 393] on p "Hi there, I’m someone who likes to keep things simple and minimal. But honestly…" at bounding box center [800, 496] width 658 height 206
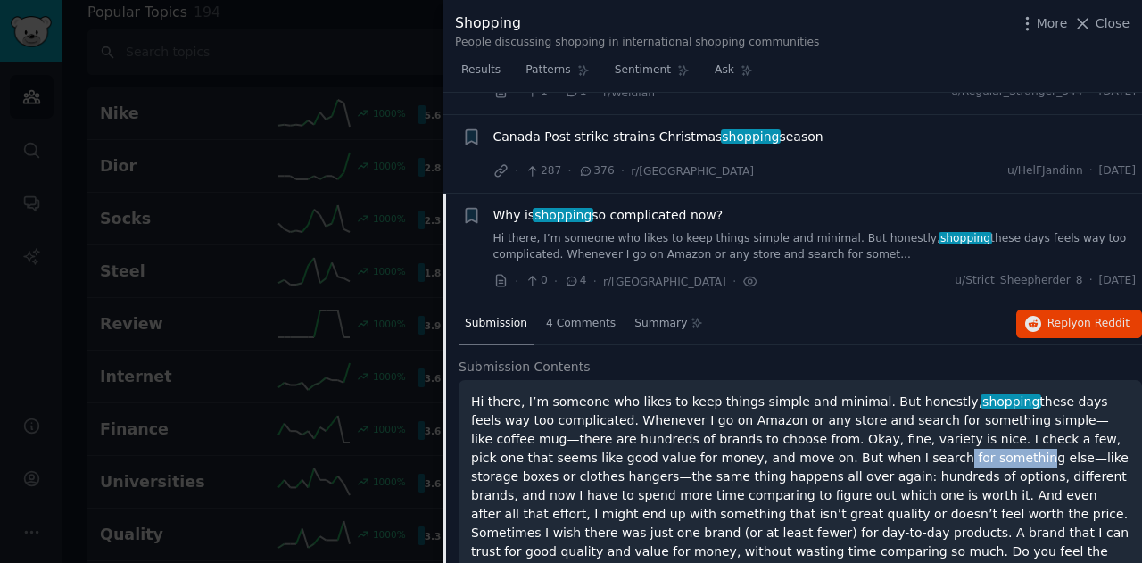
drag, startPoint x: 683, startPoint y: 352, endPoint x: 758, endPoint y: 354, distance: 75.0
click at [758, 393] on p "Hi there, I’m someone who likes to keep things simple and minimal. But honestly…" at bounding box center [800, 496] width 658 height 206
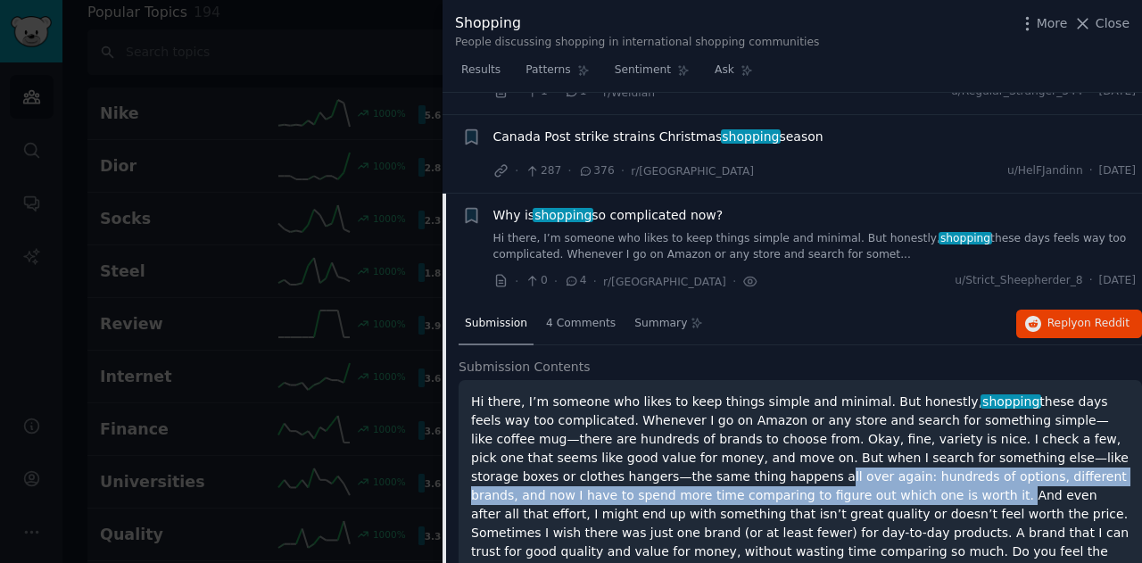
drag, startPoint x: 520, startPoint y: 374, endPoint x: 609, endPoint y: 399, distance: 92.6
click at [609, 399] on p "Hi there, I’m someone who likes to keep things simple and minimal. But honestly…" at bounding box center [800, 496] width 658 height 206
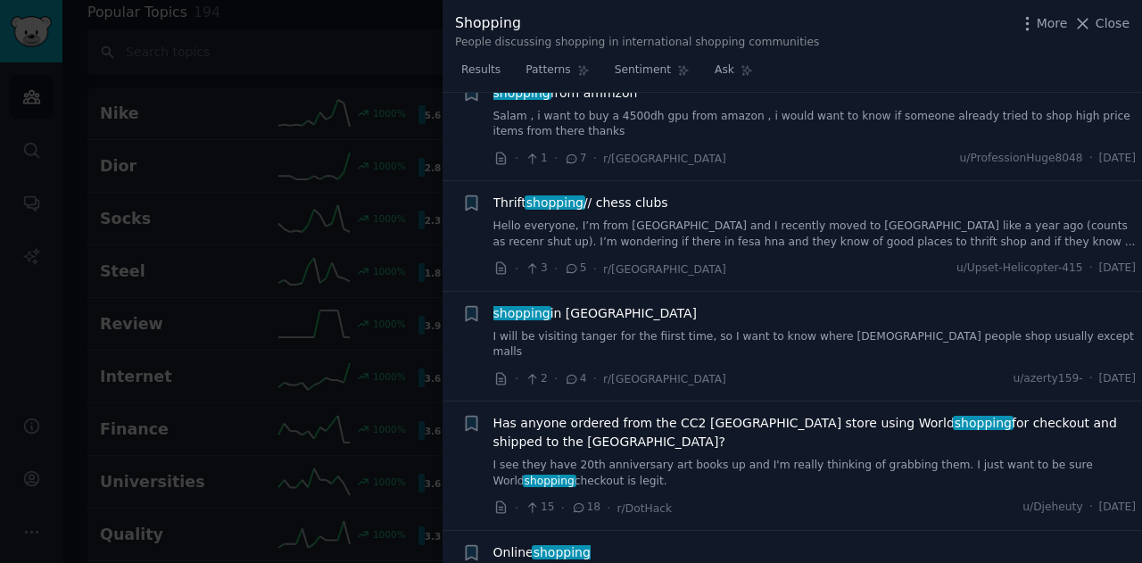
scroll to position [8444, 0]
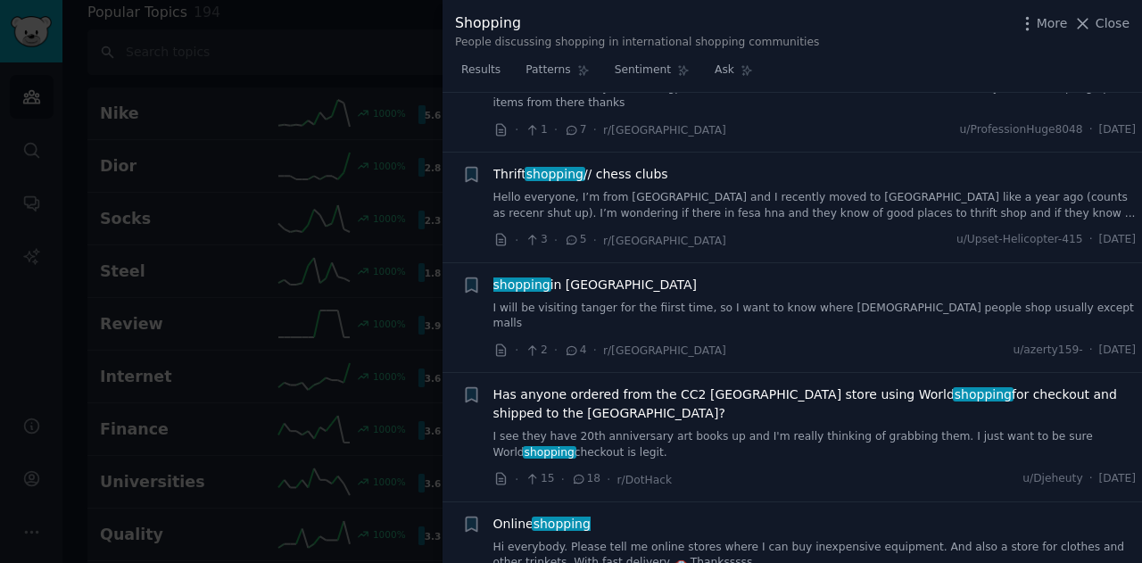
click at [689, 429] on link "I see they have 20th anniversary art books up and I'm really thinking of grabbi…" at bounding box center [814, 444] width 643 height 31
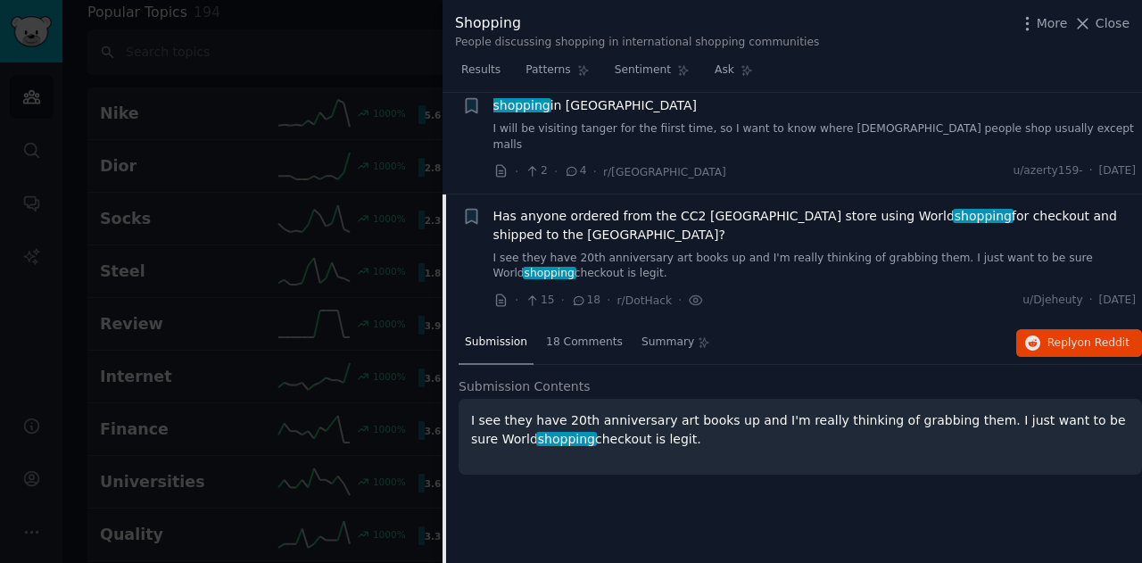
scroll to position [8262, 0]
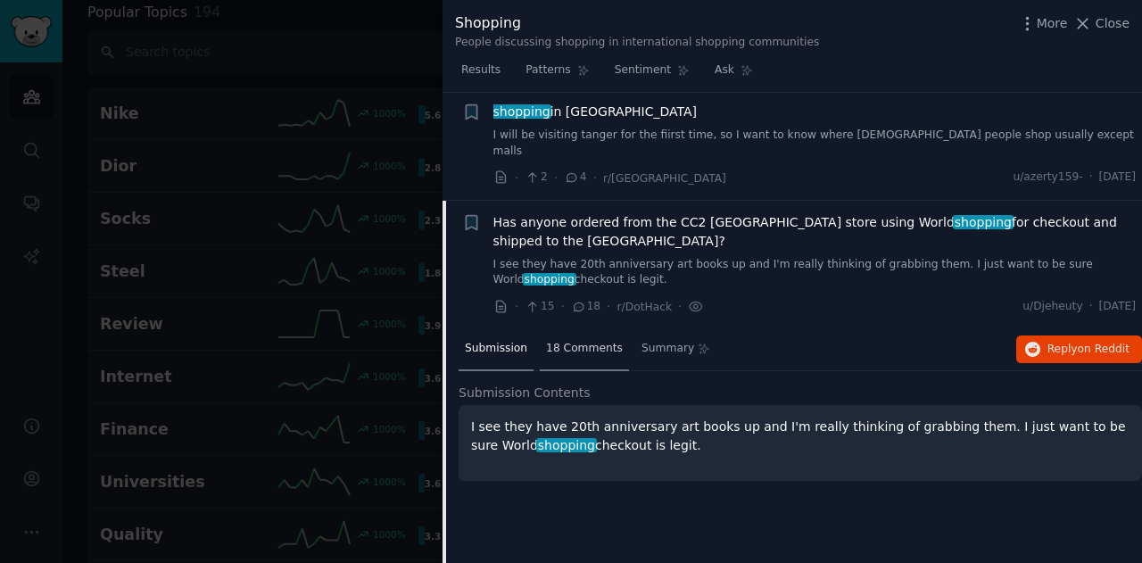
click at [589, 341] on span "18 Comments" at bounding box center [584, 349] width 77 height 16
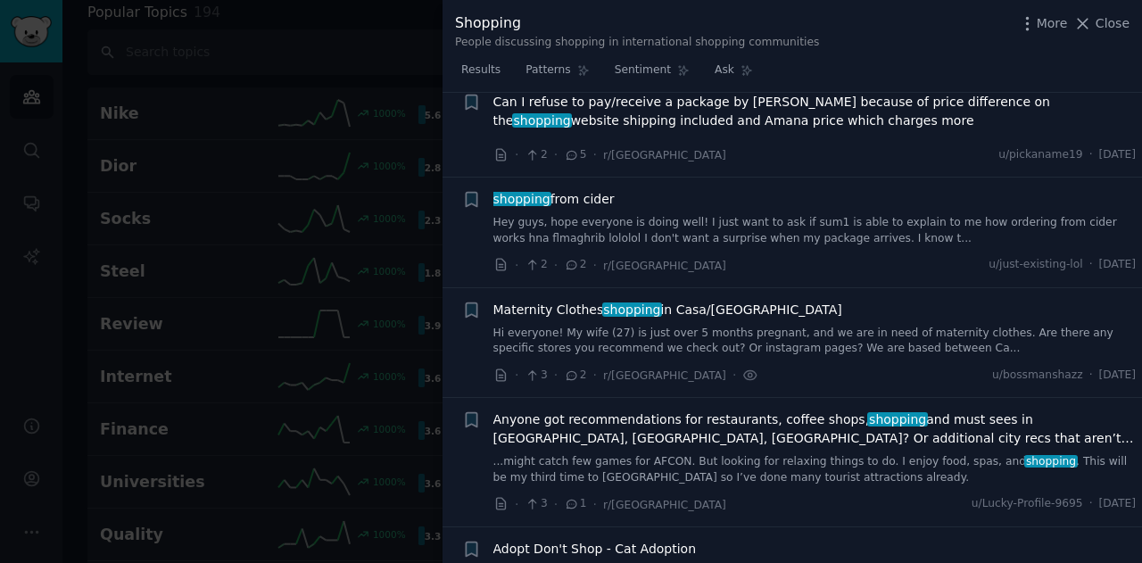
scroll to position [152, 0]
click at [658, 219] on link "Hey guys, hope everyone is doing well! I just want to ask if sum1 is able to ex…" at bounding box center [814, 229] width 643 height 31
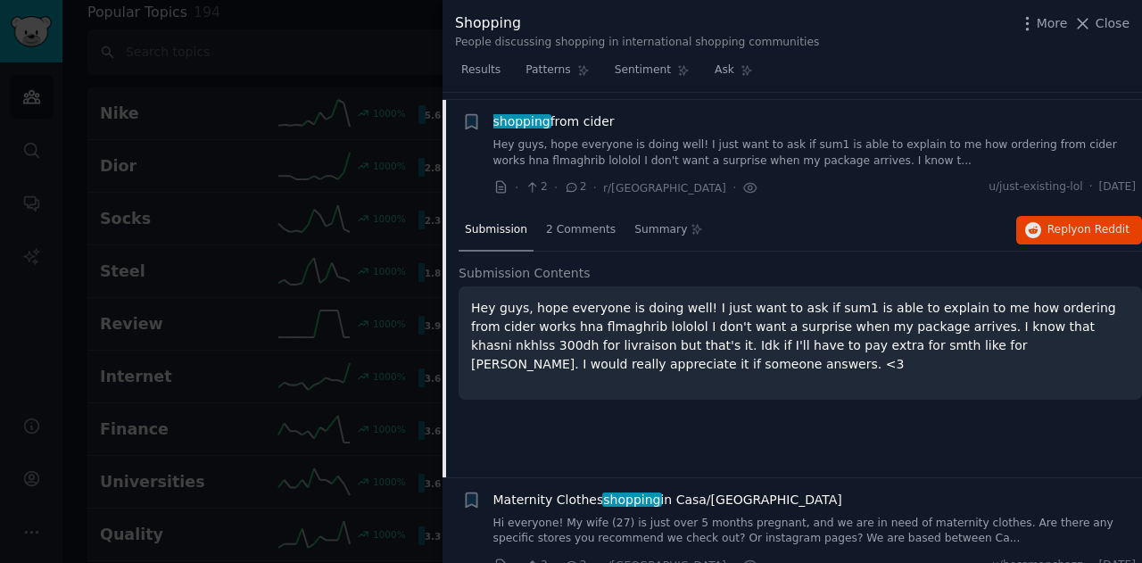
scroll to position [236, 0]
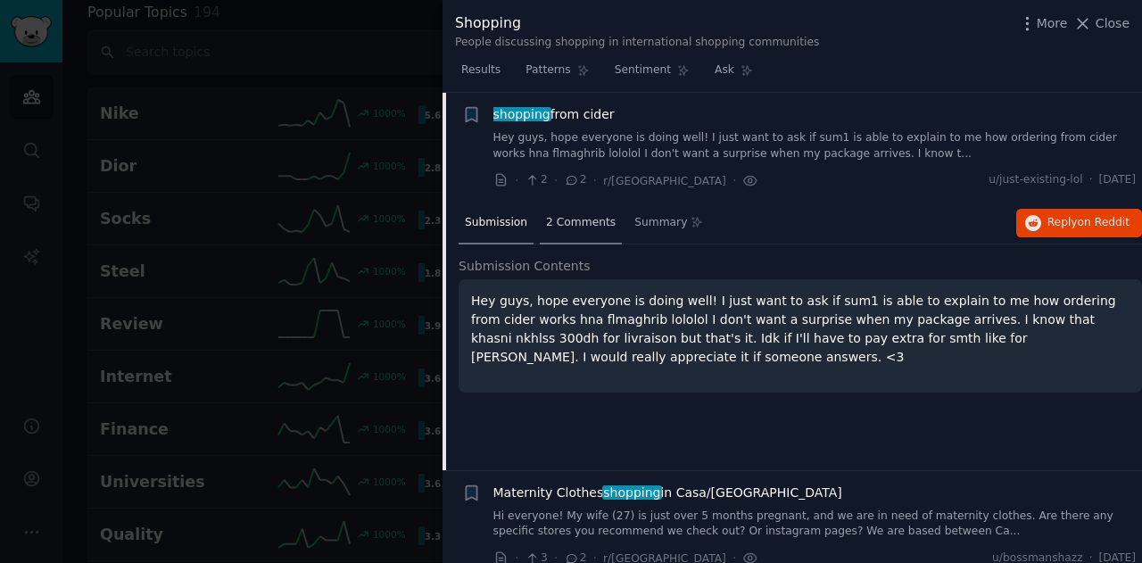
click at [567, 227] on span "2 Comments" at bounding box center [581, 223] width 70 height 16
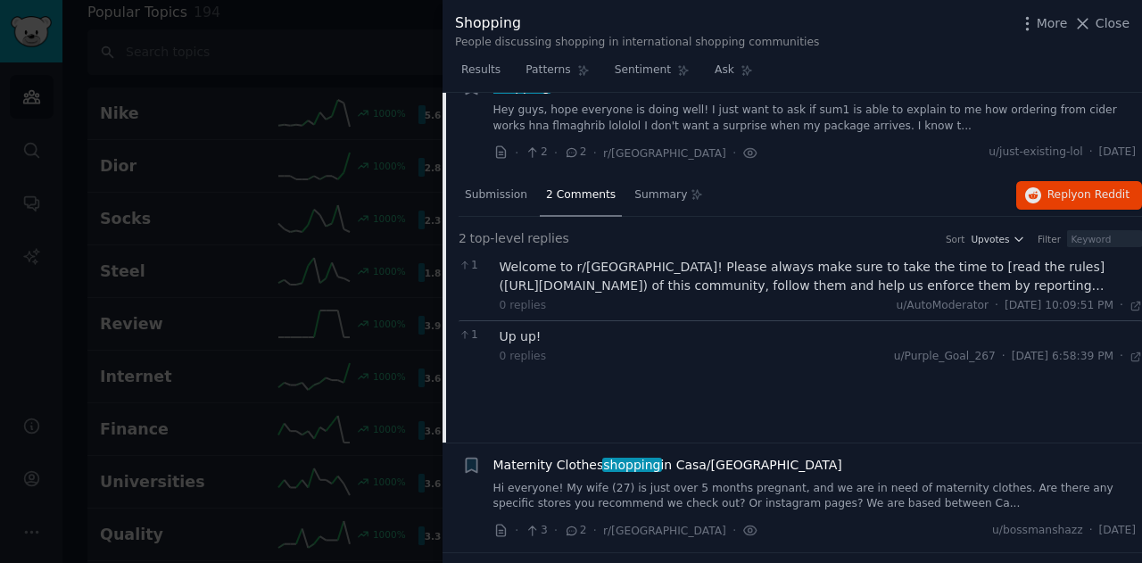
scroll to position [0, 0]
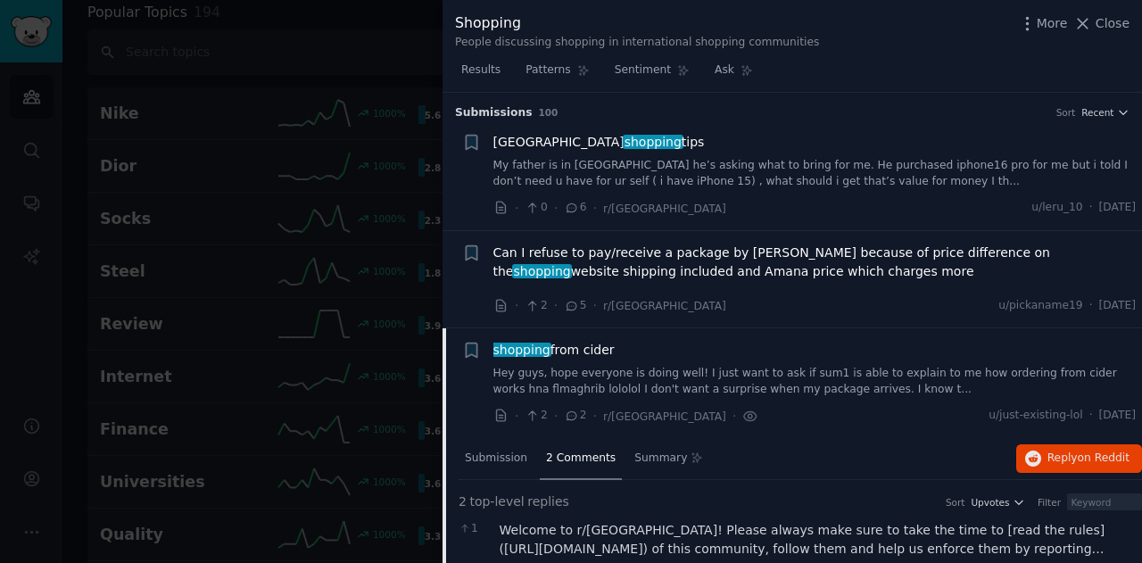
click at [413, 54] on div at bounding box center [571, 281] width 1142 height 563
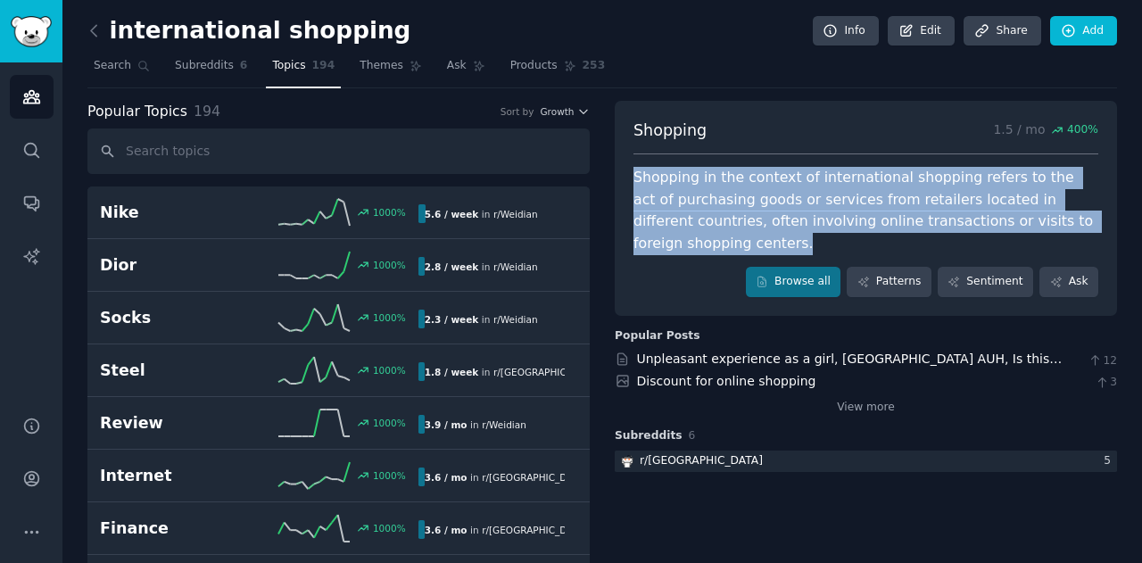
drag, startPoint x: 632, startPoint y: 181, endPoint x: 1074, endPoint y: 217, distance: 443.9
click at [1074, 217] on div "Shopping in the context of international shopping refers to the act of purchasi…" at bounding box center [865, 210] width 465 height 87
drag, startPoint x: 1074, startPoint y: 217, endPoint x: 628, endPoint y: 174, distance: 448.1
click at [628, 174] on div "Shopping 1.5 / mo 400 % Shopping in the context of international shopping refer…" at bounding box center [866, 208] width 502 height 215
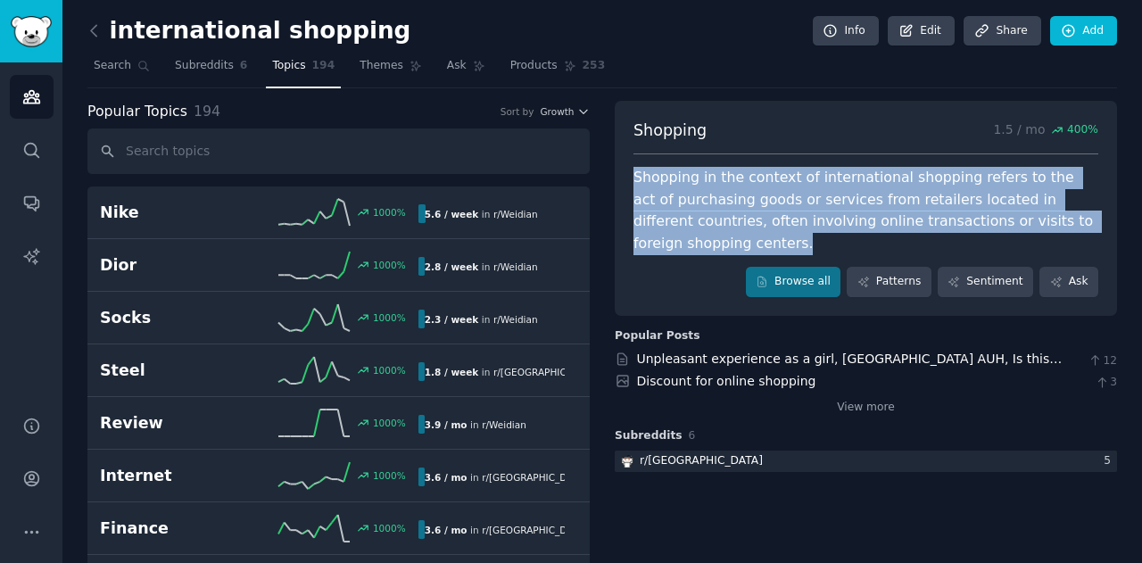
click at [628, 174] on div "Shopping 1.5 / mo 400 % Shopping in the context of international shopping refer…" at bounding box center [866, 208] width 502 height 215
drag, startPoint x: 628, startPoint y: 174, endPoint x: 1060, endPoint y: 223, distance: 434.5
click at [1060, 223] on div "Shopping 1.5 / mo 400 % Shopping in the context of international shopping refer…" at bounding box center [866, 208] width 502 height 215
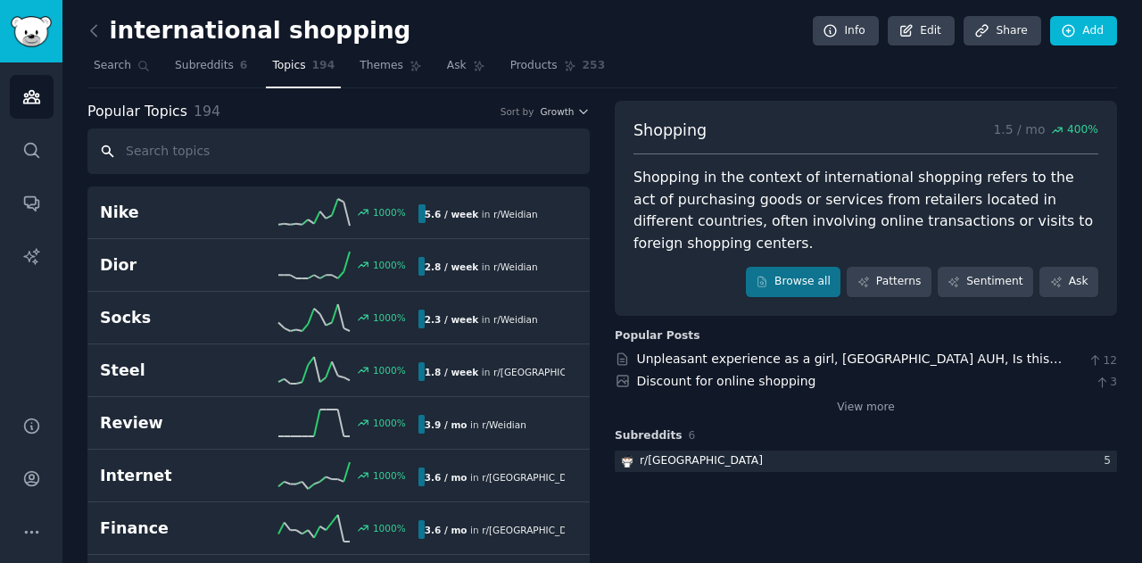
click at [212, 136] on input "text" at bounding box center [338, 150] width 502 height 45
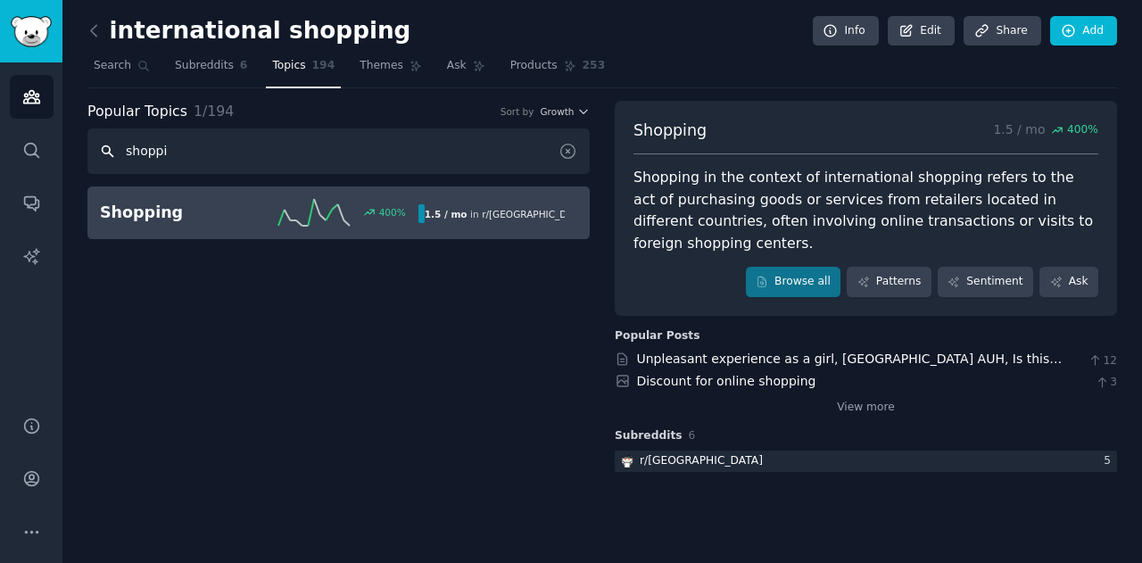
type input "shoppi"
click at [196, 211] on h2 "Shopping" at bounding box center [179, 213] width 159 height 22
click at [632, 179] on div "Shopping 1.5 / mo 400 % Shopping in the context of international shopping refer…" at bounding box center [866, 208] width 502 height 215
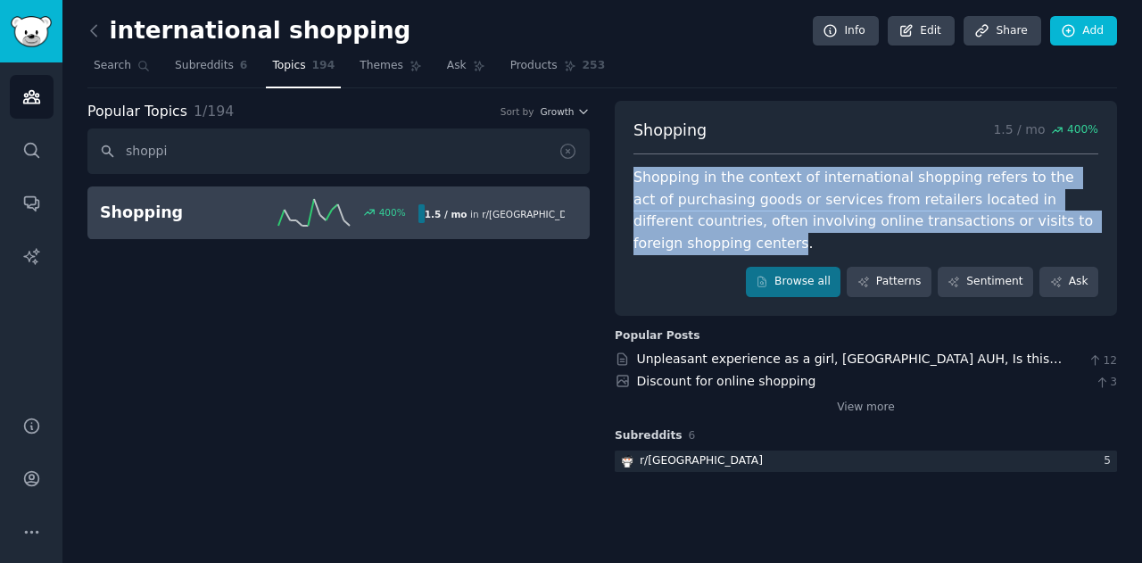
drag, startPoint x: 632, startPoint y: 179, endPoint x: 1063, endPoint y: 217, distance: 433.4
click at [1063, 217] on div "Shopping 1.5 / mo 400 % Shopping in the context of international shopping refer…" at bounding box center [866, 208] width 502 height 215
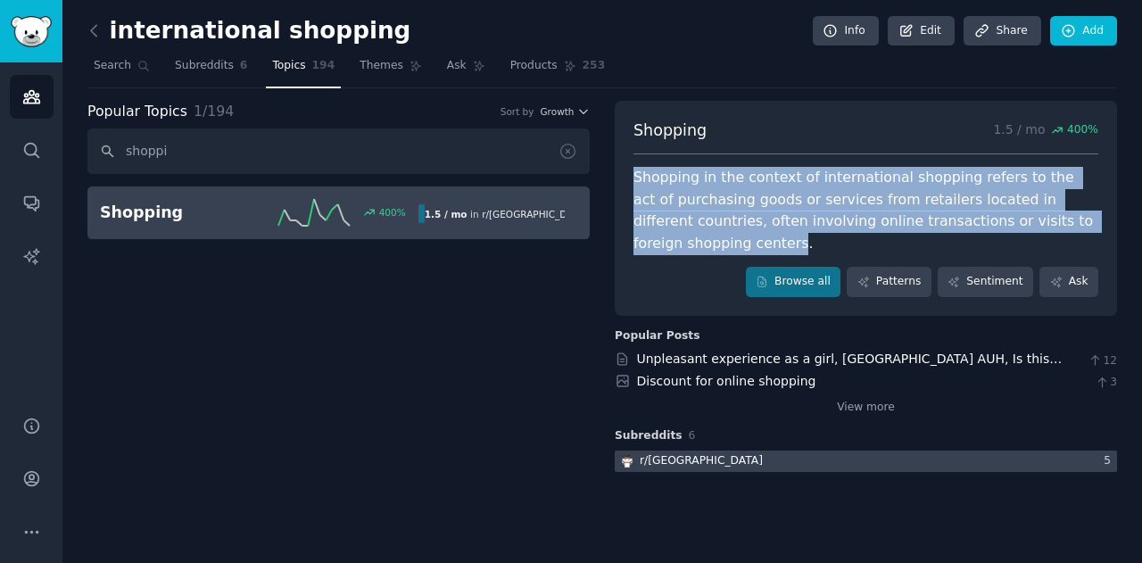
click at [946, 450] on div at bounding box center [866, 461] width 502 height 22
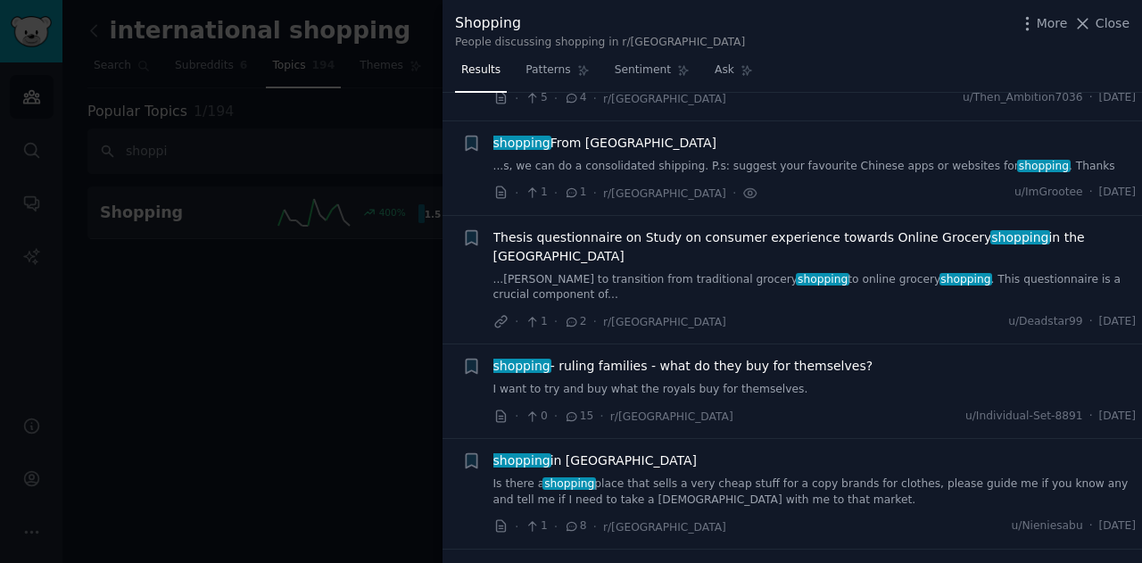
scroll to position [1348, 0]
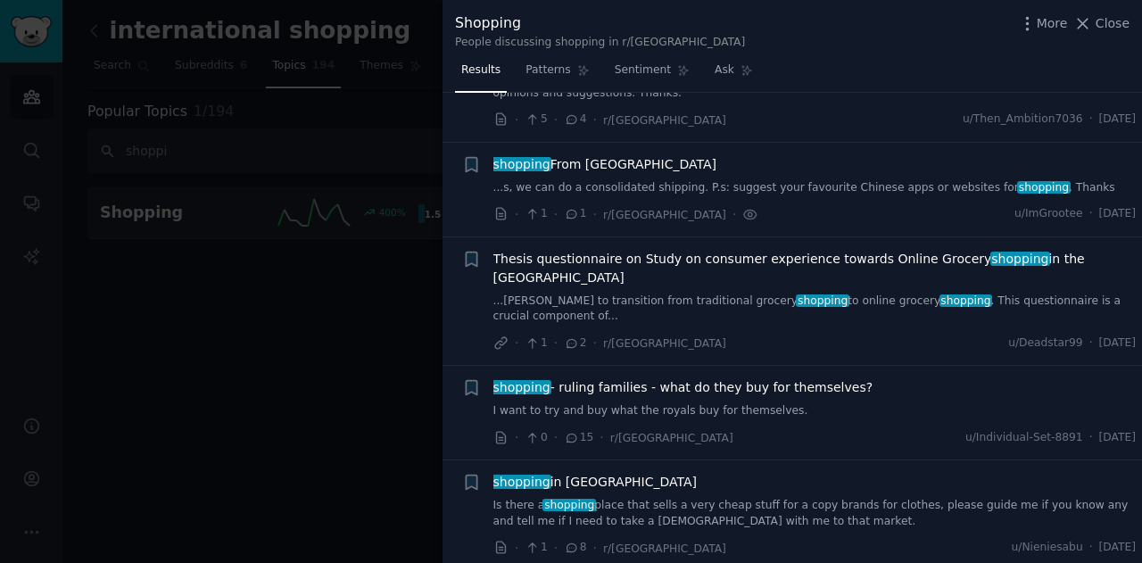
click at [596, 155] on span "shopping From China" at bounding box center [604, 164] width 223 height 19
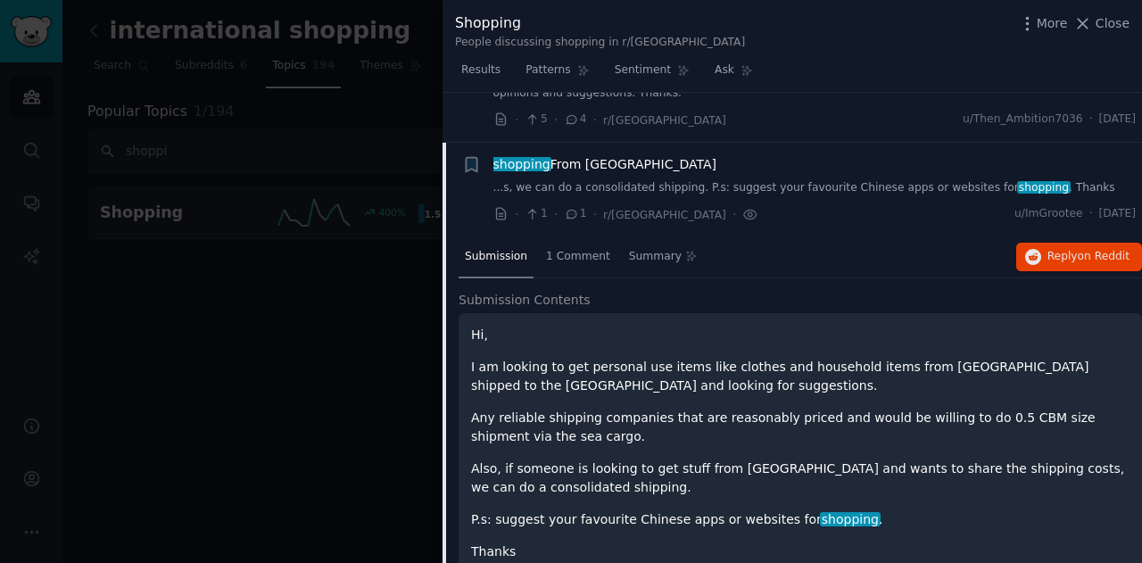
scroll to position [1378, 0]
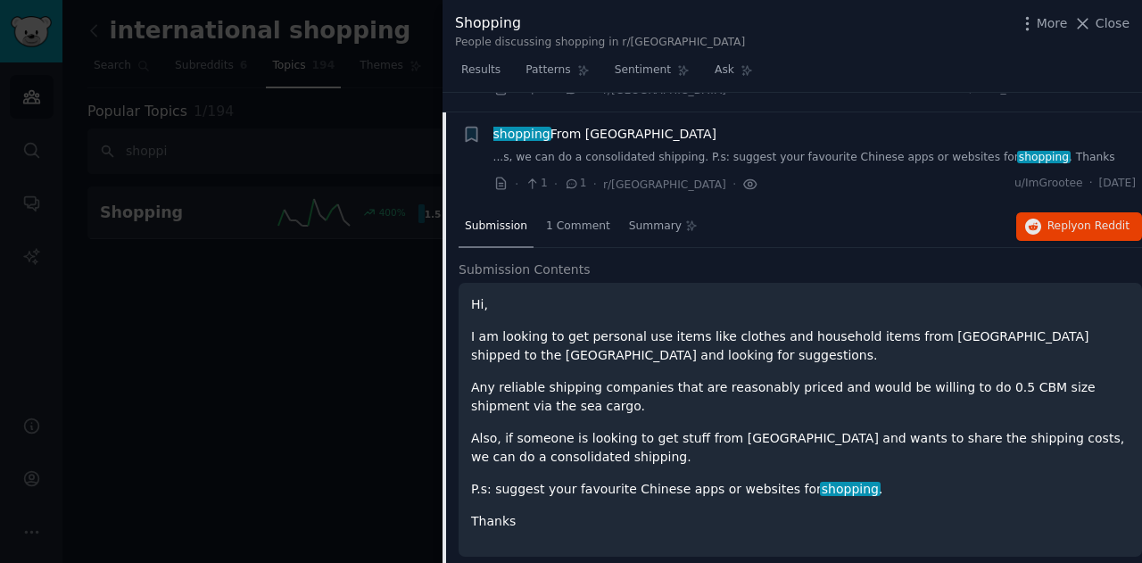
click at [742, 175] on icon at bounding box center [750, 184] width 16 height 19
click at [748, 182] on icon at bounding box center [750, 184] width 4 height 4
click at [546, 125] on span "shopping From China" at bounding box center [604, 134] width 223 height 19
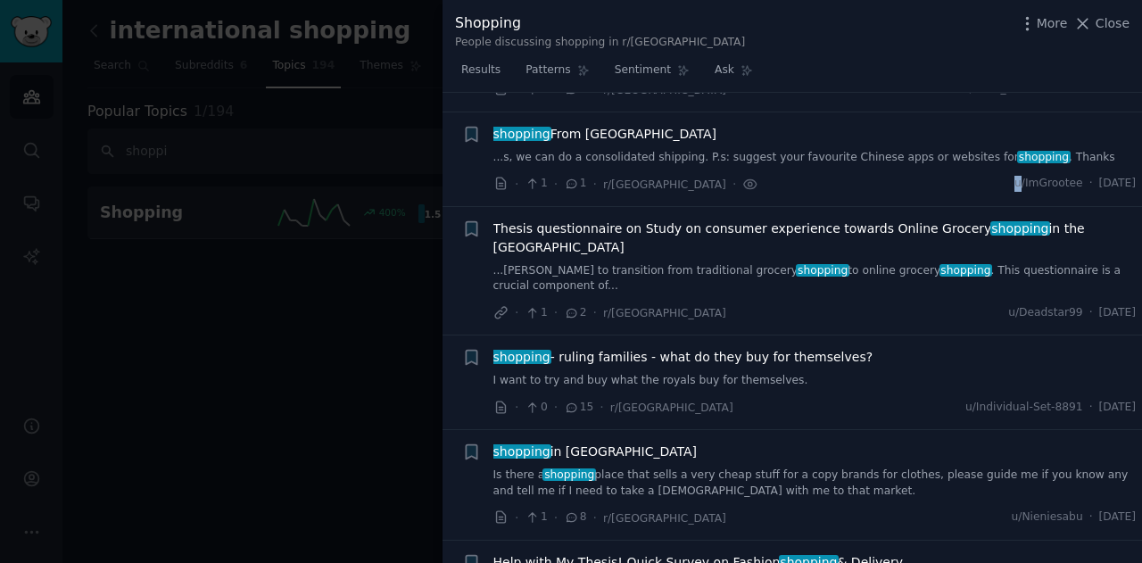
click at [546, 125] on span "shopping From China" at bounding box center [604, 134] width 223 height 19
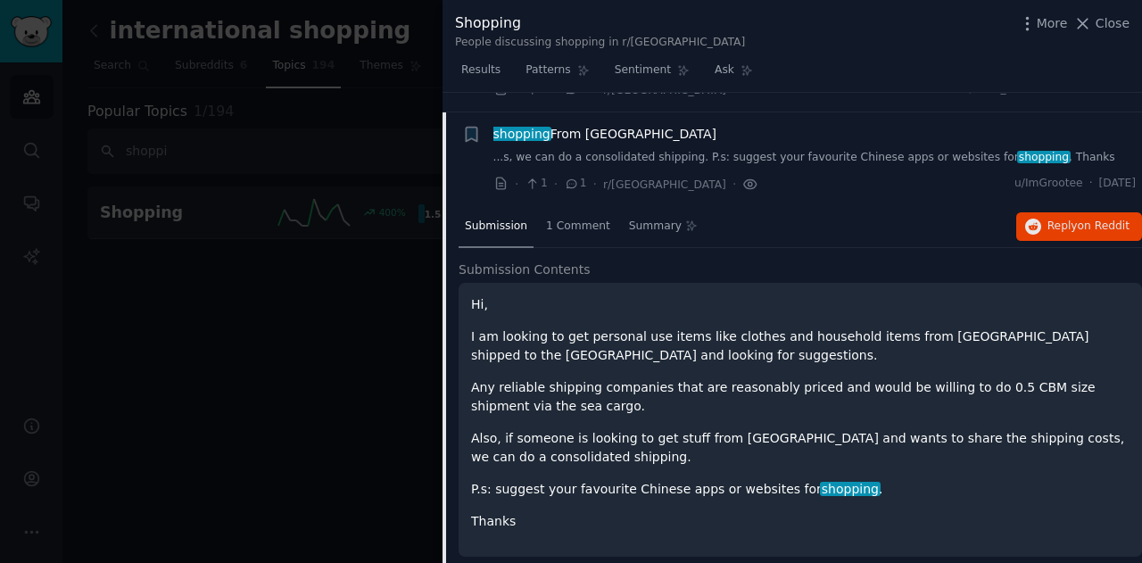
click at [742, 175] on icon at bounding box center [750, 184] width 16 height 19
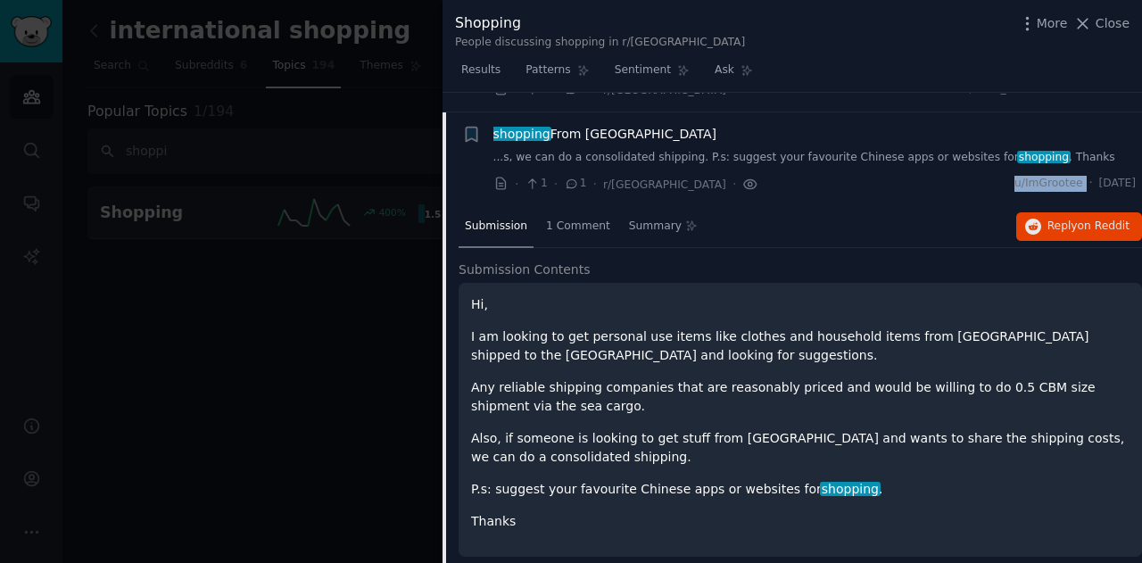
click at [742, 175] on icon at bounding box center [750, 184] width 16 height 19
click at [1094, 219] on span "on Reddit" at bounding box center [1104, 225] width 52 height 12
click at [1087, 19] on icon at bounding box center [1082, 23] width 19 height 19
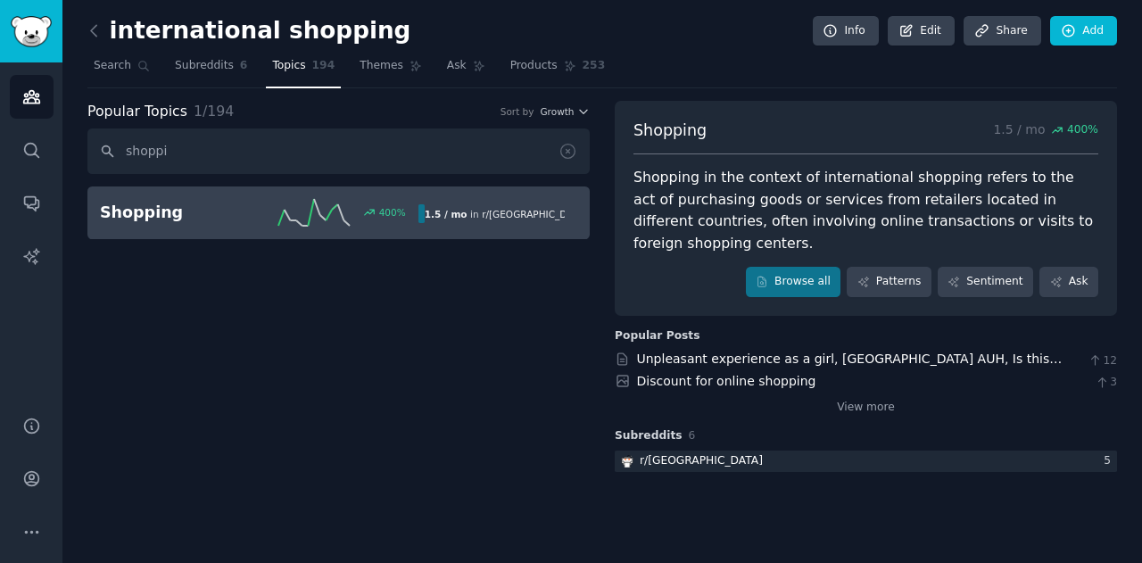
click at [633, 172] on div "Shopping in the context of international shopping refers to the act of purchasi…" at bounding box center [865, 210] width 465 height 87
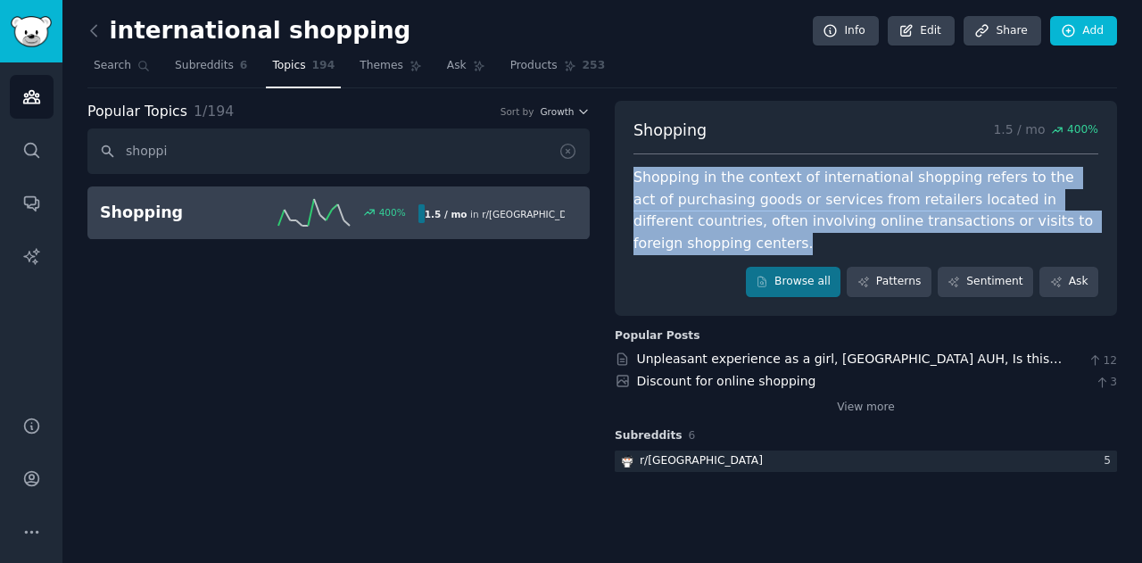
click at [633, 172] on div "Shopping in the context of international shopping refers to the act of purchasi…" at bounding box center [865, 210] width 465 height 87
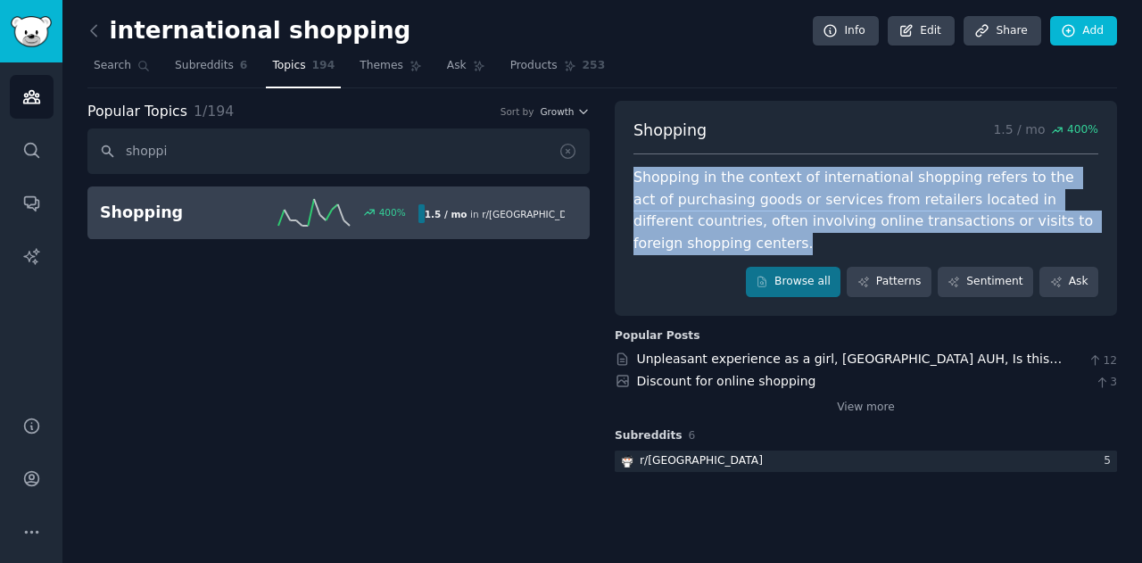
click at [633, 172] on div "Shopping in the context of international shopping refers to the act of purchasi…" at bounding box center [865, 210] width 465 height 87
click at [877, 400] on link "View more" at bounding box center [866, 408] width 58 height 16
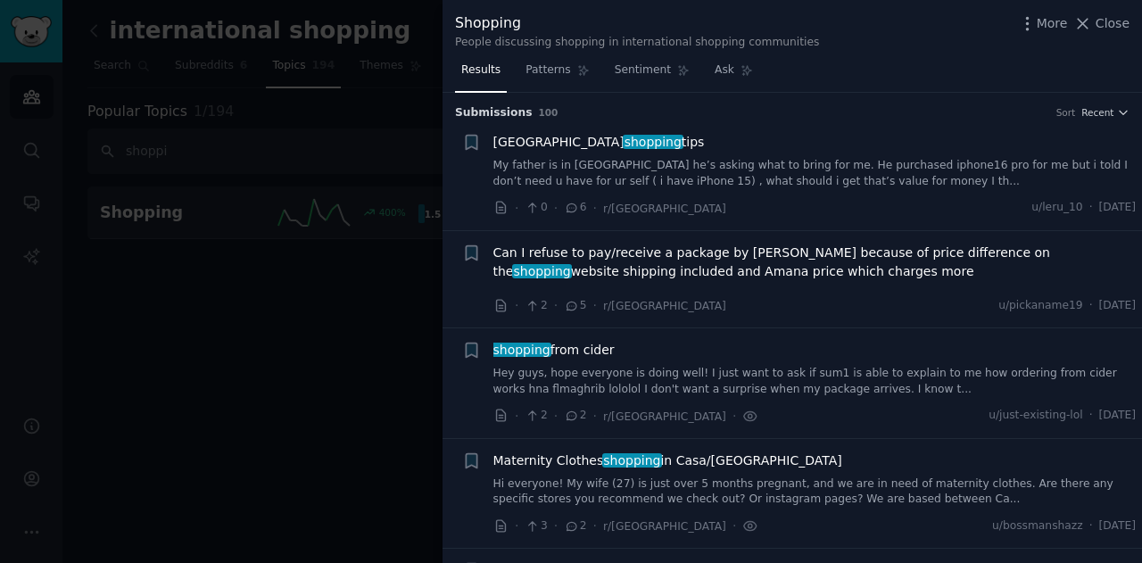
click at [760, 178] on link "My father is in [GEOGRAPHIC_DATA] he’s asking what to bring for me. He purchase…" at bounding box center [814, 173] width 643 height 31
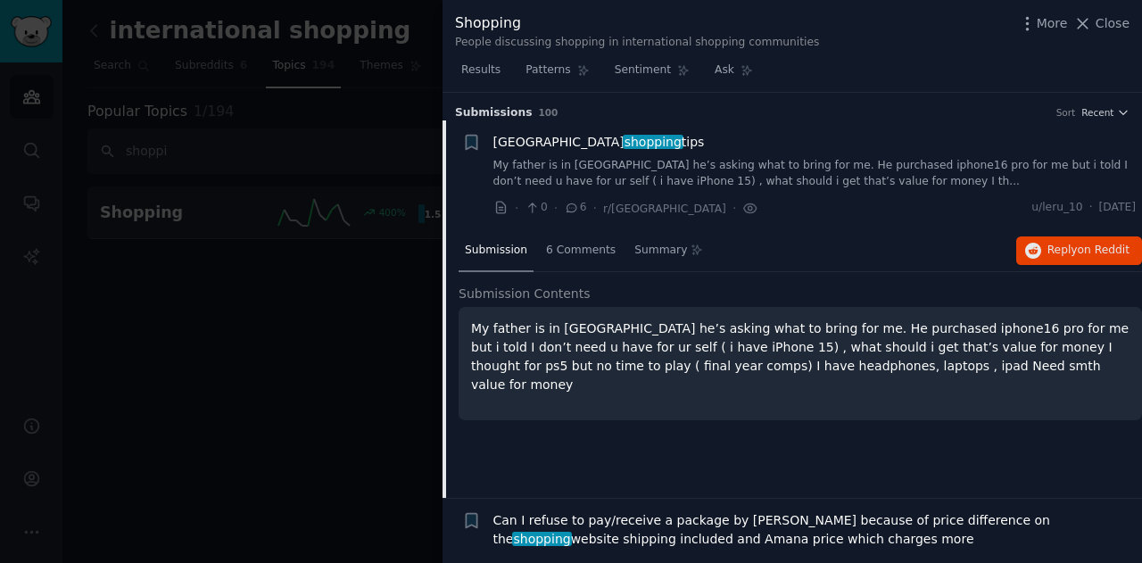
scroll to position [28, 0]
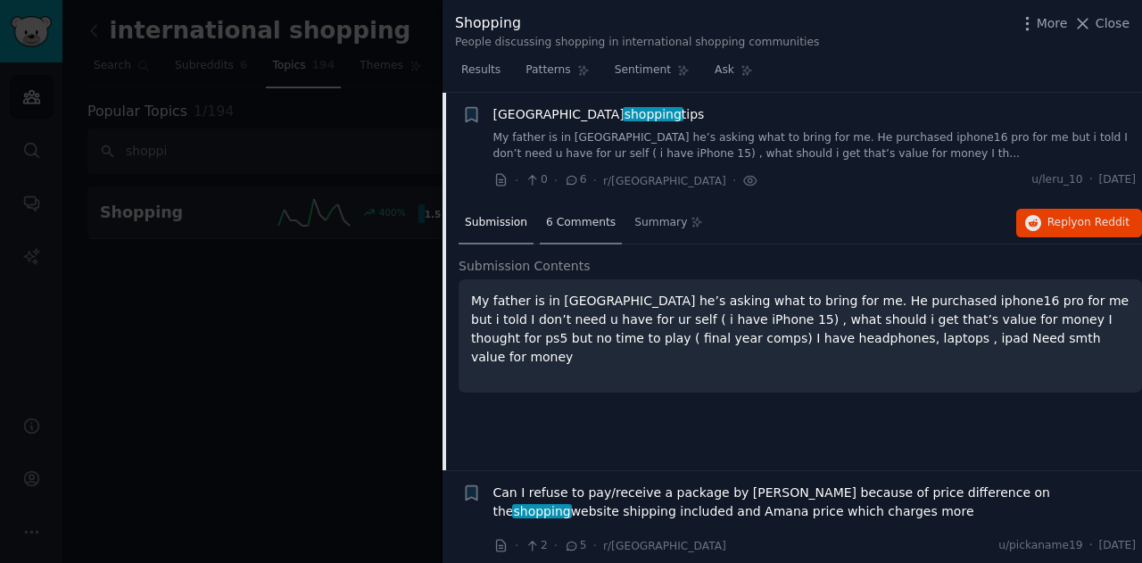
click at [558, 226] on span "6 Comments" at bounding box center [581, 223] width 70 height 16
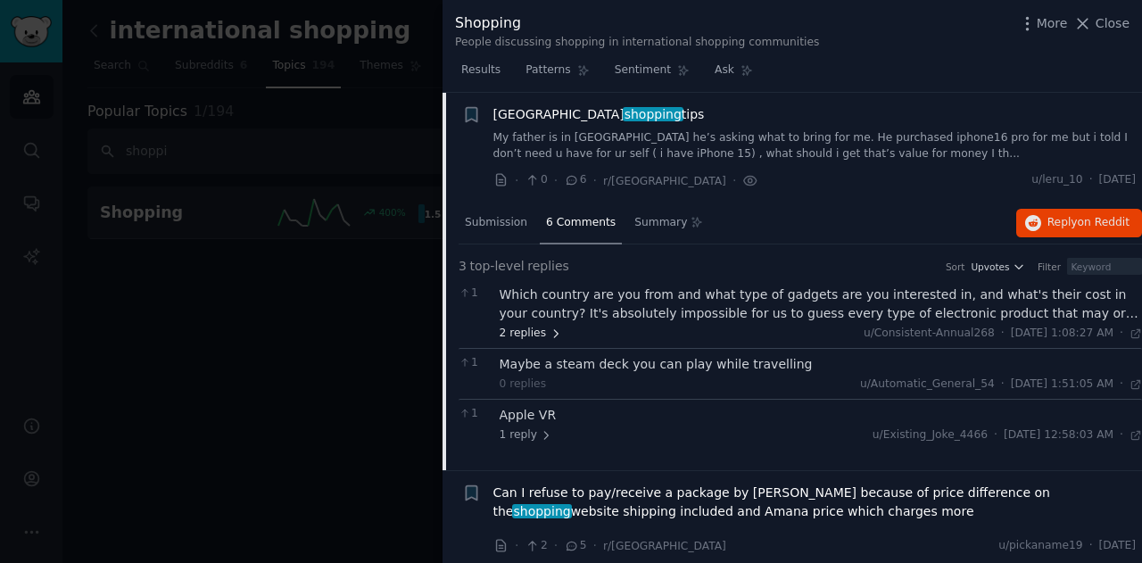
click at [550, 337] on icon at bounding box center [556, 333] width 12 height 12
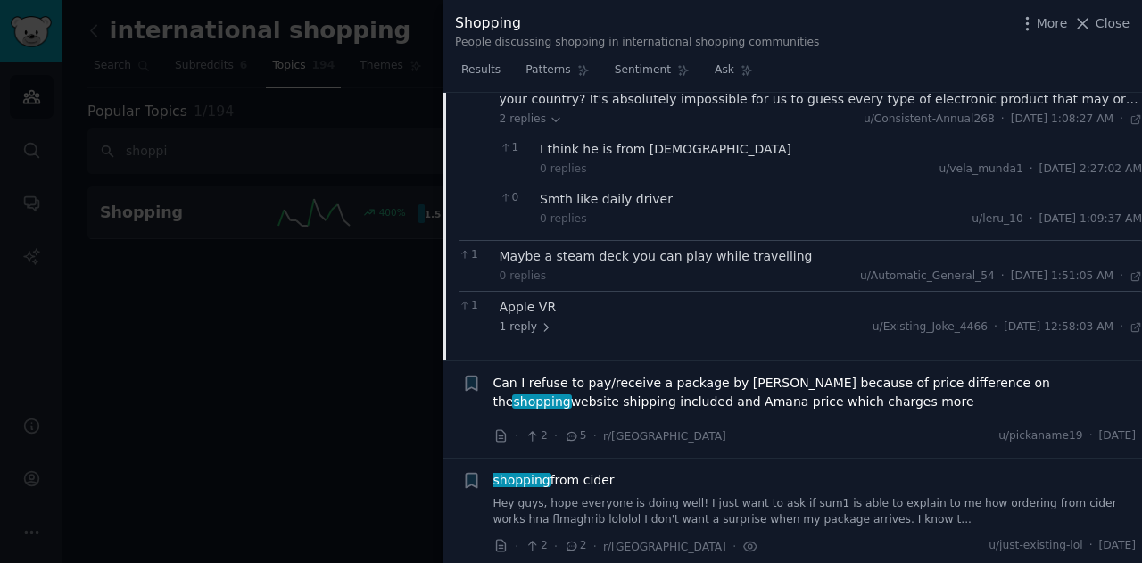
scroll to position [240, 0]
click at [545, 329] on icon at bounding box center [547, 329] width 4 height 7
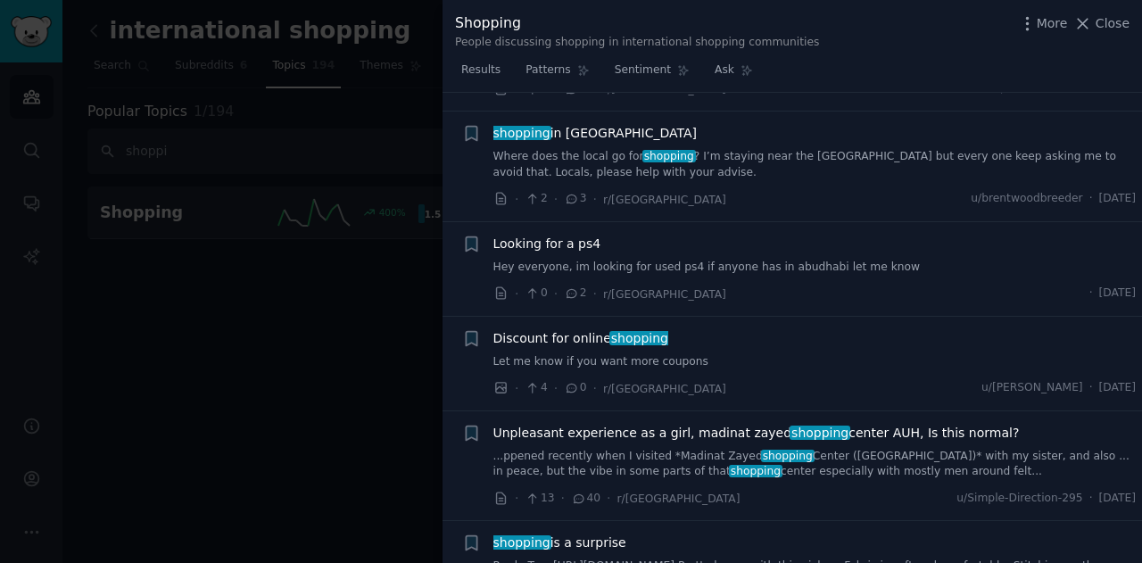
scroll to position [1330, 0]
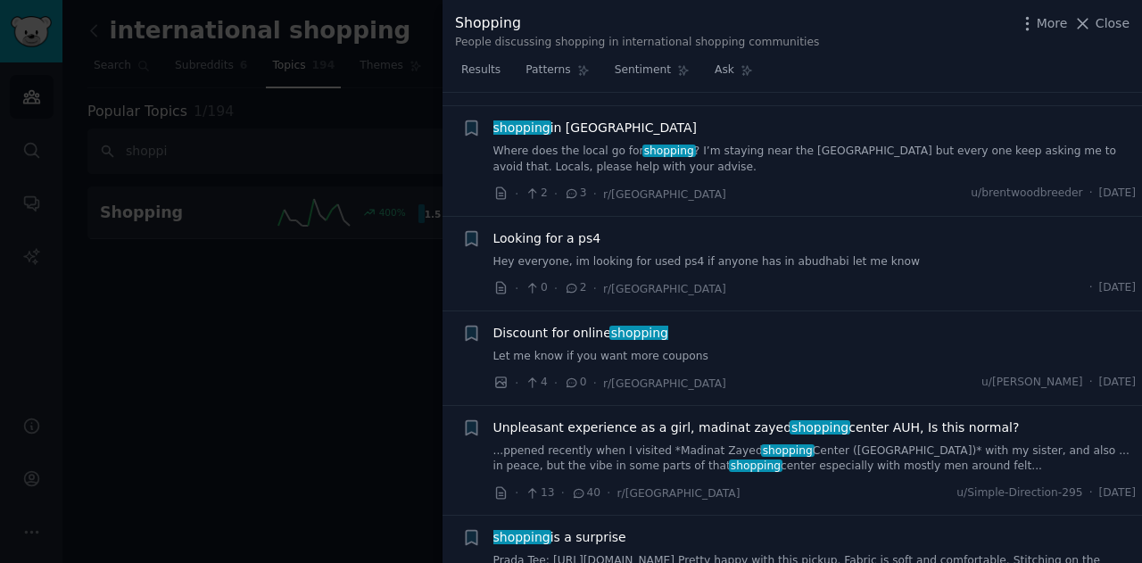
click at [587, 324] on span "Discount for online shopping" at bounding box center [580, 333] width 175 height 19
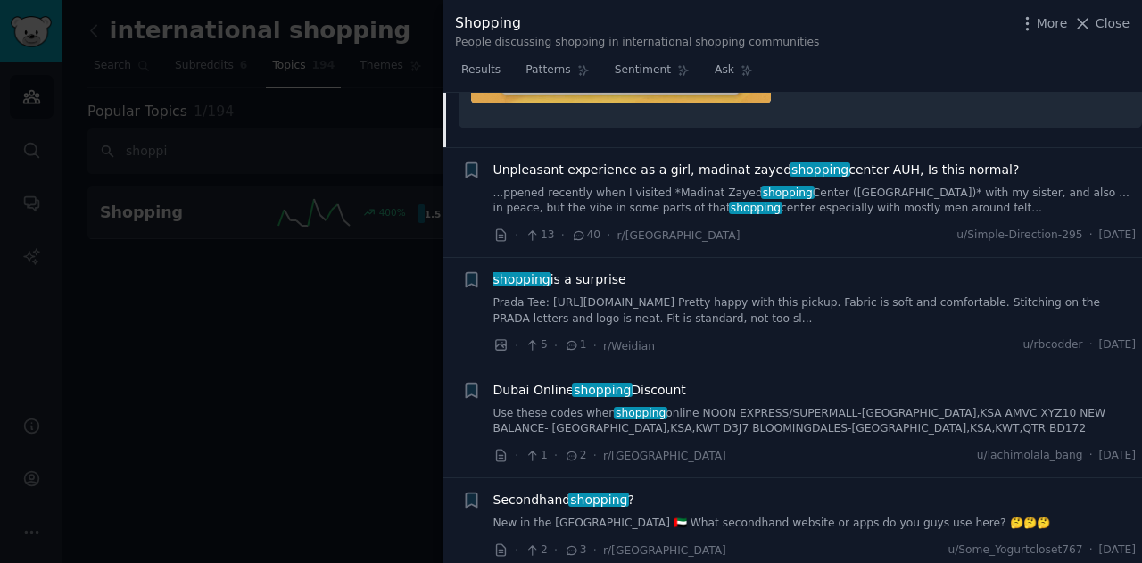
scroll to position [1788, 0]
click at [588, 269] on span "shopping is a surprise" at bounding box center [559, 278] width 133 height 19
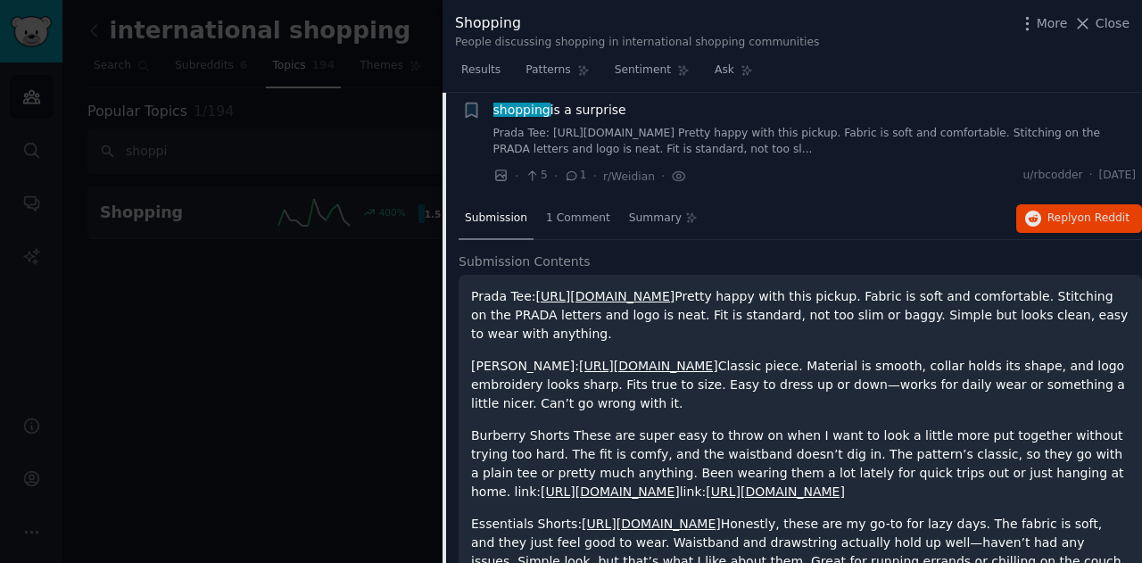
scroll to position [1330, 0]
click at [1039, 210] on icon "button" at bounding box center [1033, 218] width 16 height 16
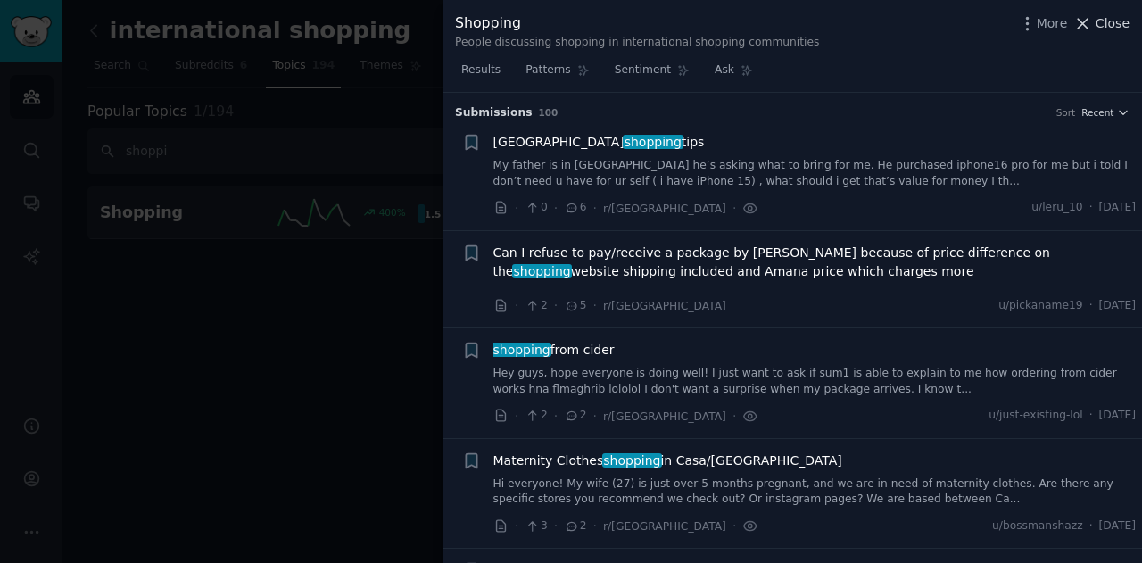
click at [1101, 26] on span "Close" at bounding box center [1112, 23] width 34 height 19
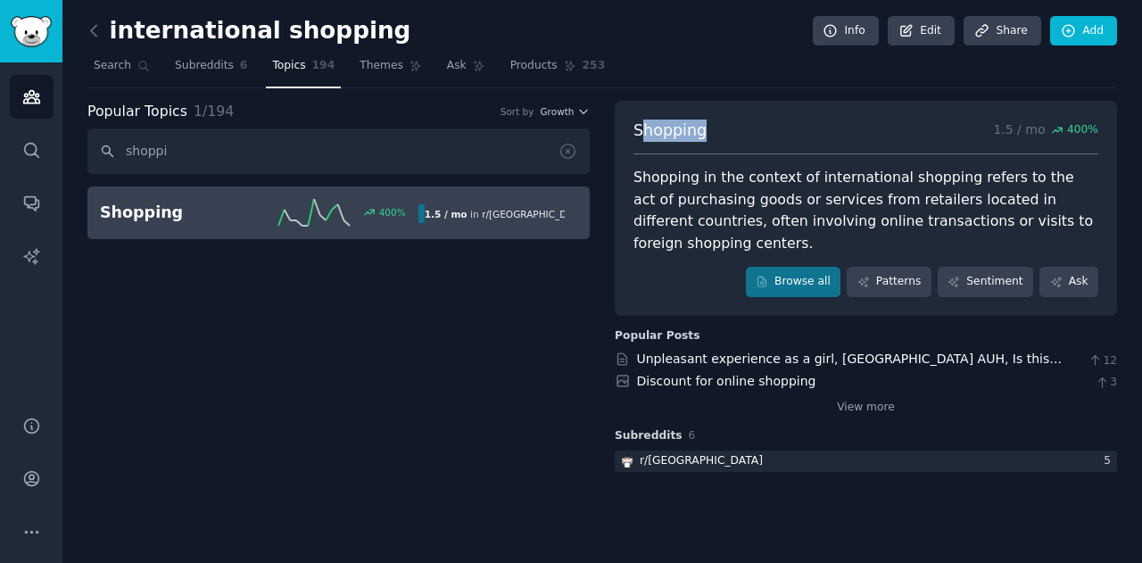
drag, startPoint x: 638, startPoint y: 132, endPoint x: 712, endPoint y: 130, distance: 74.1
click at [712, 130] on div "Shopping 1.5 / mo 400 %" at bounding box center [865, 138] width 465 height 36
click at [633, 126] on span "Shopping" at bounding box center [669, 131] width 73 height 22
drag, startPoint x: 633, startPoint y: 126, endPoint x: 677, endPoint y: 135, distance: 44.6
click at [677, 135] on span "Shopping" at bounding box center [669, 131] width 73 height 22
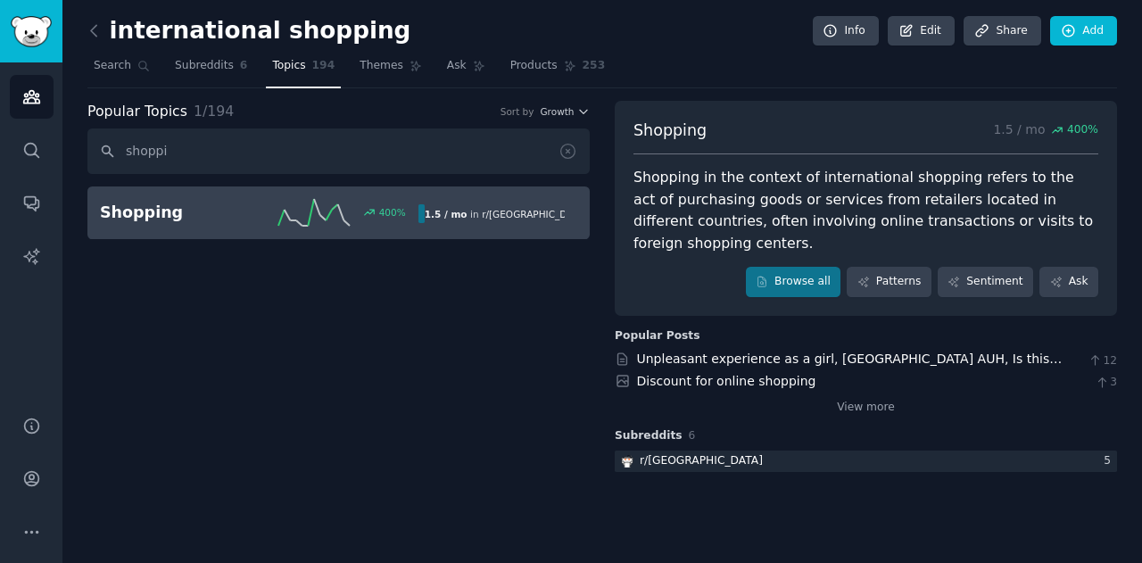
click at [637, 176] on div "Shopping in the context of international shopping refers to the act of purchasi…" at bounding box center [865, 210] width 465 height 87
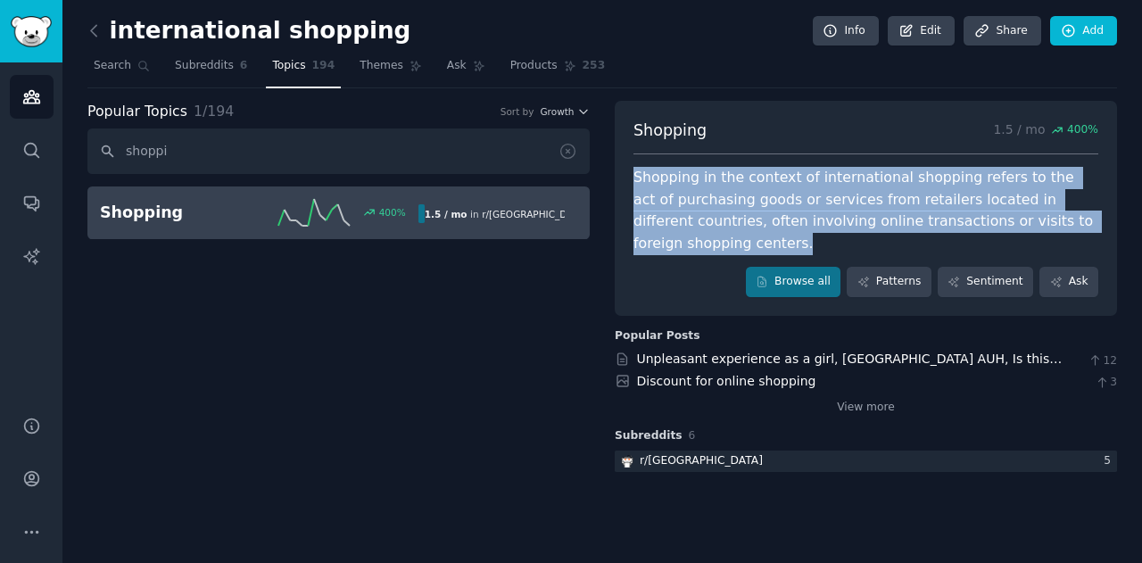
drag, startPoint x: 637, startPoint y: 176, endPoint x: 1077, endPoint y: 227, distance: 442.8
click at [1077, 227] on div "Shopping in the context of international shopping refers to the act of purchasi…" at bounding box center [865, 210] width 465 height 87
drag, startPoint x: 1077, startPoint y: 227, endPoint x: 647, endPoint y: 182, distance: 432.4
click at [647, 182] on div "Shopping in the context of international shopping refers to the act of purchasi…" at bounding box center [865, 210] width 465 height 87
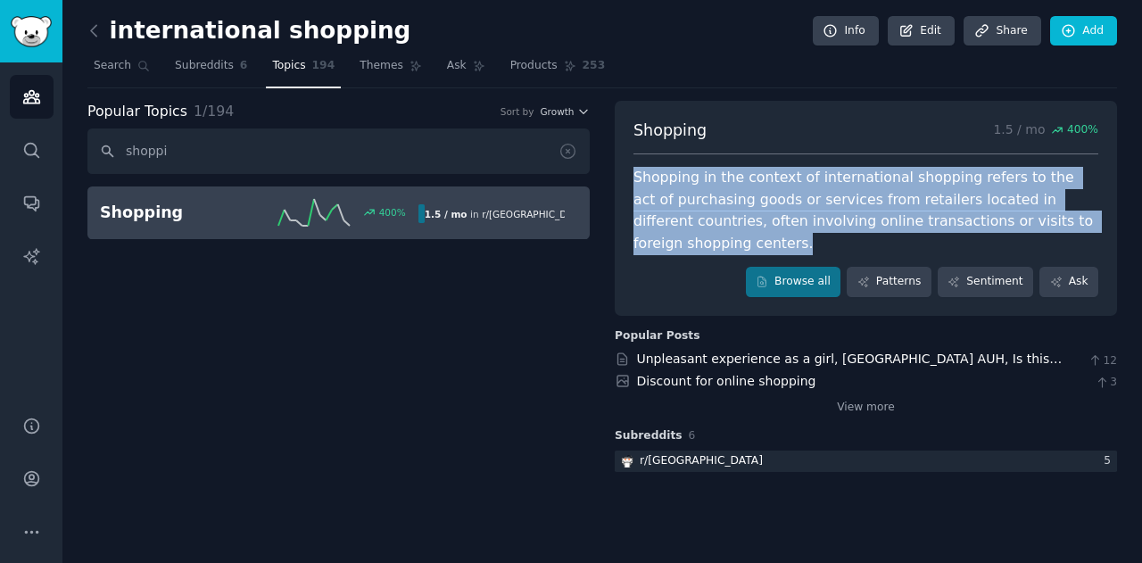
click at [647, 182] on div "Shopping in the context of international shopping refers to the act of purchasi…" at bounding box center [865, 210] width 465 height 87
drag, startPoint x: 647, startPoint y: 182, endPoint x: 1070, endPoint y: 227, distance: 425.2
click at [1070, 227] on div "Shopping in the context of international shopping refers to the act of purchasi…" at bounding box center [865, 210] width 465 height 87
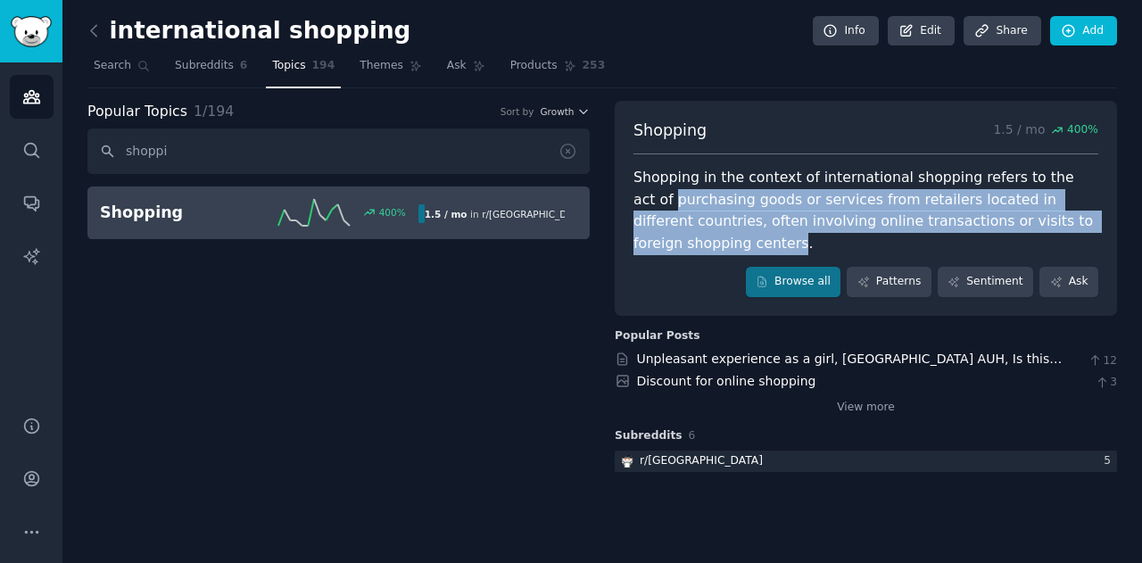
drag, startPoint x: 1070, startPoint y: 227, endPoint x: 652, endPoint y: 194, distance: 418.8
click at [652, 194] on div "Shopping in the context of international shopping refers to the act of purchasi…" at bounding box center [865, 210] width 465 height 87
